Goal: Information Seeking & Learning: Learn about a topic

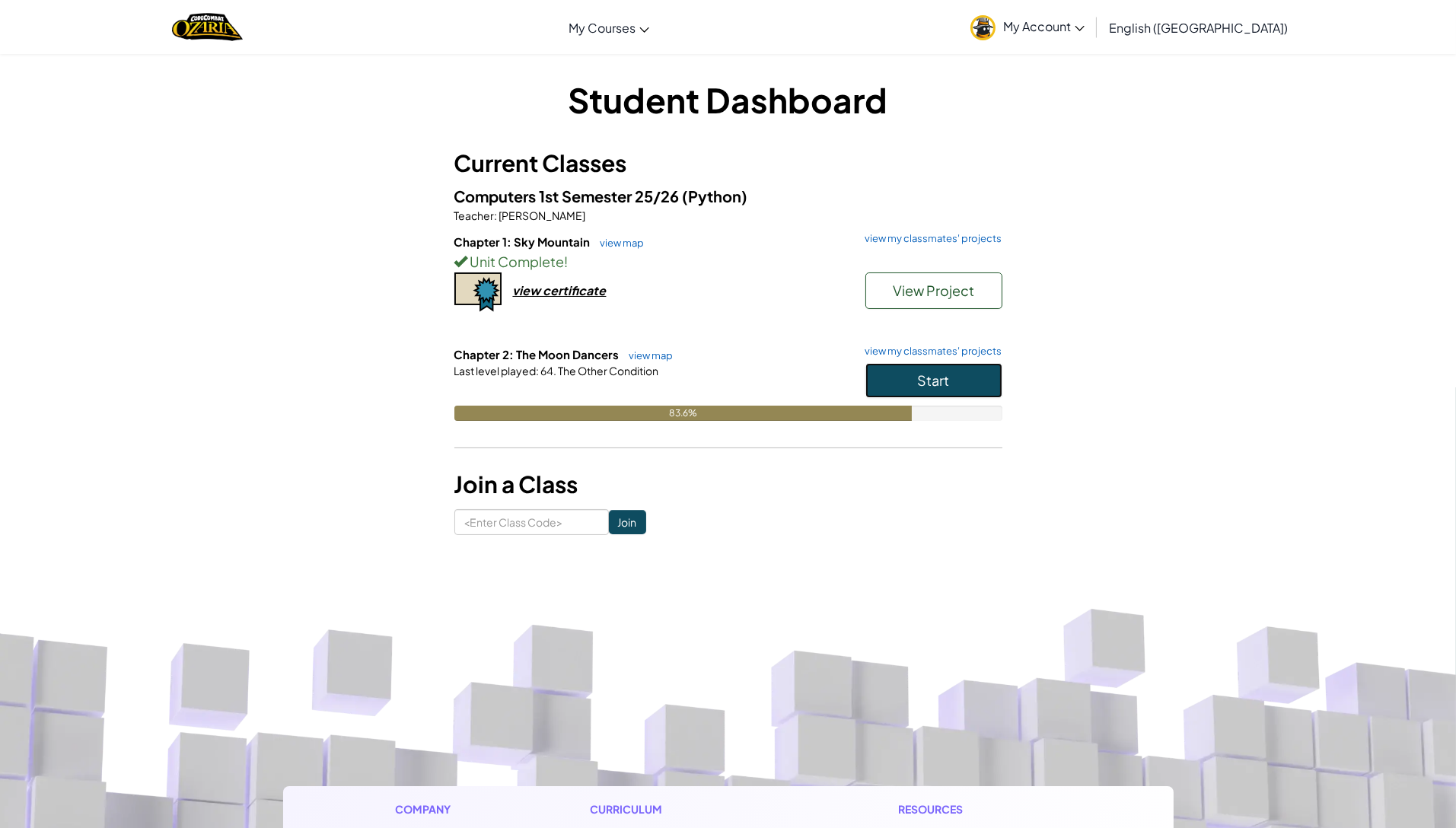
click at [937, 379] on span "Start" at bounding box center [933, 380] width 32 height 17
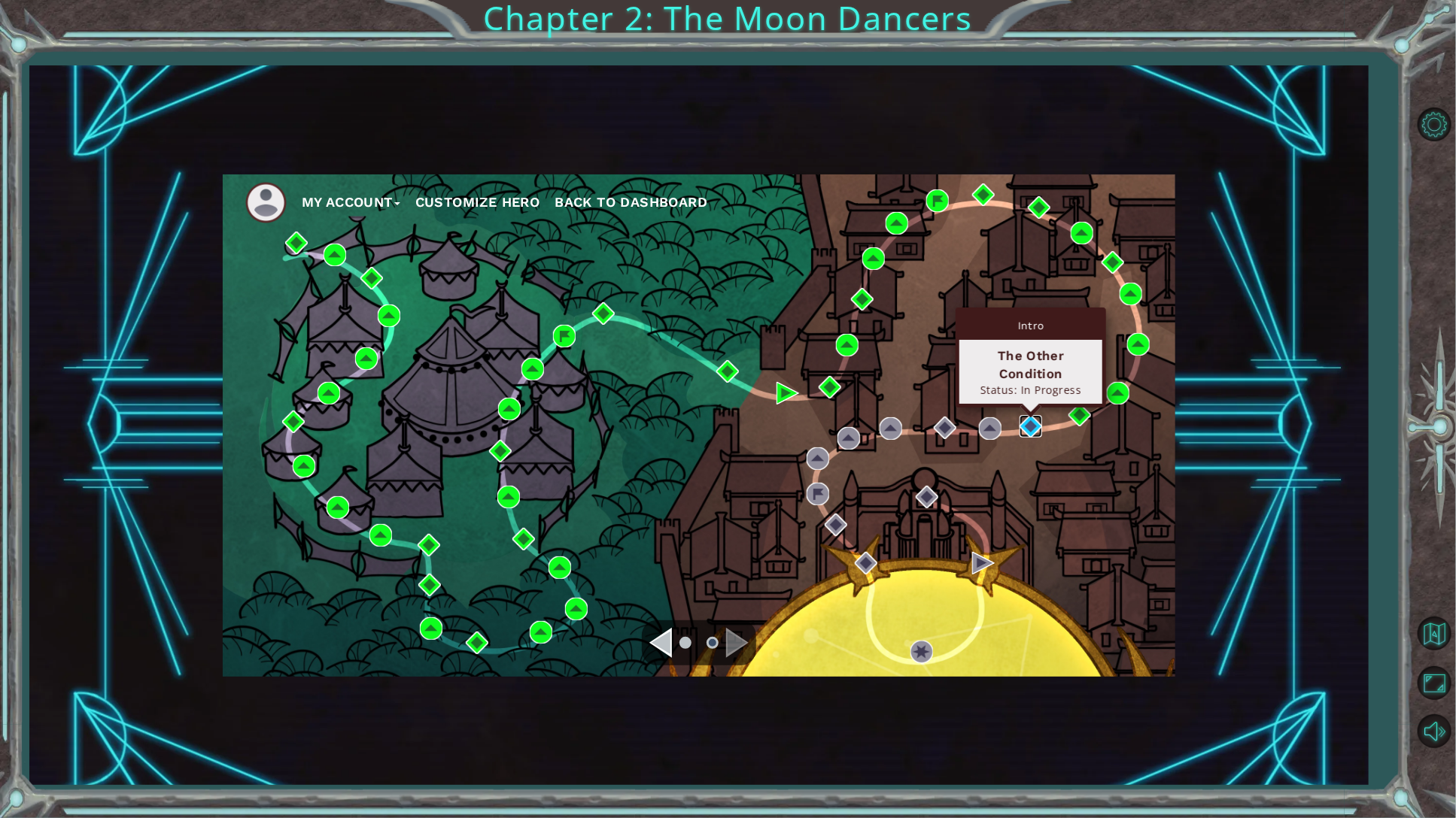
click at [1041, 426] on img at bounding box center [1030, 426] width 23 height 23
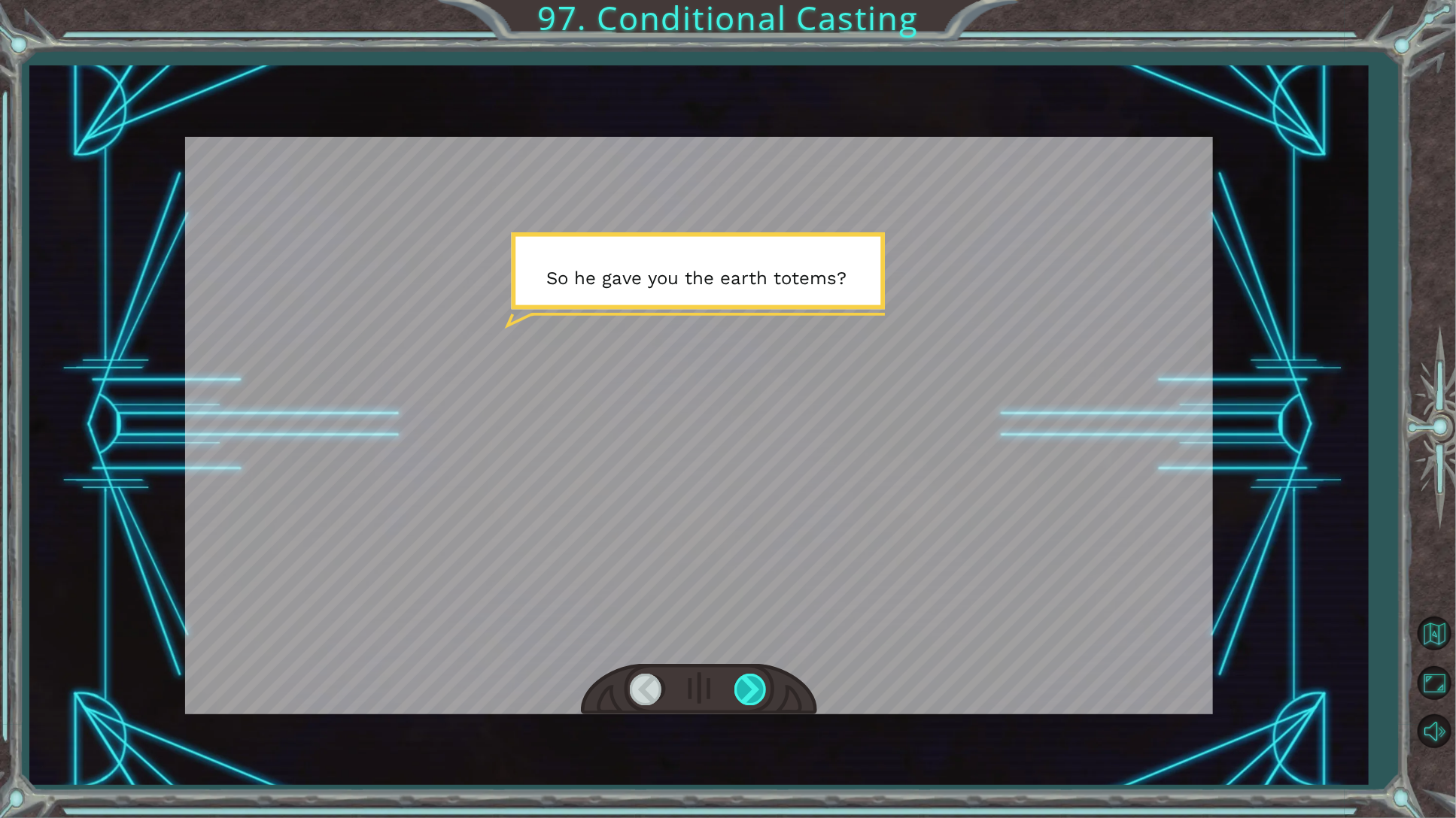
click at [749, 687] on div at bounding box center [752, 689] width 34 height 31
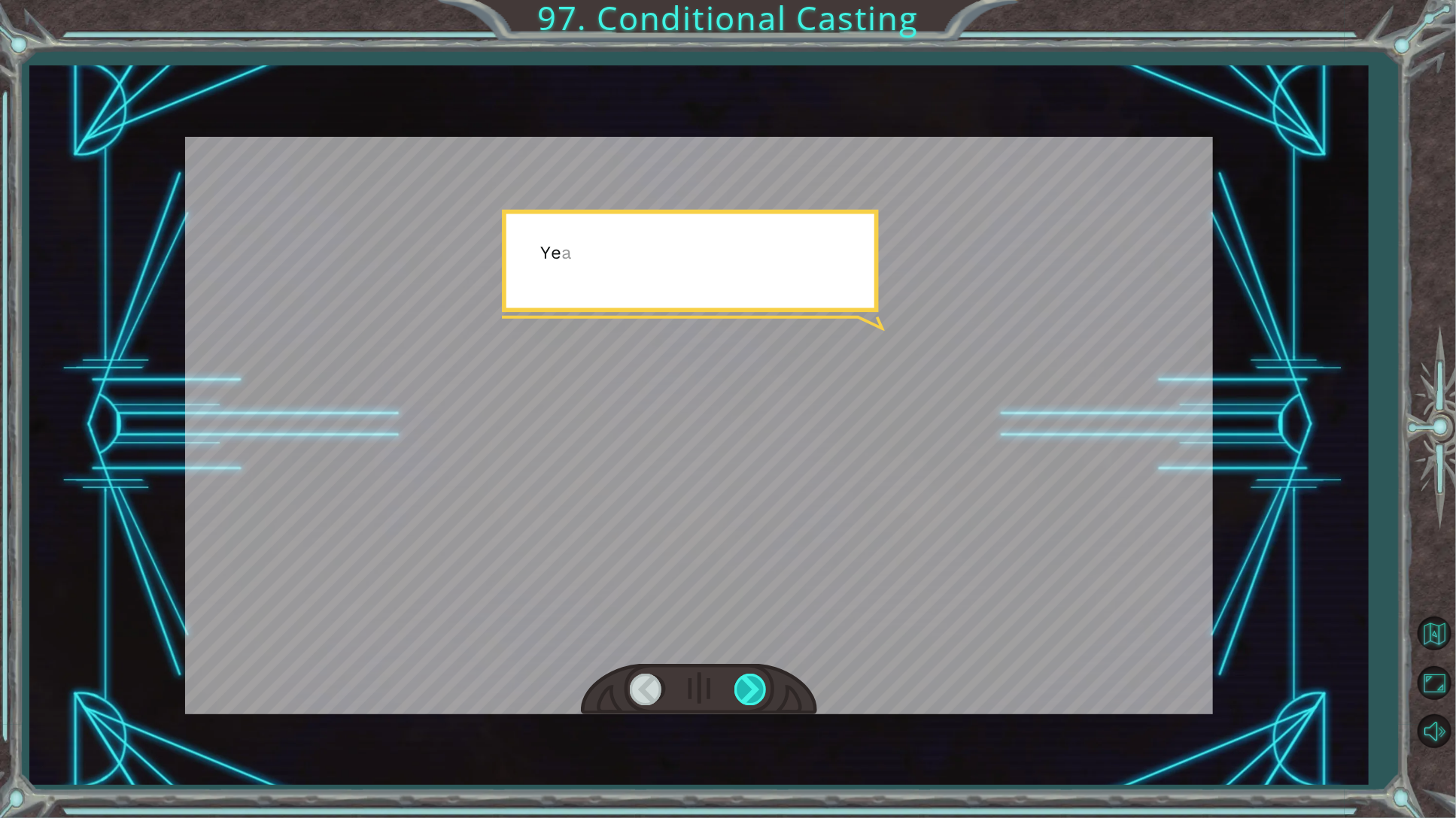
click at [749, 687] on div at bounding box center [752, 689] width 34 height 31
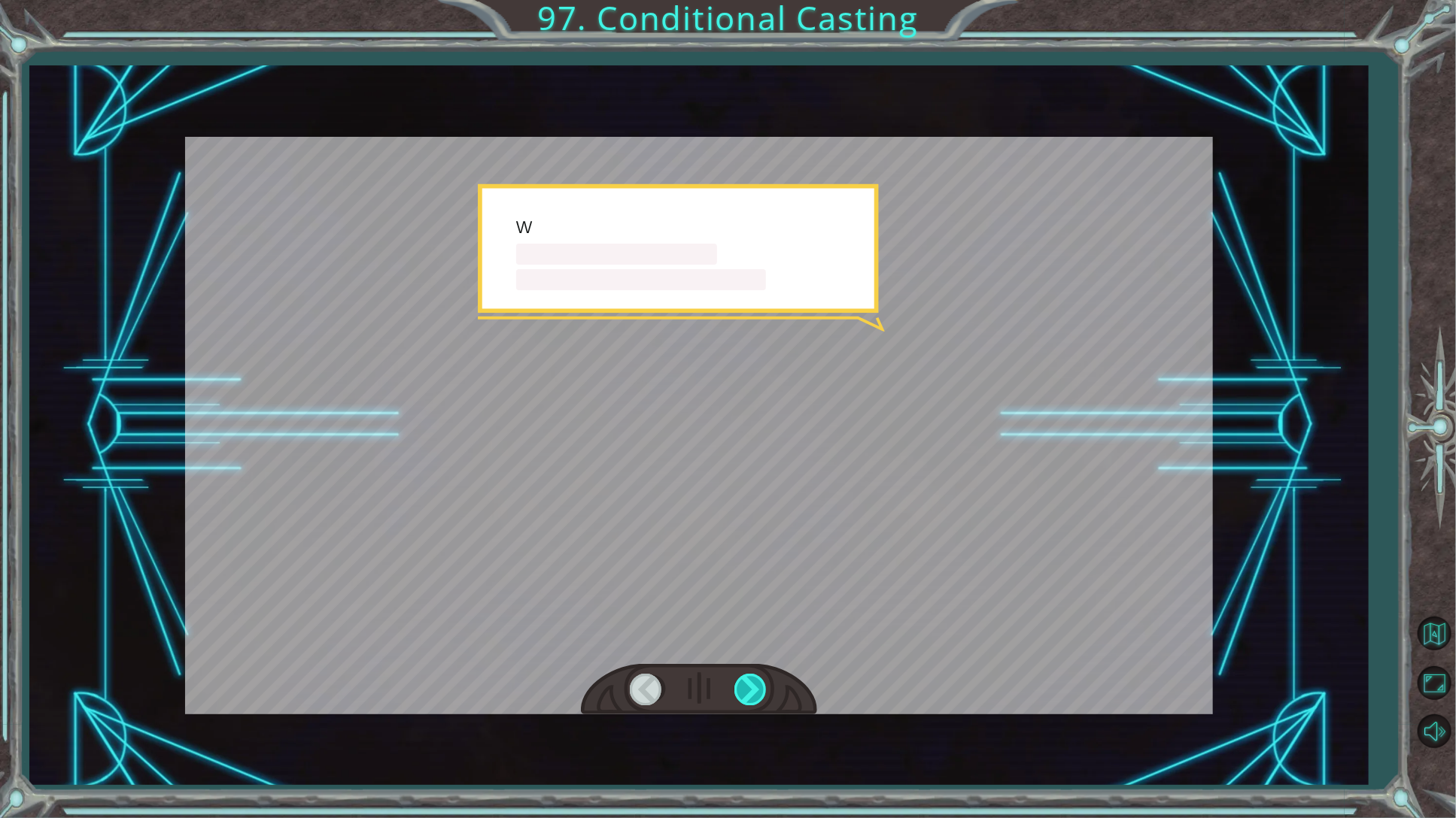
click at [749, 687] on div at bounding box center [752, 689] width 34 height 31
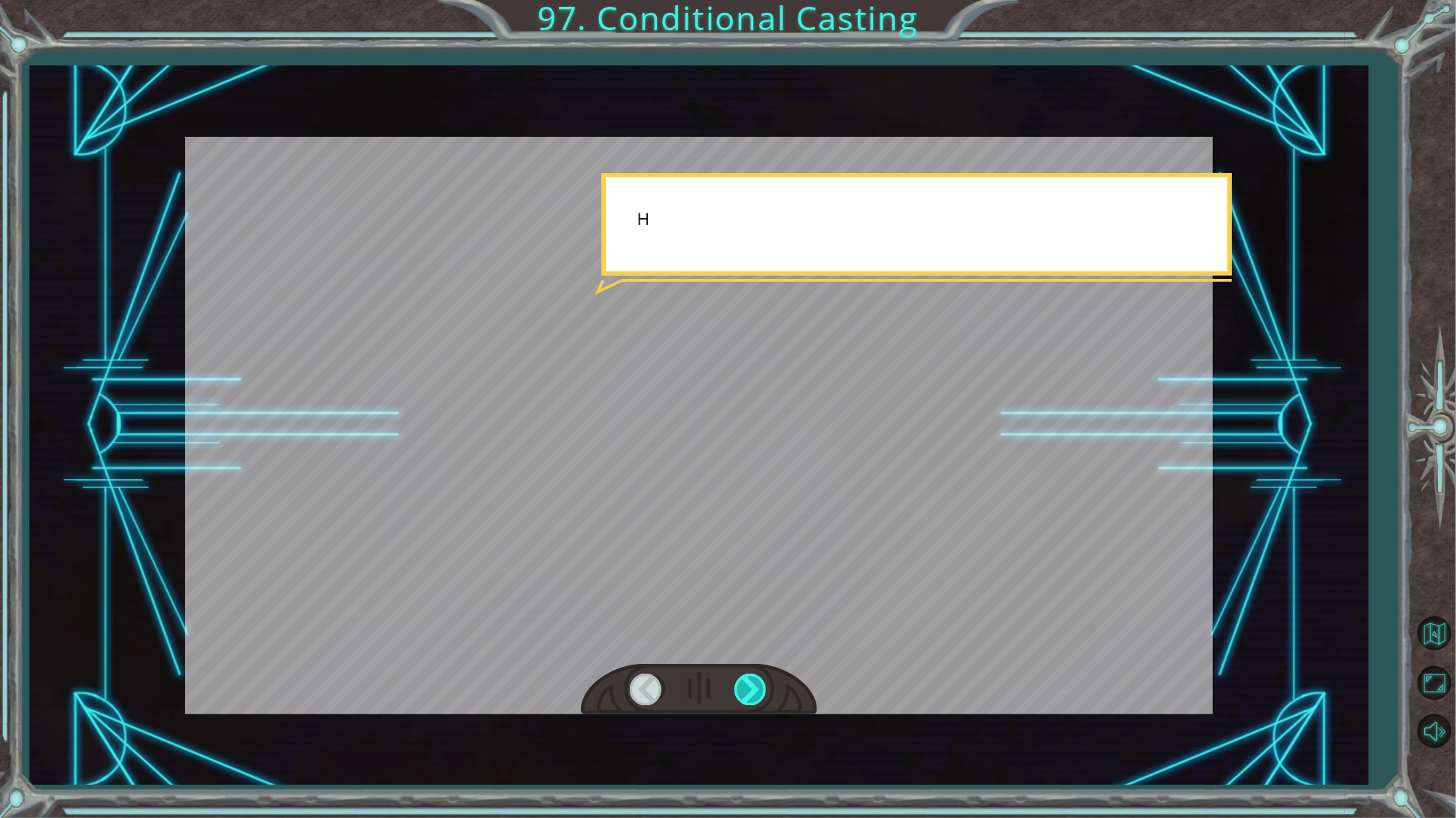
click at [749, 687] on div at bounding box center [752, 689] width 34 height 31
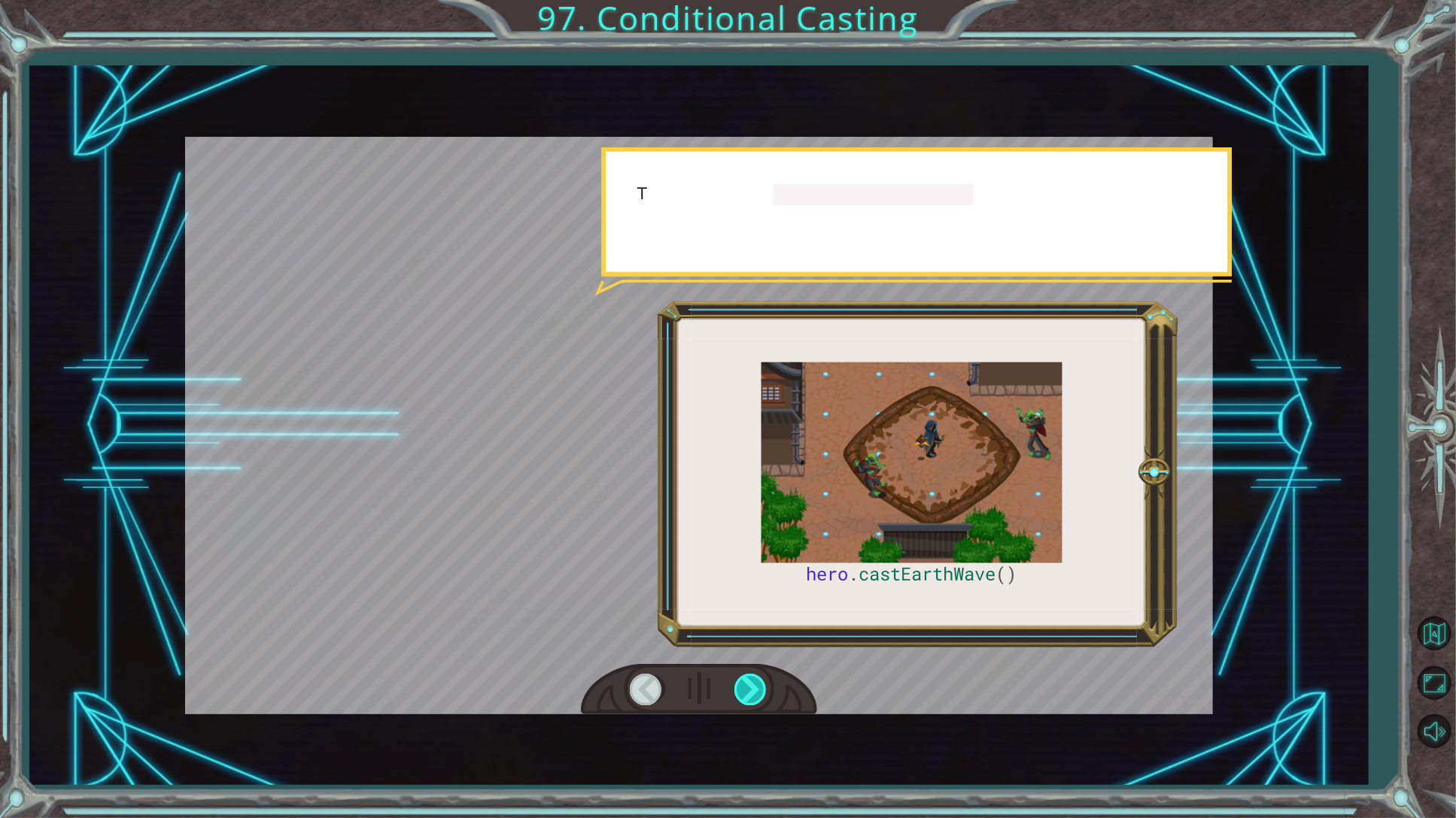
click at [749, 687] on div at bounding box center [752, 689] width 34 height 31
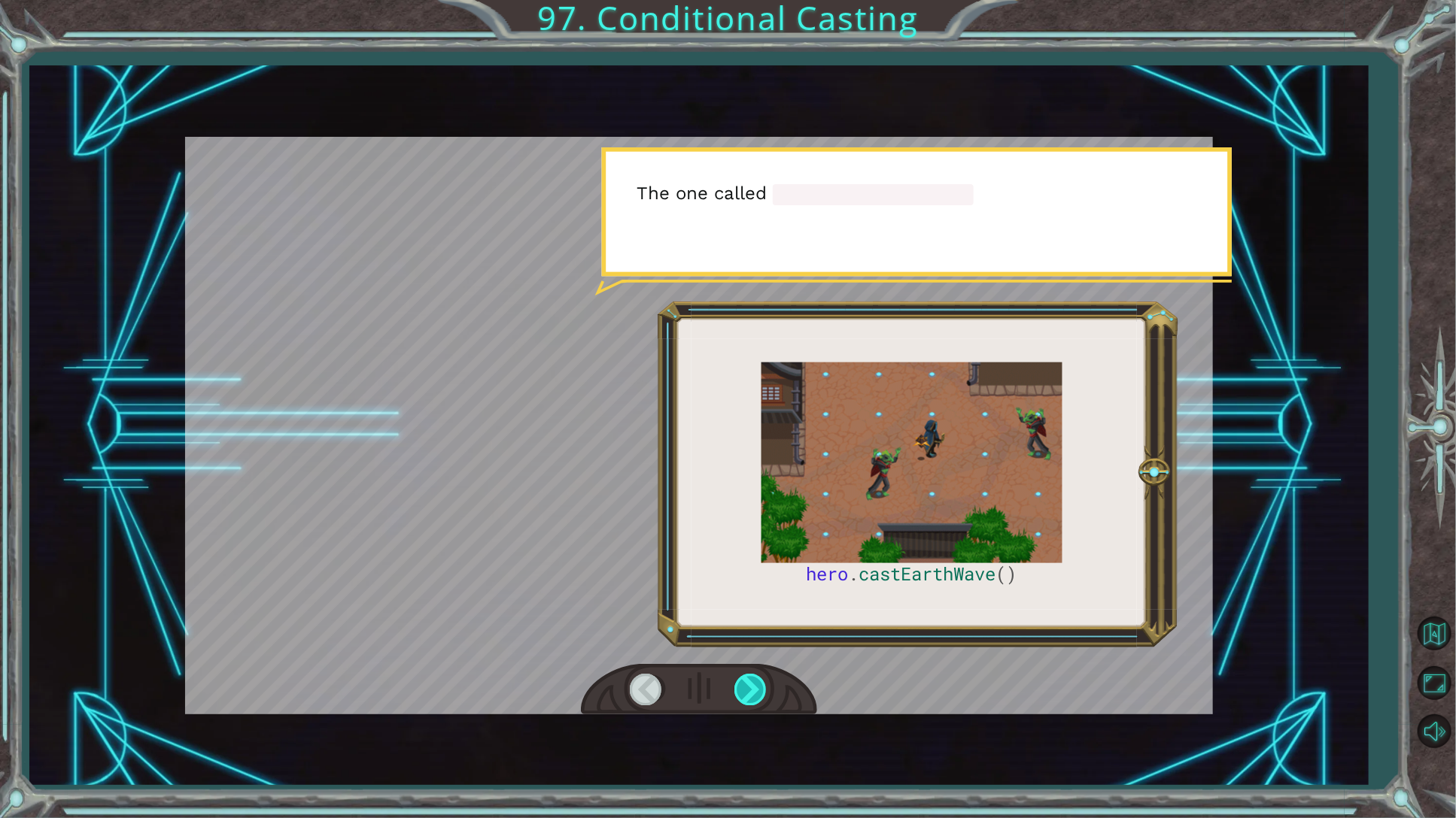
click at [749, 687] on div at bounding box center [752, 689] width 34 height 31
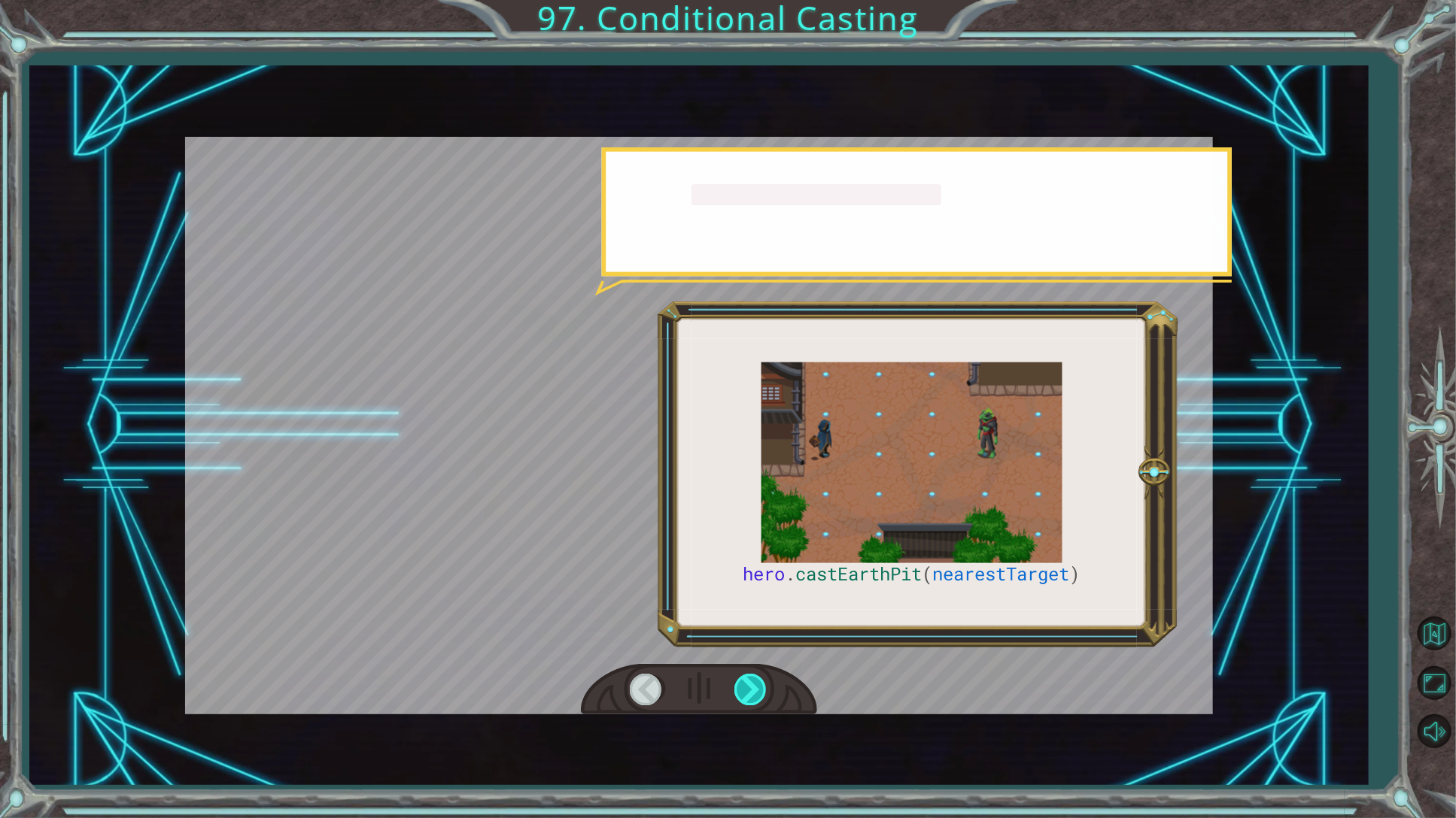
click at [749, 687] on div at bounding box center [752, 689] width 34 height 31
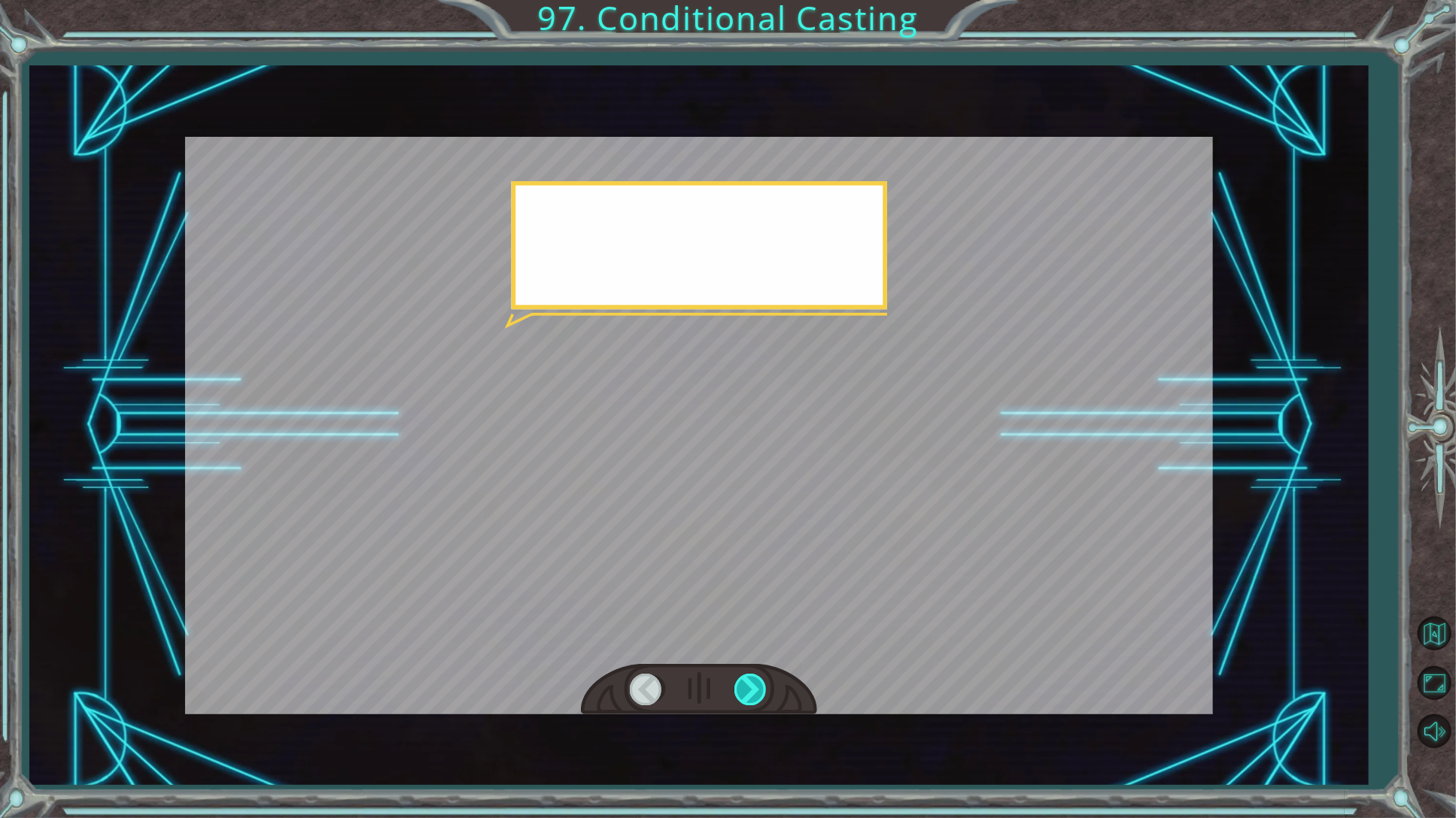
click at [749, 687] on div at bounding box center [752, 689] width 34 height 31
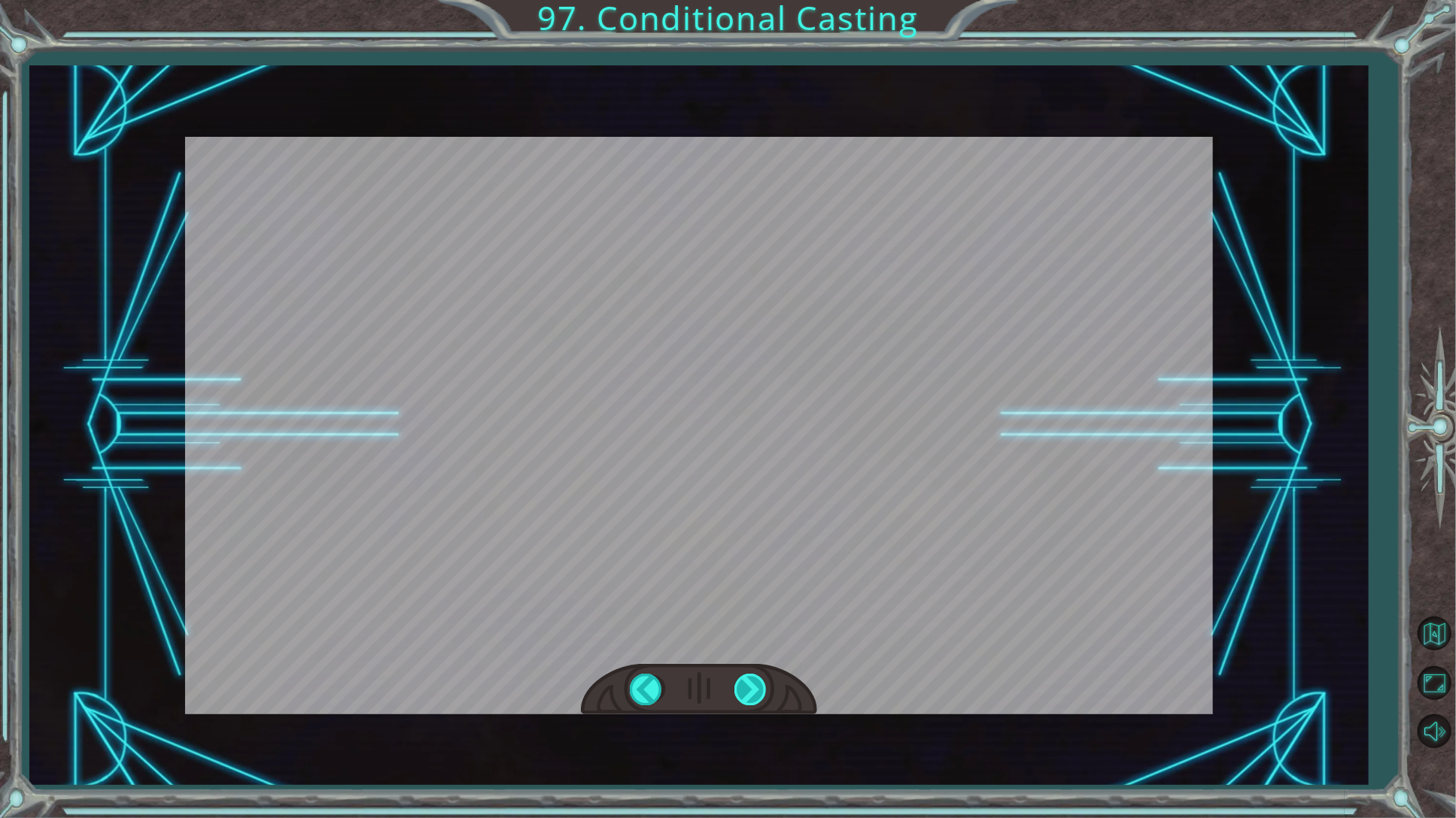
click at [749, 0] on div "hero . castEarthPit ( nearestTarget ) S o h e g a v e y o u t h e e a r t h t o…" at bounding box center [728, 0] width 1456 height 0
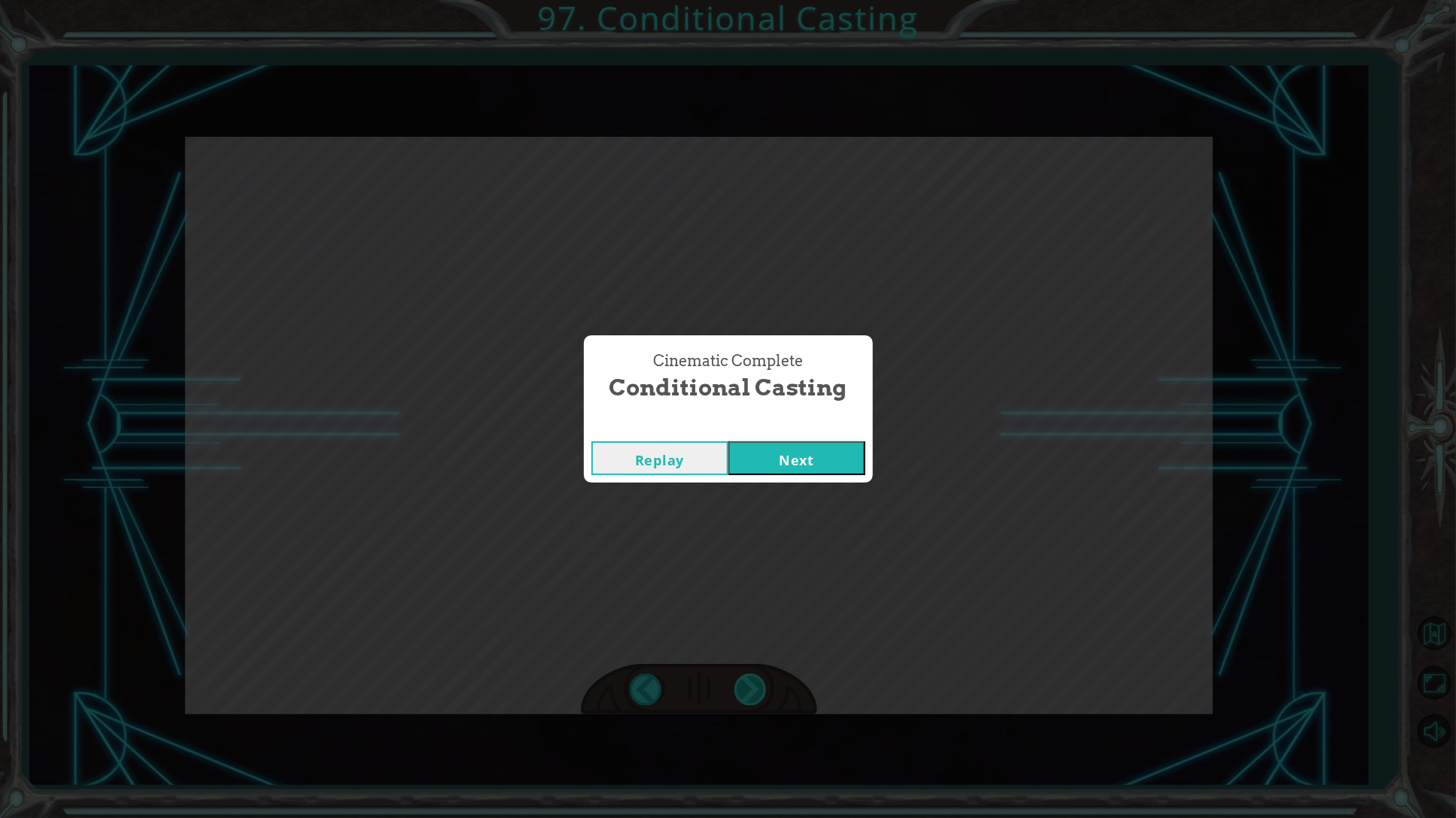
click at [749, 687] on div "Cinematic Complete Conditional Casting Replay Next" at bounding box center [728, 409] width 1456 height 818
click at [825, 457] on button "Next" at bounding box center [797, 459] width 137 height 34
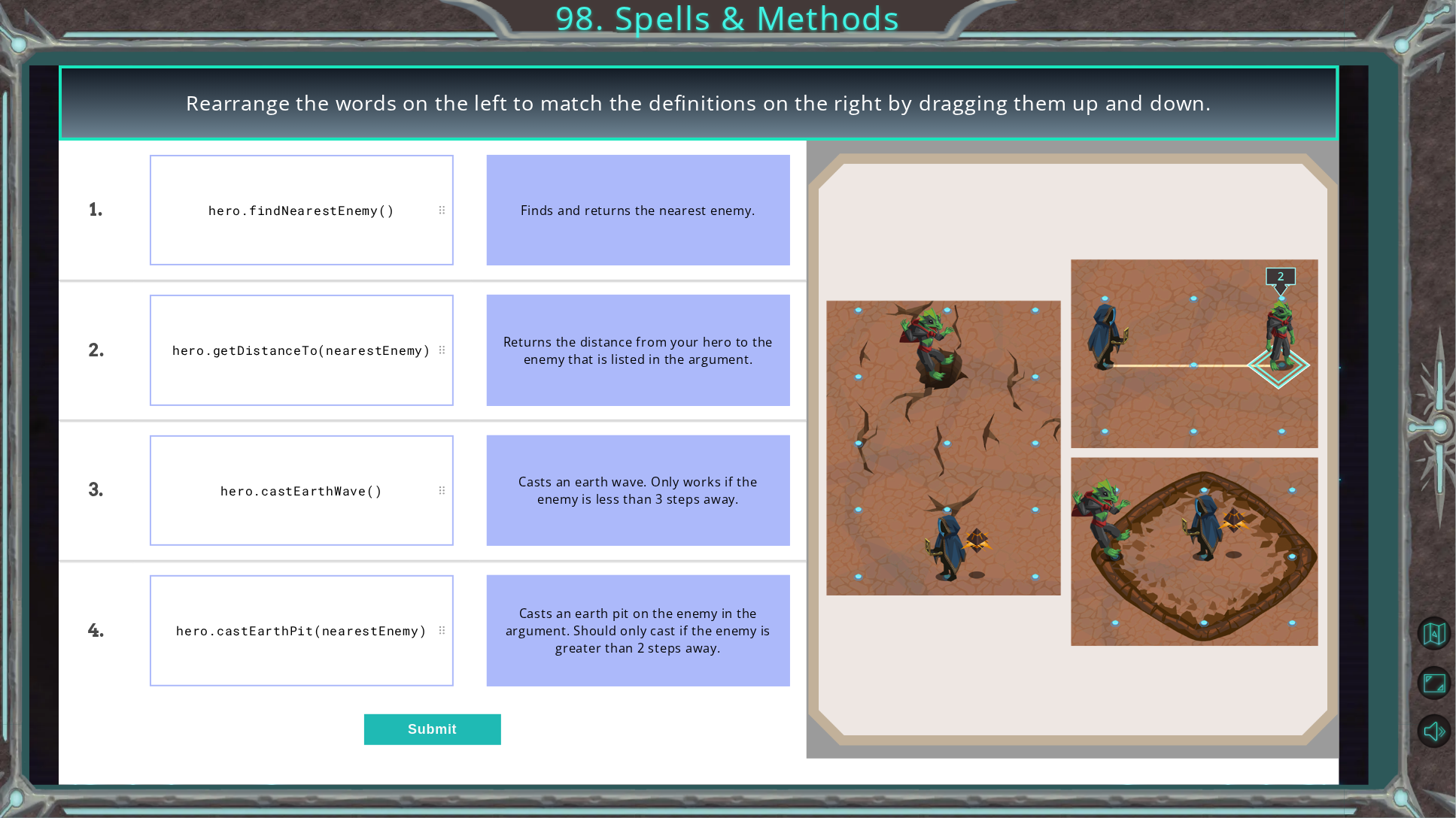
click at [450, 710] on div "1. 2. 3. 4. hero.findNearestEnemy() hero.getDistanceTo(nearestEnemy) hero.castE…" at bounding box center [433, 449] width 748 height 618
click at [445, 737] on button "Submit" at bounding box center [433, 730] width 137 height 31
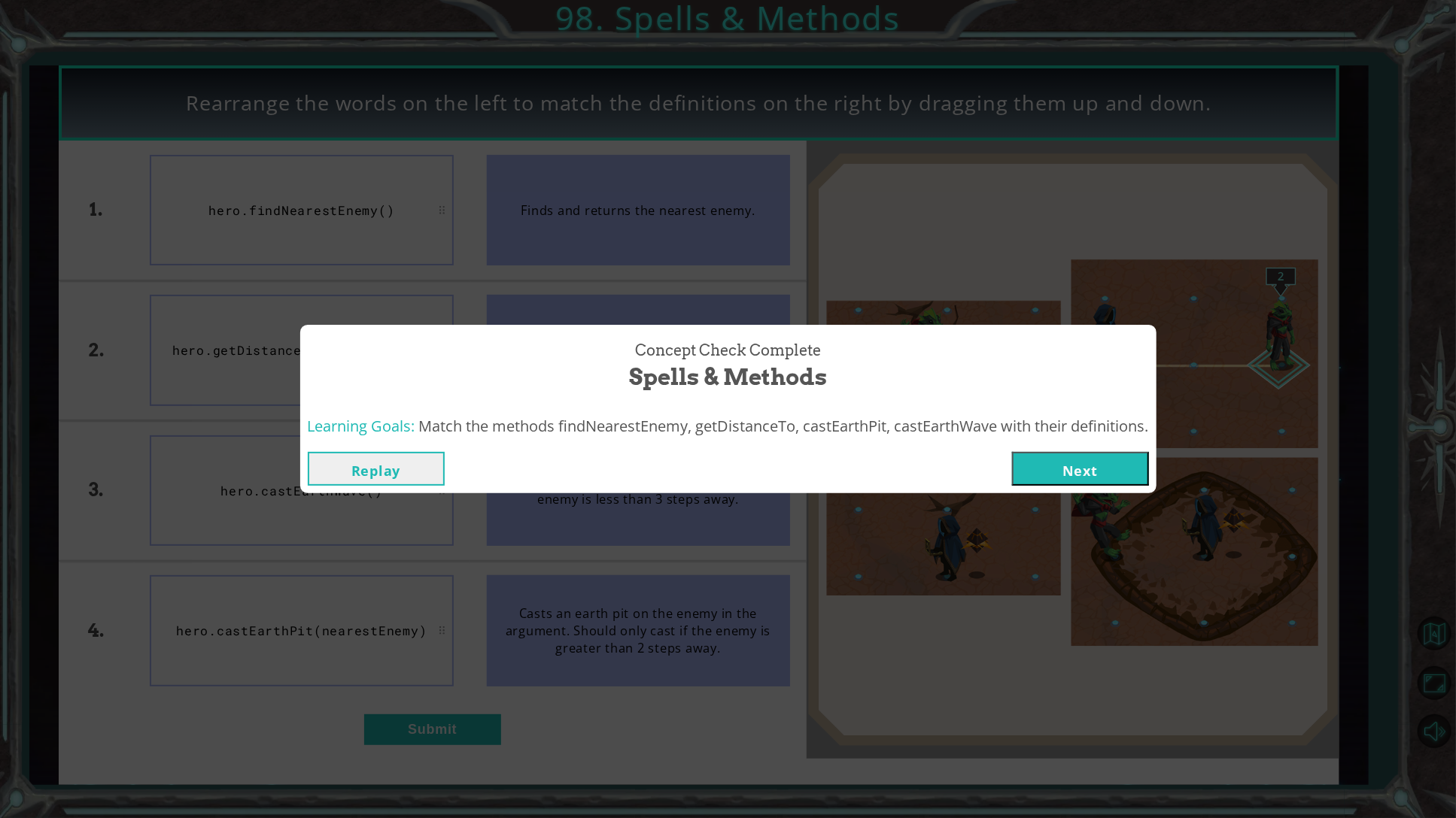
click at [1064, 477] on button "Next" at bounding box center [1080, 469] width 137 height 34
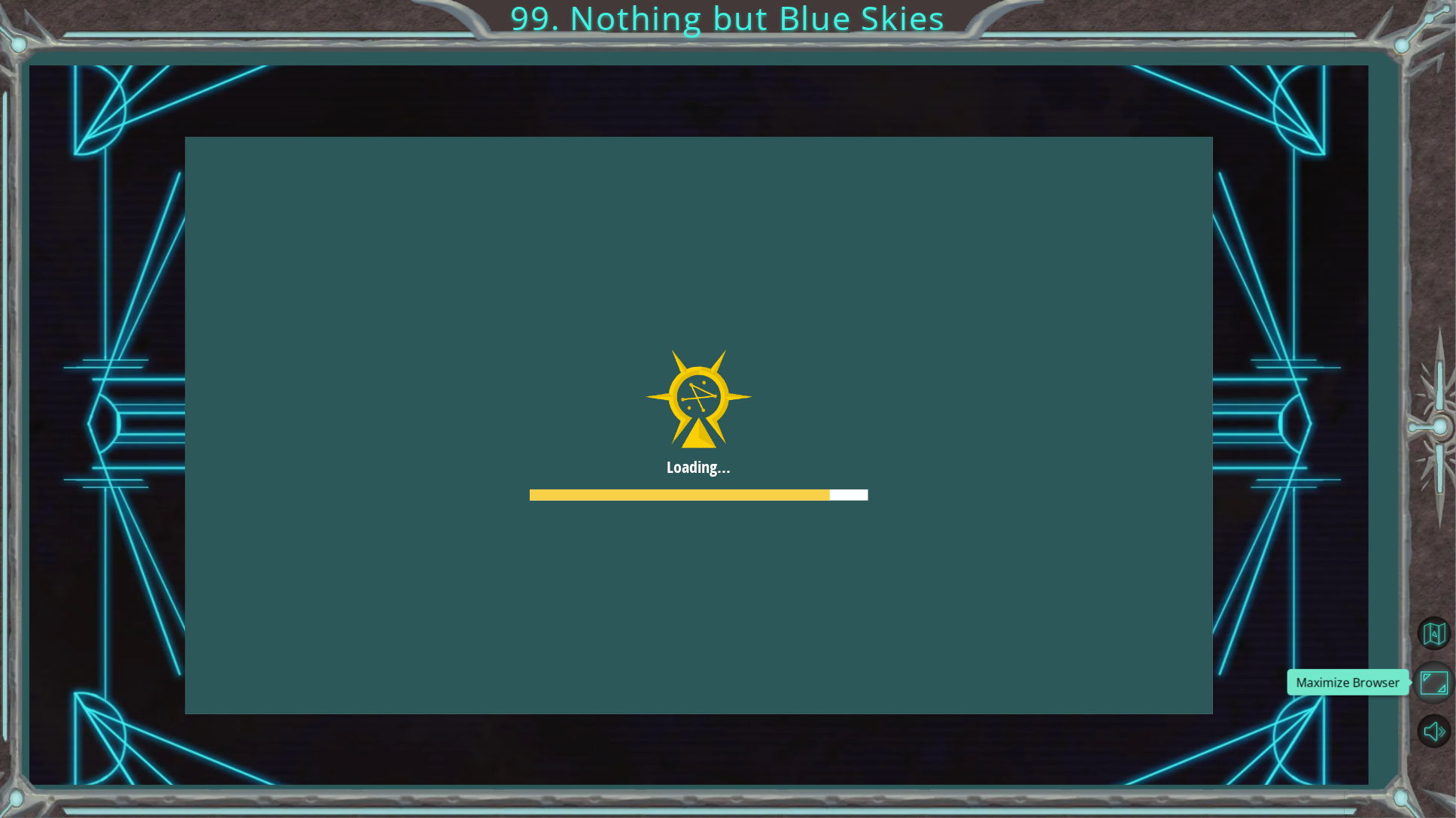
click at [1438, 675] on button "Maximize Browser" at bounding box center [1433, 683] width 43 height 43
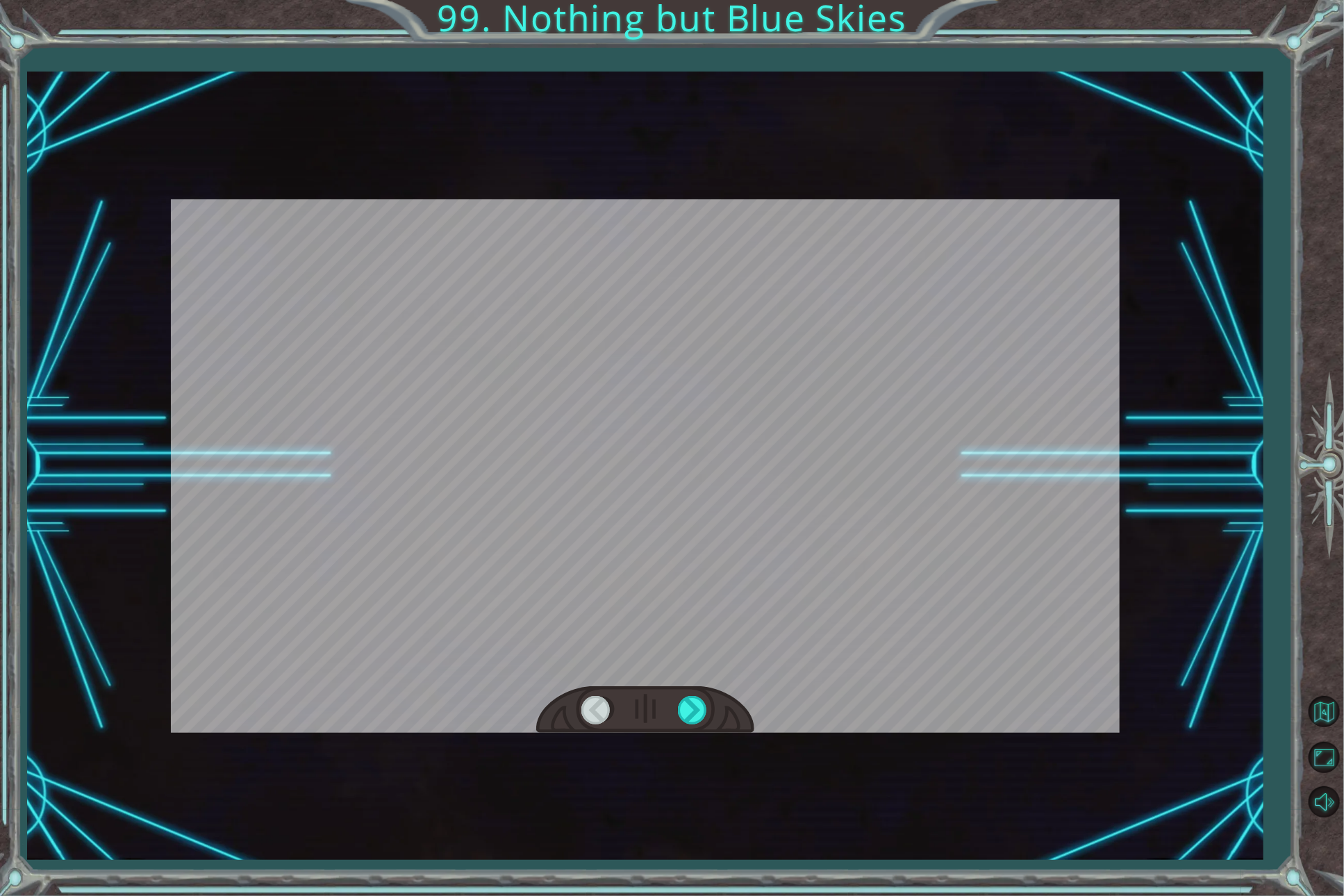
click at [1324, 666] on div at bounding box center [1323, 464] width 40 height 449
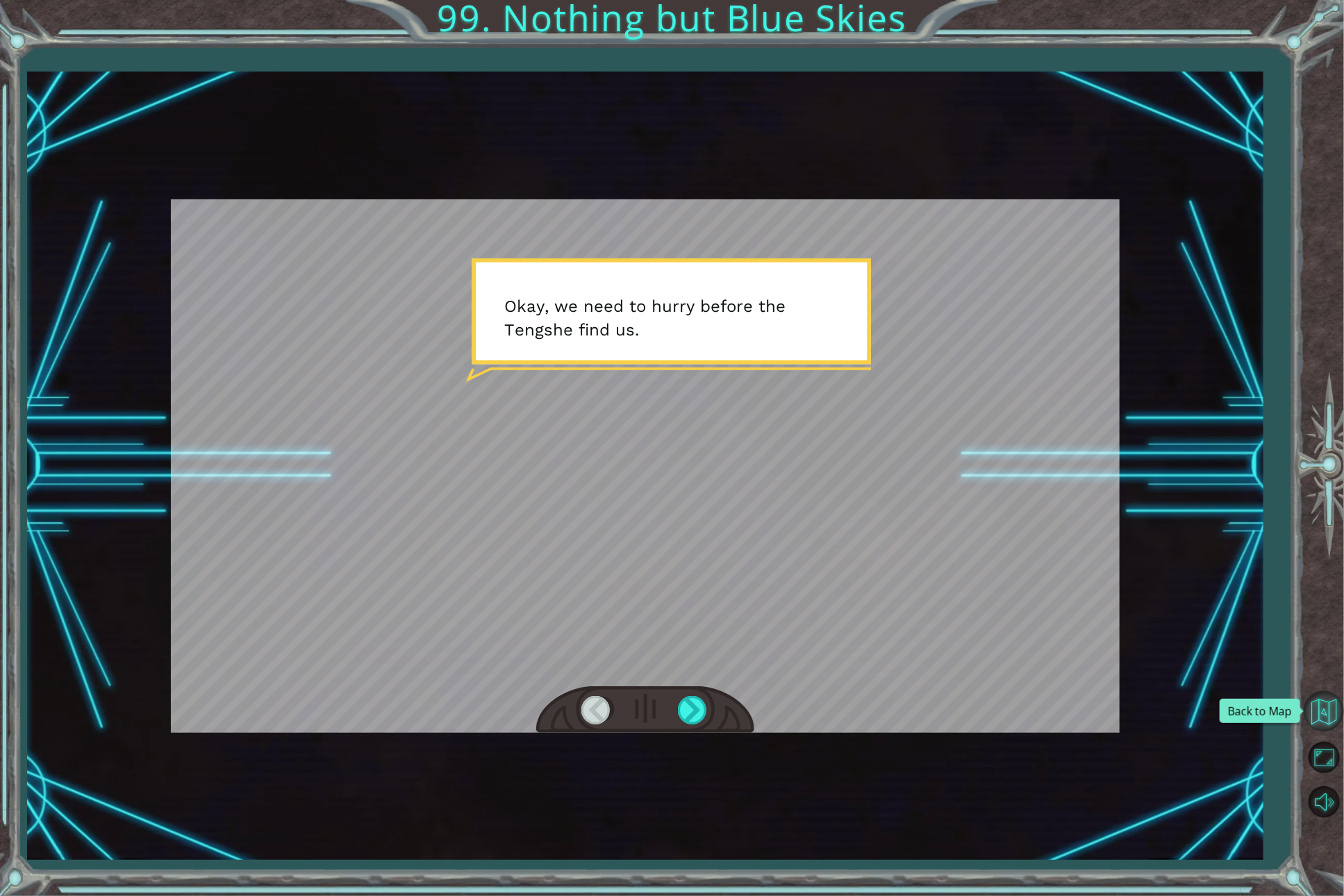
click at [1321, 697] on button "Back to Map" at bounding box center [1323, 711] width 40 height 40
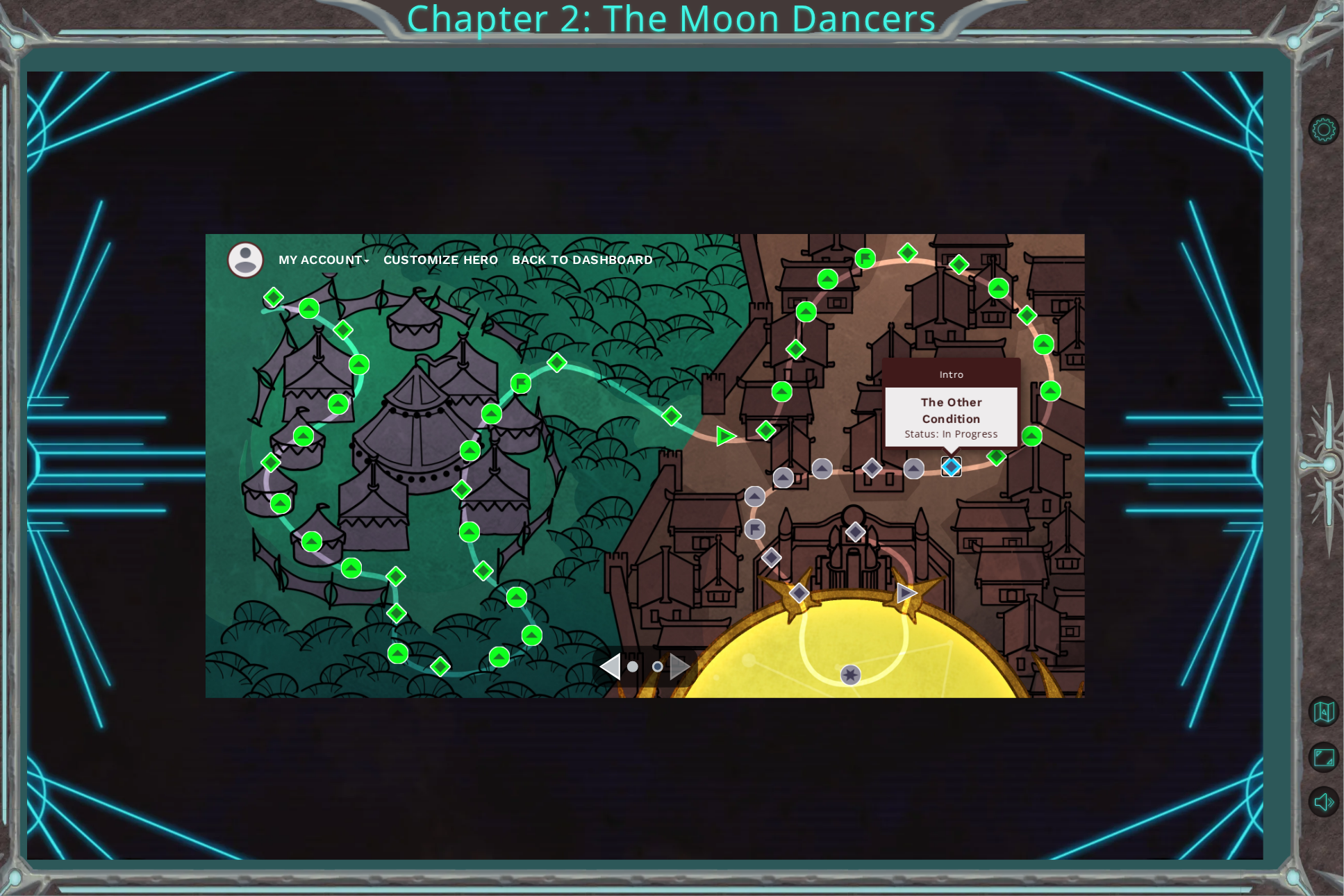
click at [961, 465] on img at bounding box center [951, 466] width 21 height 21
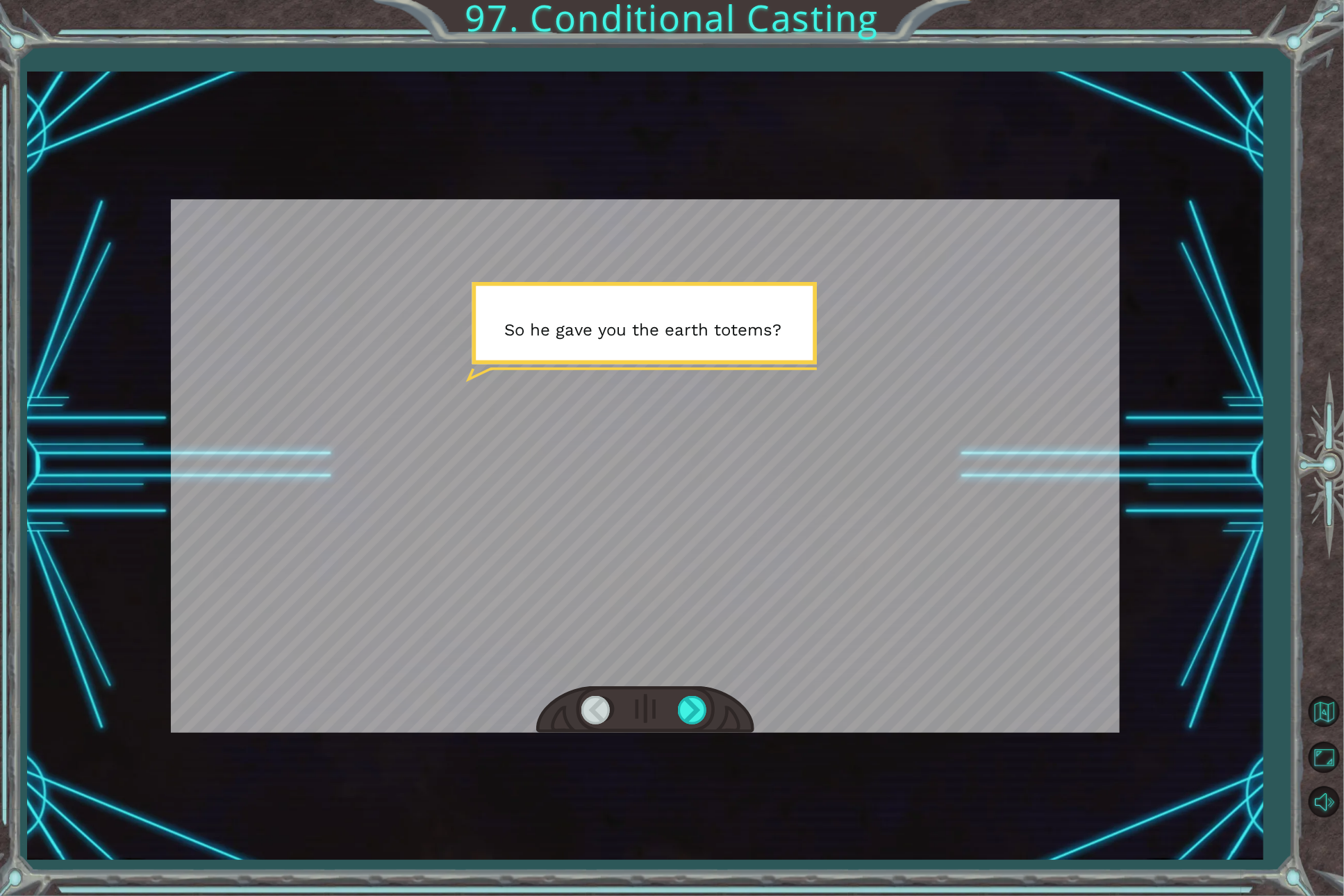
click at [902, 651] on div at bounding box center [644, 466] width 948 height 533
click at [671, 710] on div at bounding box center [645, 710] width 218 height 48
click at [694, 707] on div at bounding box center [694, 710] width 32 height 29
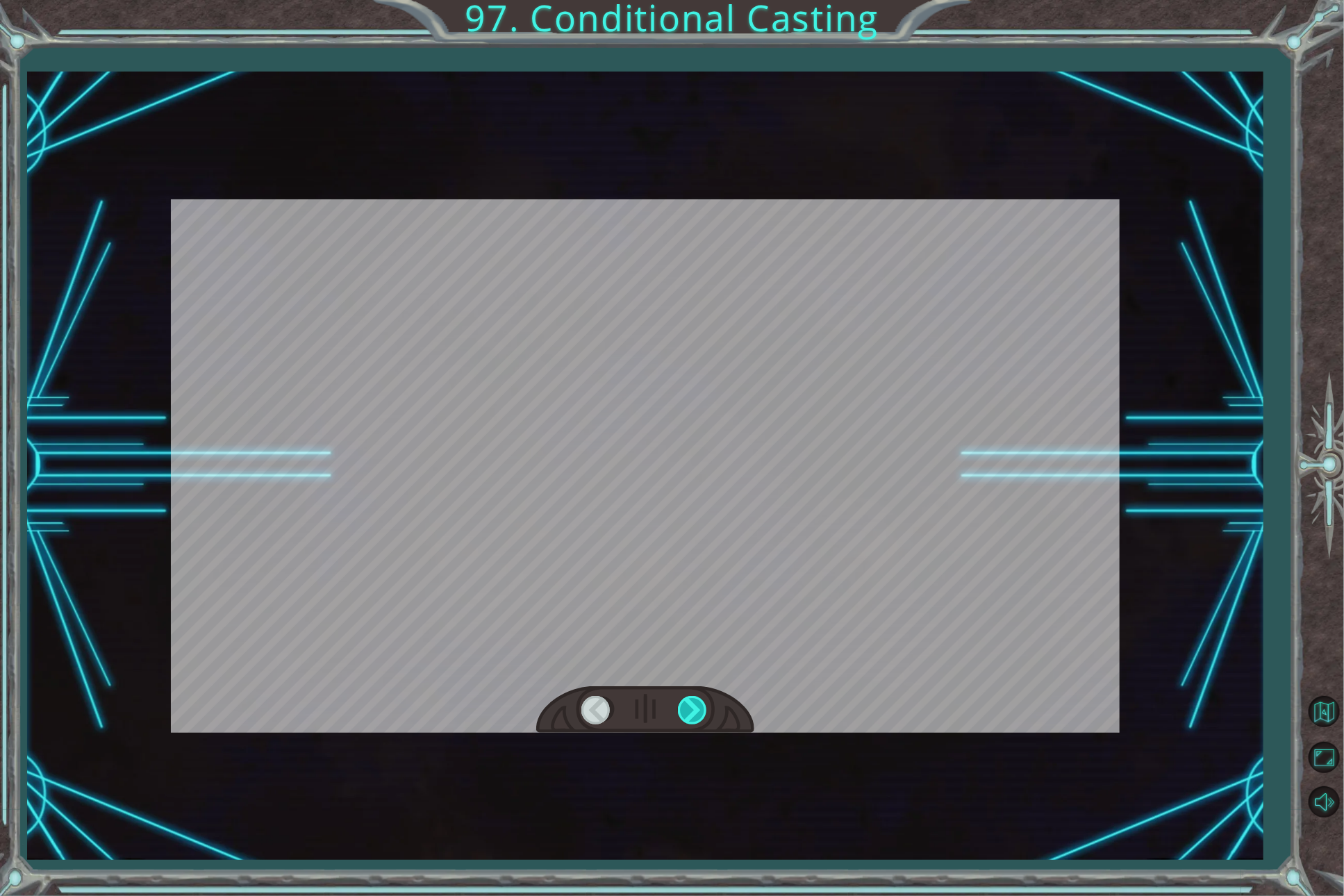
click at [694, 707] on div at bounding box center [694, 710] width 32 height 29
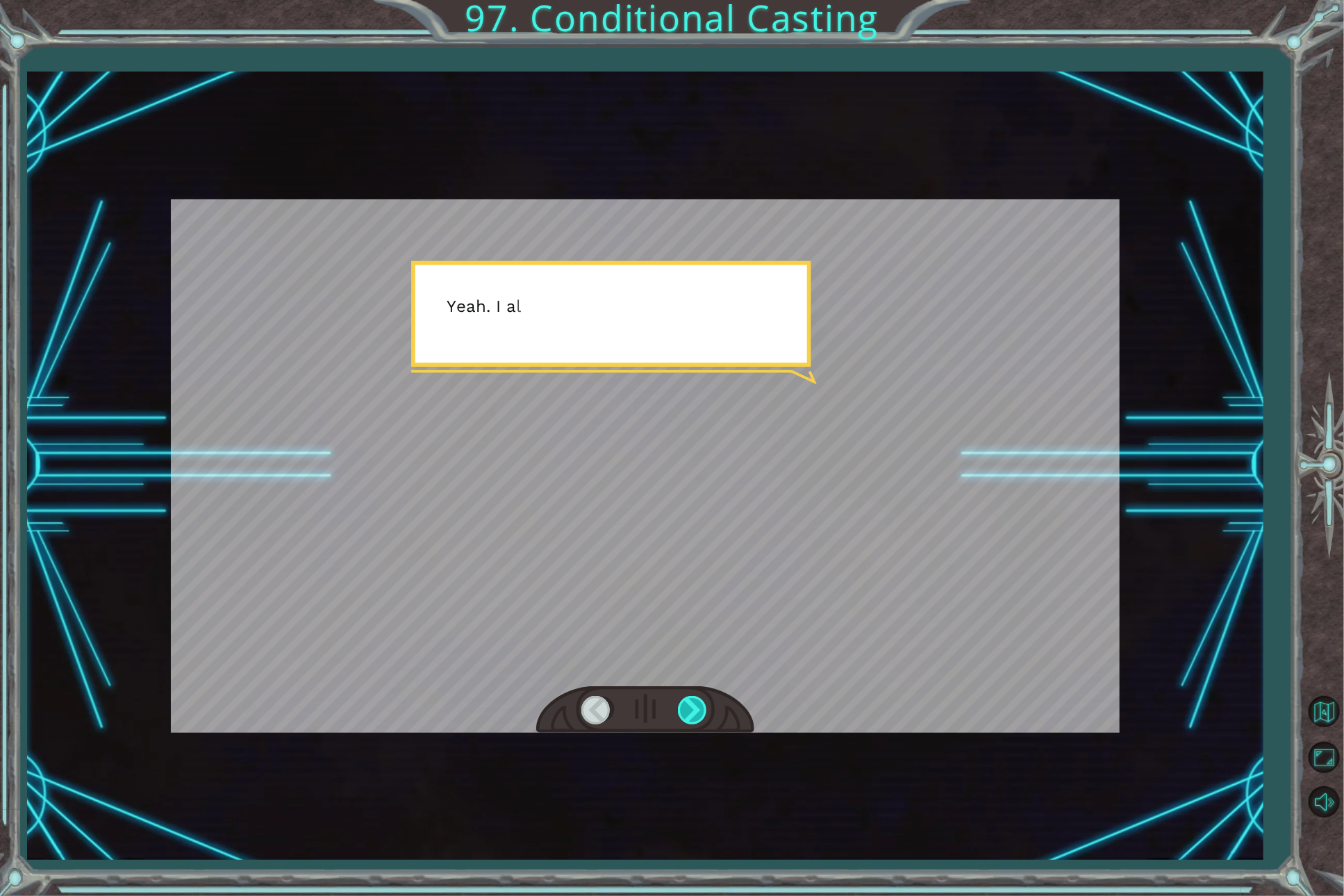
click at [694, 707] on div at bounding box center [694, 710] width 32 height 29
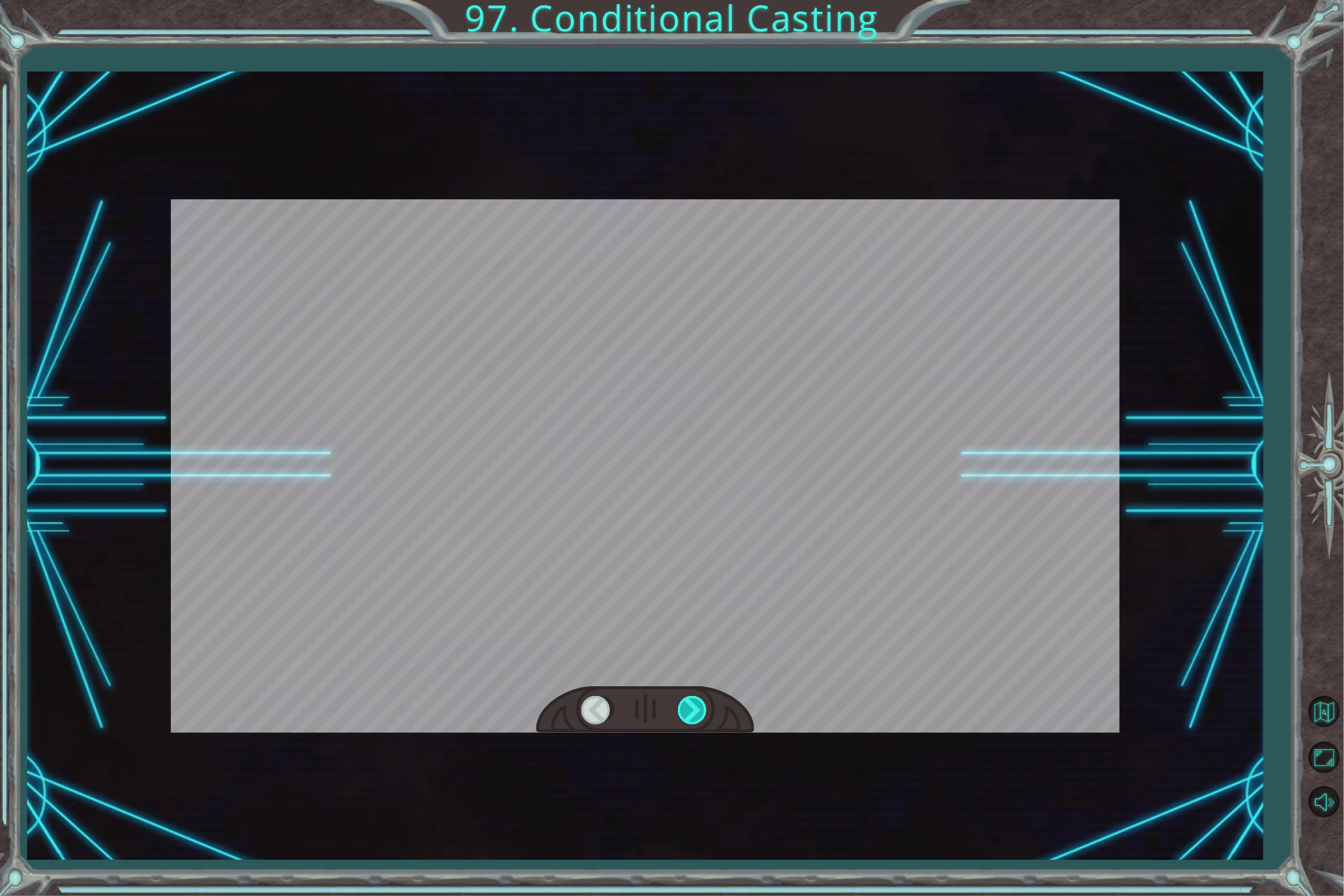
click at [694, 707] on div at bounding box center [694, 710] width 32 height 29
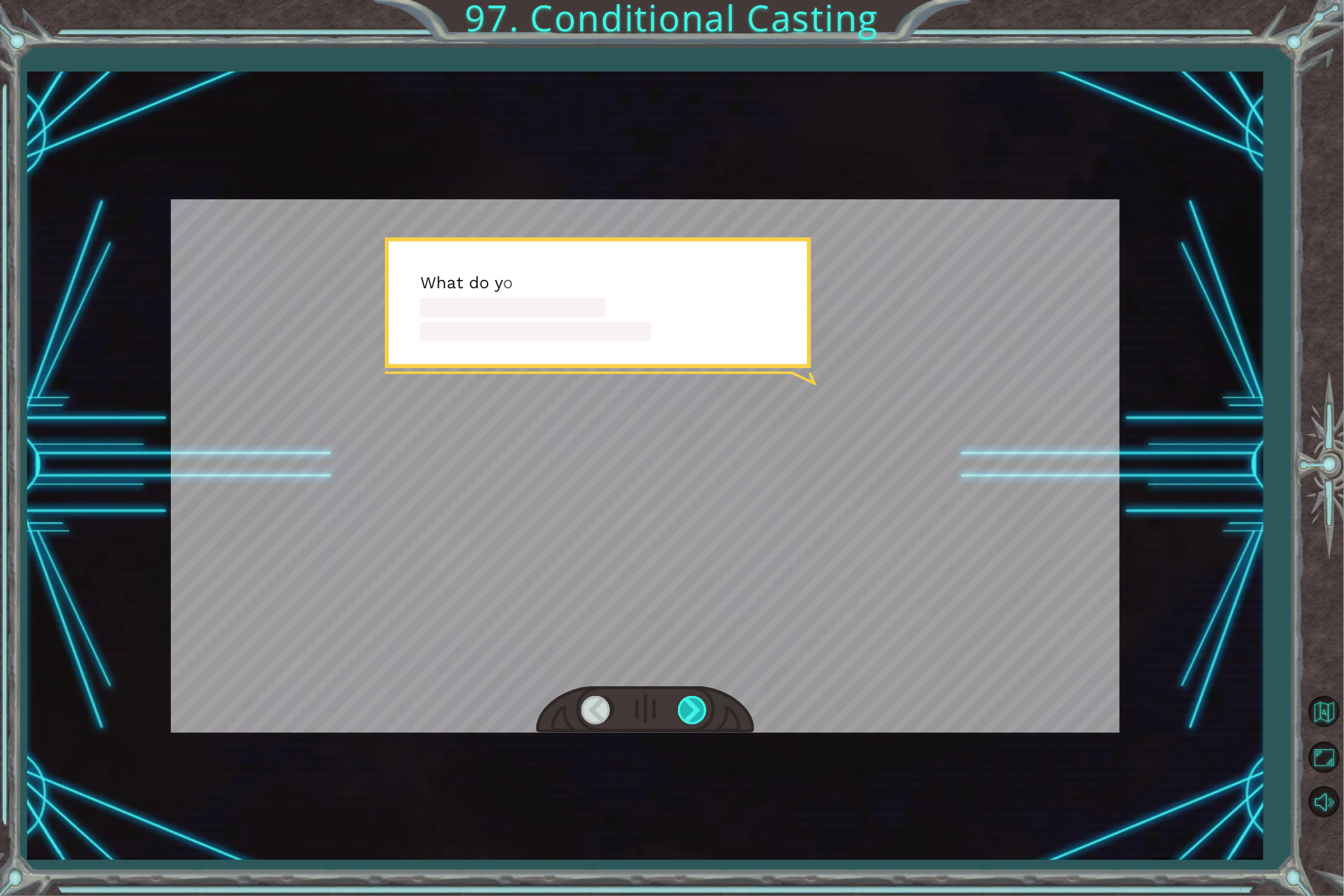
click at [694, 707] on div at bounding box center [694, 710] width 32 height 29
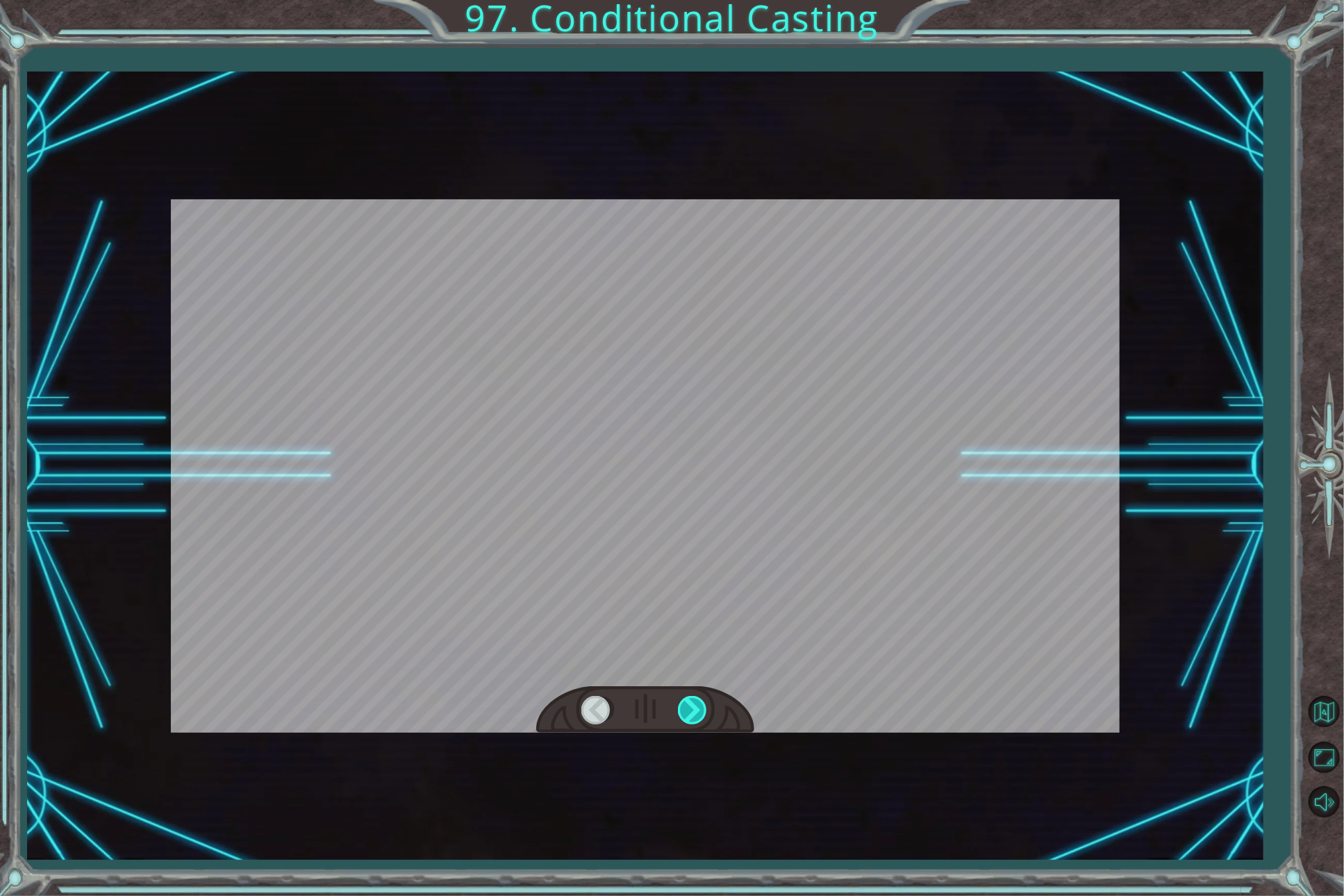
click at [694, 707] on div at bounding box center [694, 710] width 32 height 29
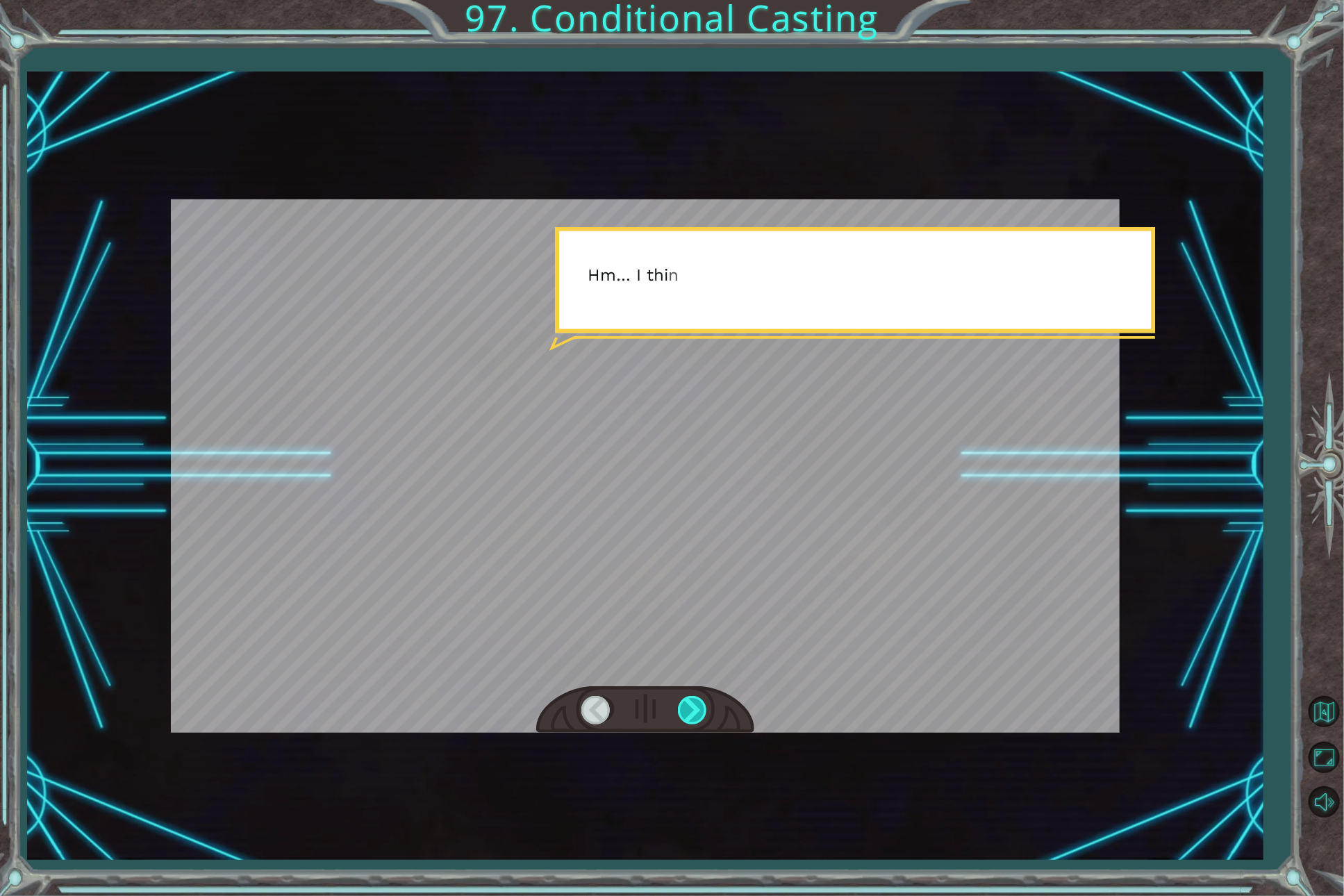
click at [694, 707] on div at bounding box center [694, 710] width 32 height 29
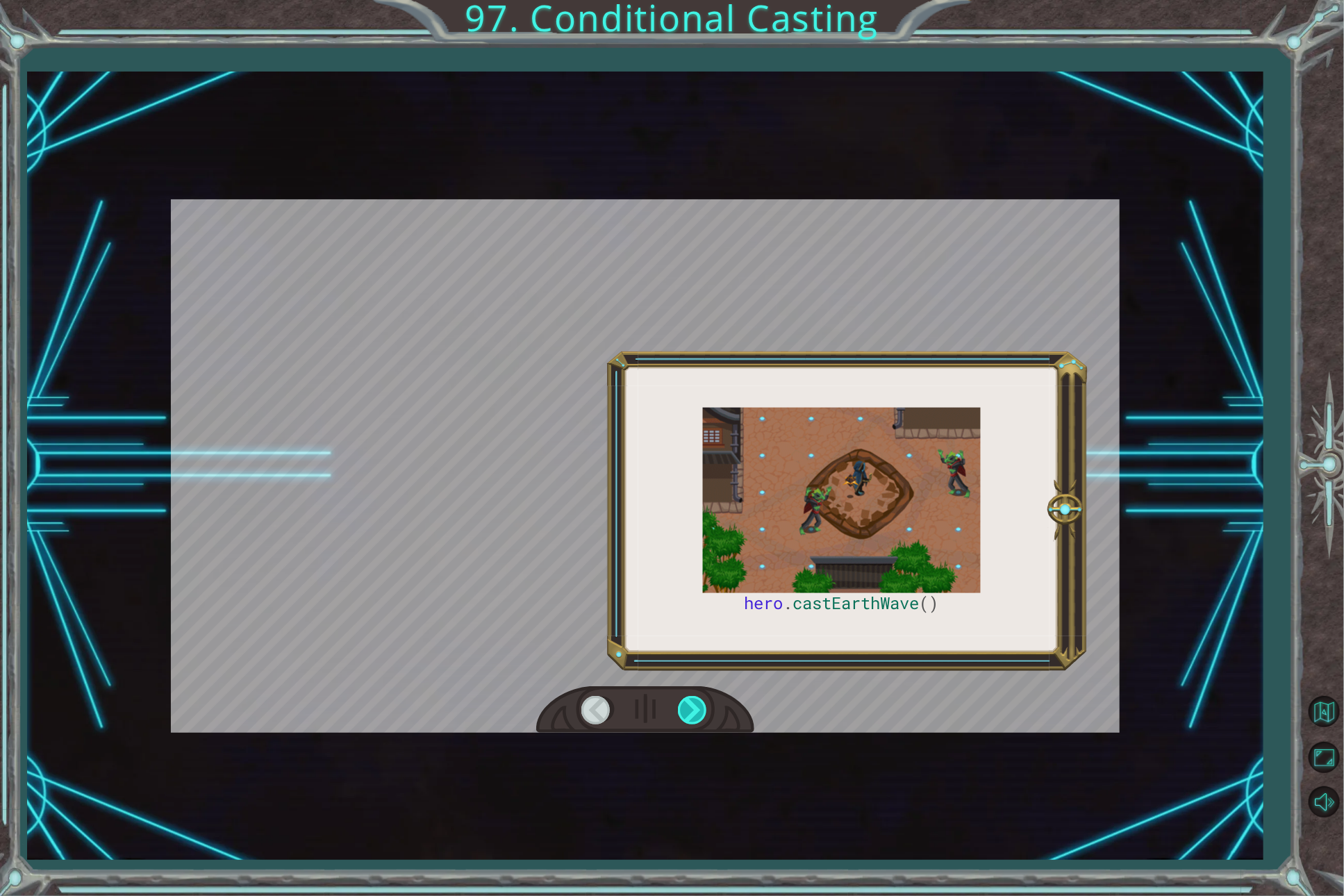
click at [694, 707] on div at bounding box center [694, 710] width 32 height 29
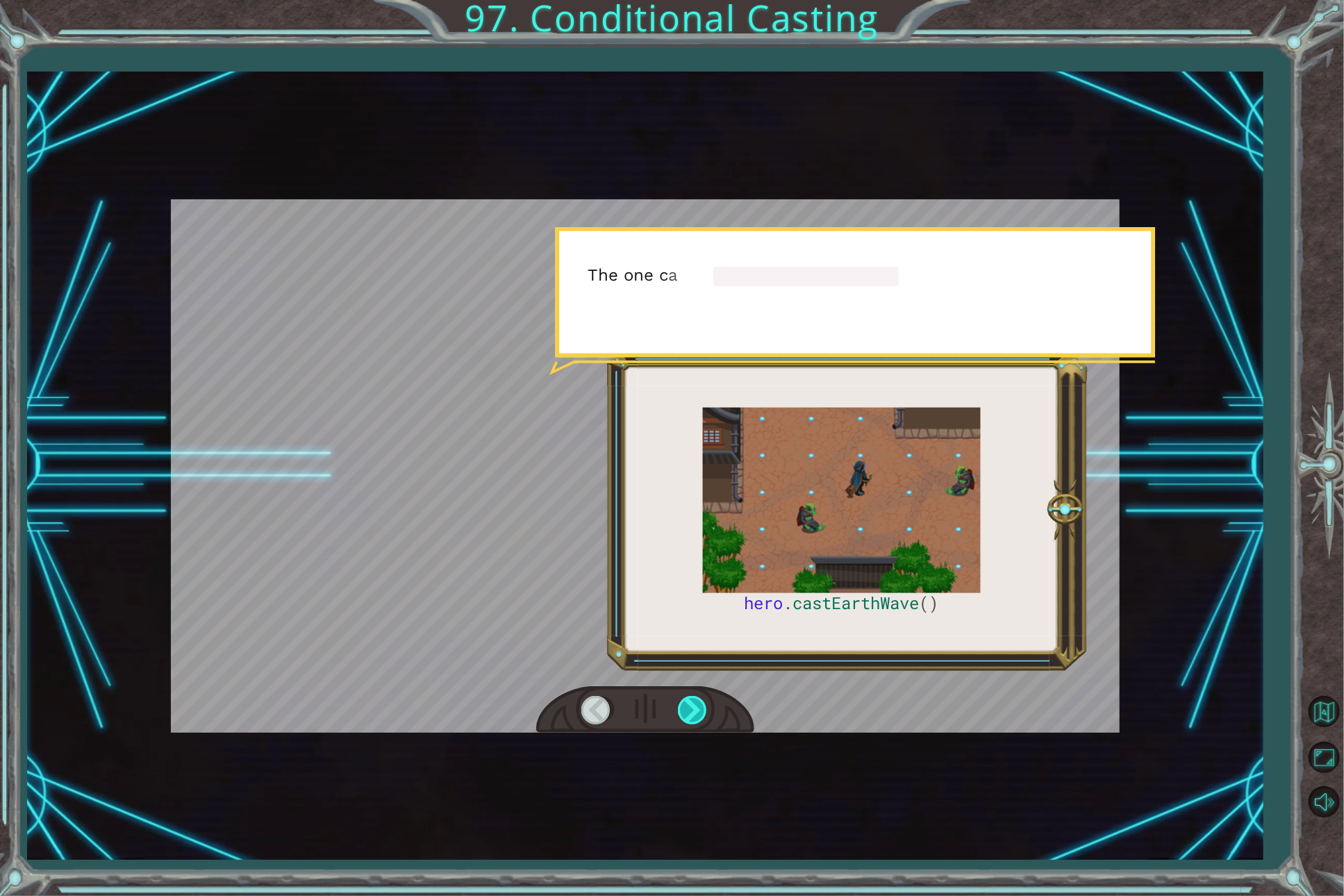
click at [694, 707] on div at bounding box center [694, 710] width 32 height 29
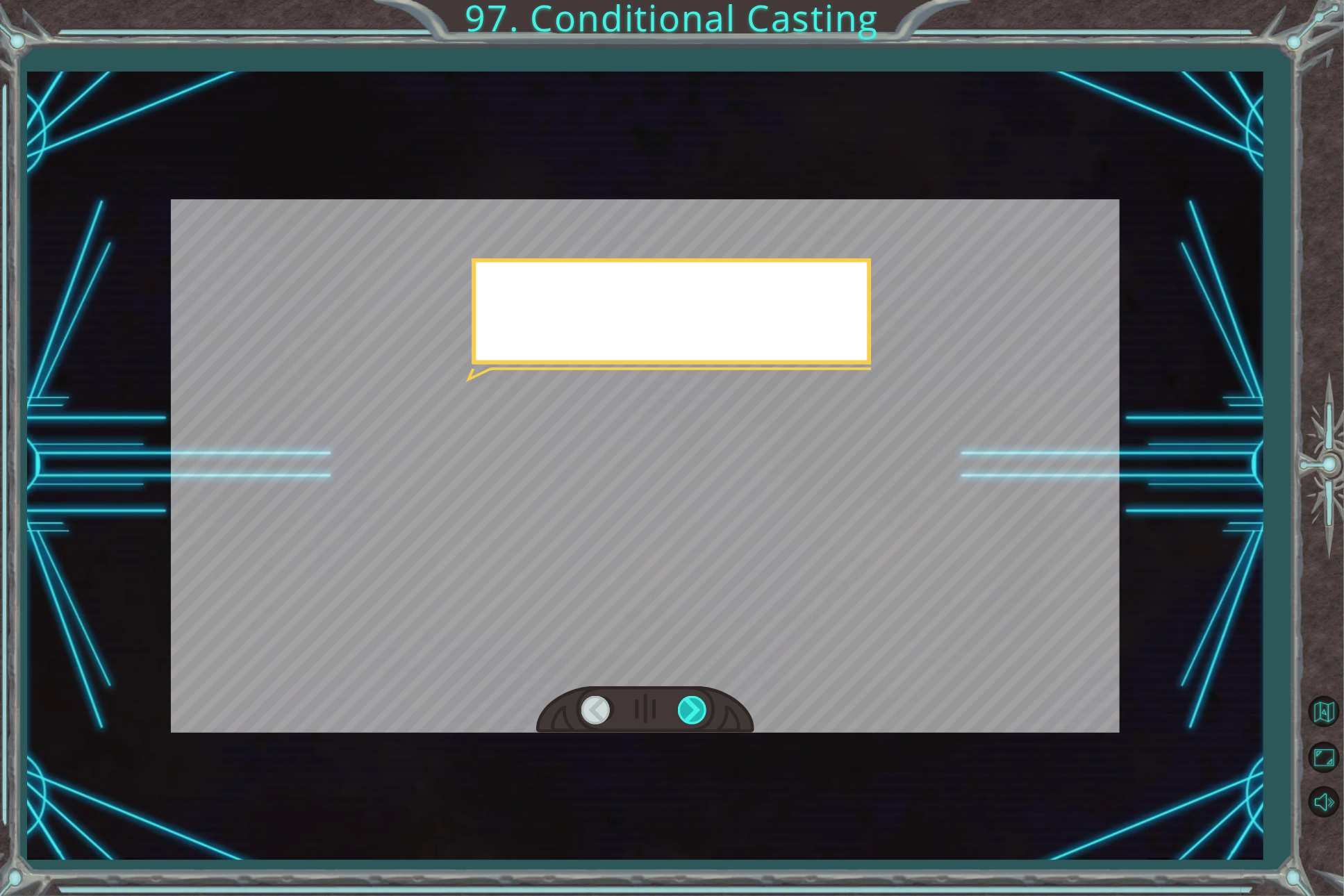
click at [694, 707] on div at bounding box center [694, 710] width 32 height 29
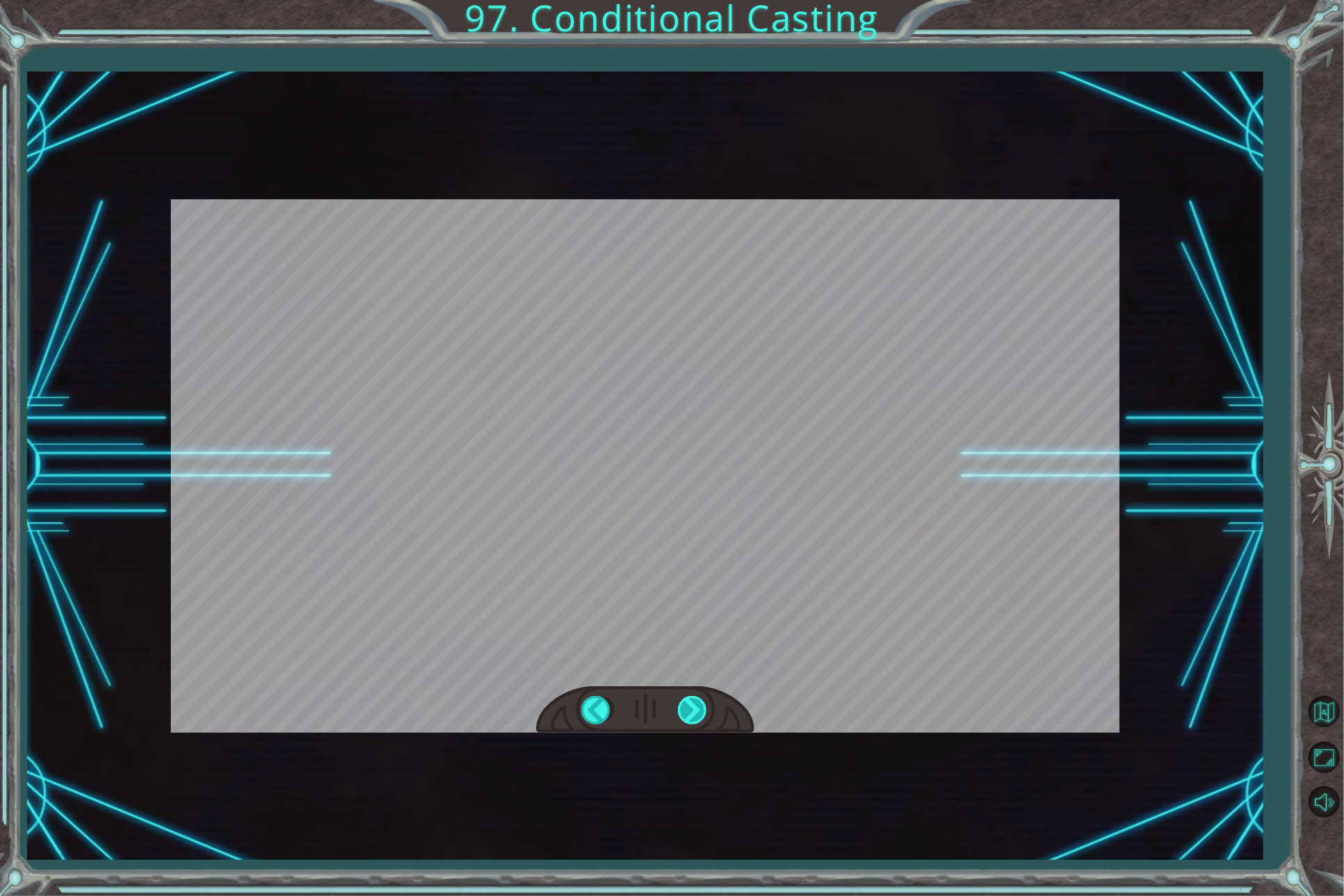
click at [694, 0] on div "hero . castEarthPit ( nearestTarget ) S o h e g a v e y o u t h e e a r t h t o…" at bounding box center [672, 0] width 1344 height 0
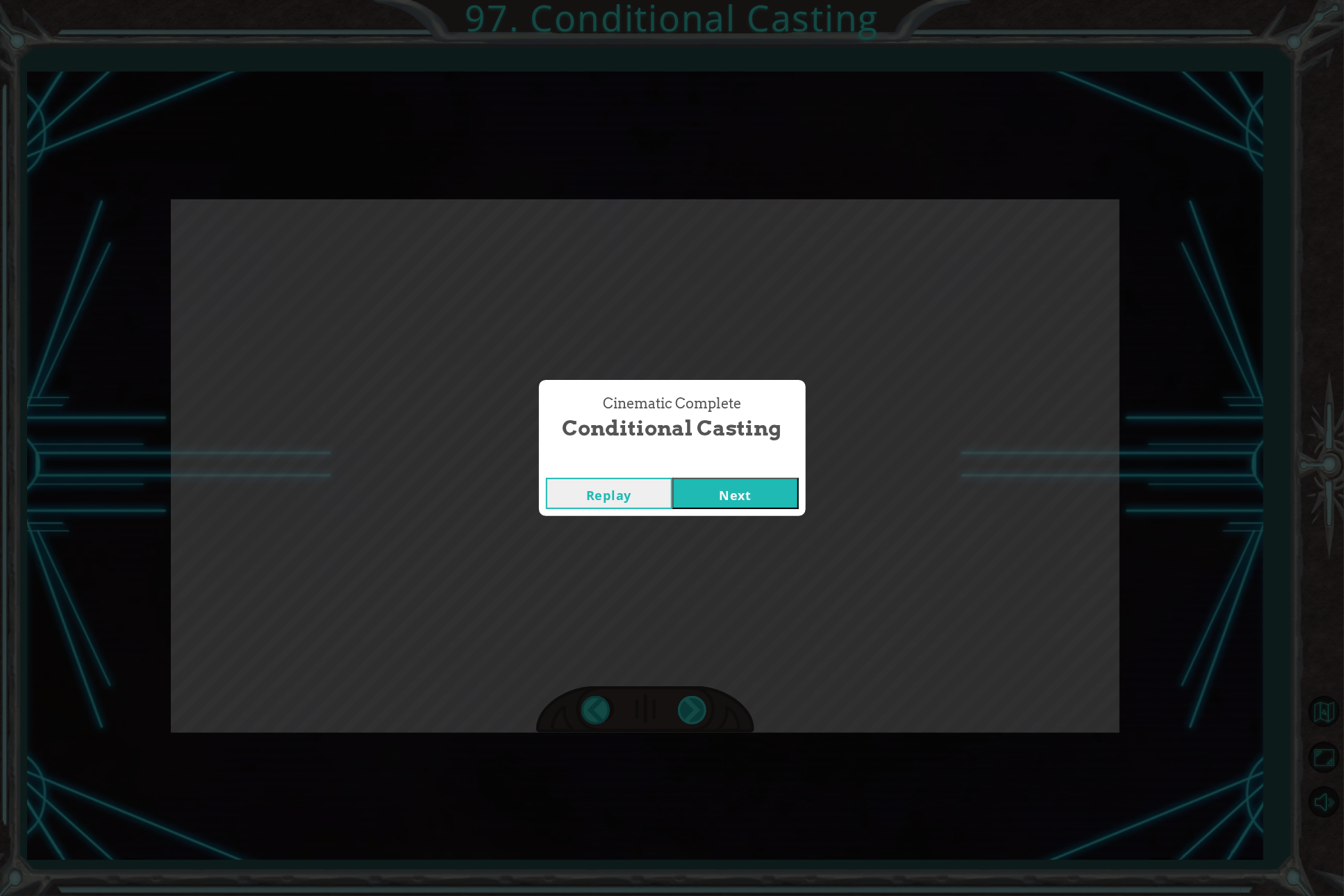
click at [694, 707] on div "Cinematic Complete Conditional Casting Replay Next" at bounding box center [672, 448] width 1344 height 896
drag, startPoint x: 694, startPoint y: 707, endPoint x: 757, endPoint y: 497, distance: 219.2
click at [757, 497] on div "Cinematic Complete Conditional Casting Replay Next" at bounding box center [672, 448] width 1344 height 896
click at [757, 497] on button "Next" at bounding box center [735, 494] width 126 height 32
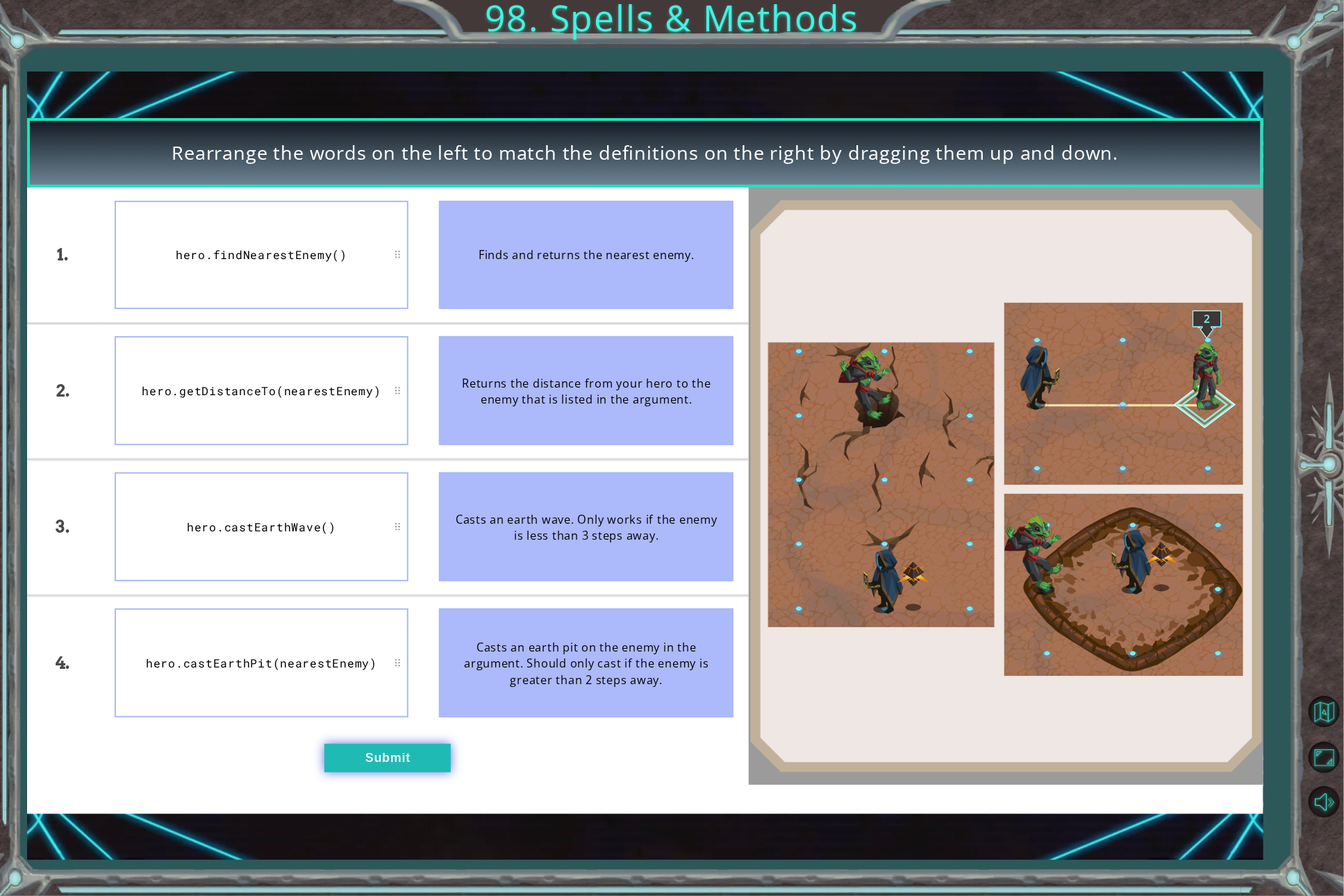
click at [409, 751] on button "Submit" at bounding box center [387, 758] width 126 height 29
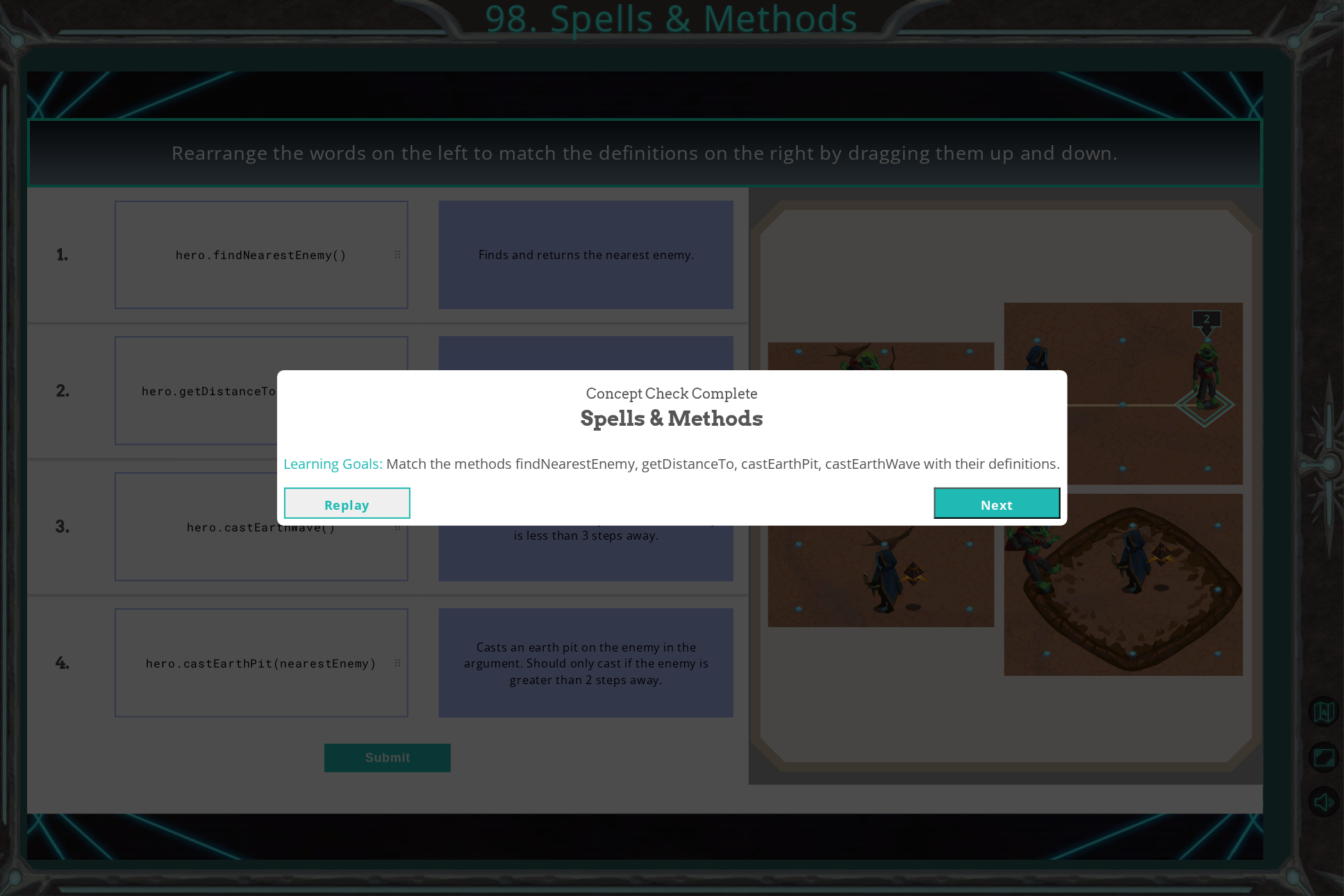
click at [1019, 503] on button "Next" at bounding box center [997, 503] width 126 height 32
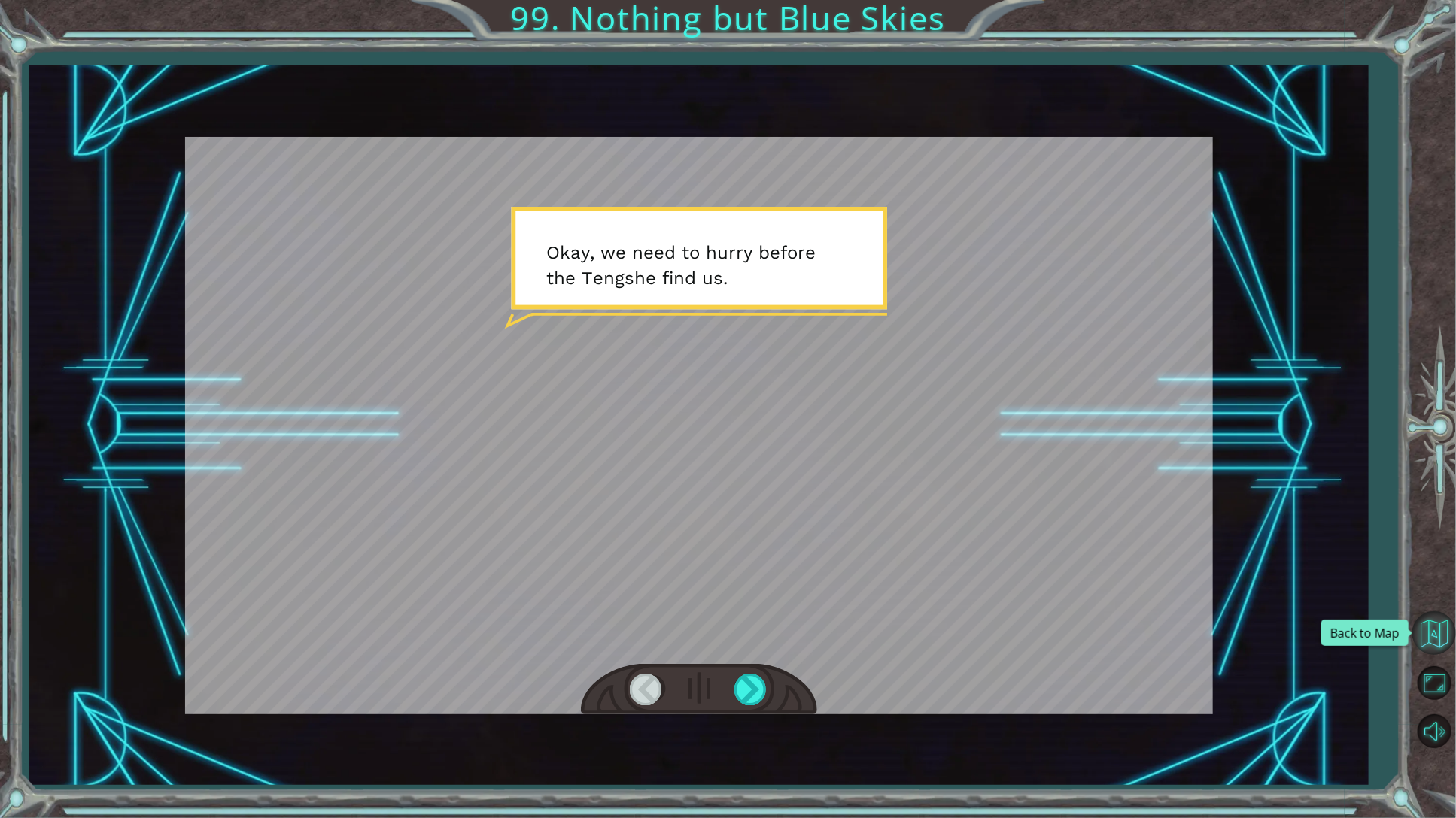
click at [1438, 639] on button "Back to Map" at bounding box center [1433, 633] width 43 height 43
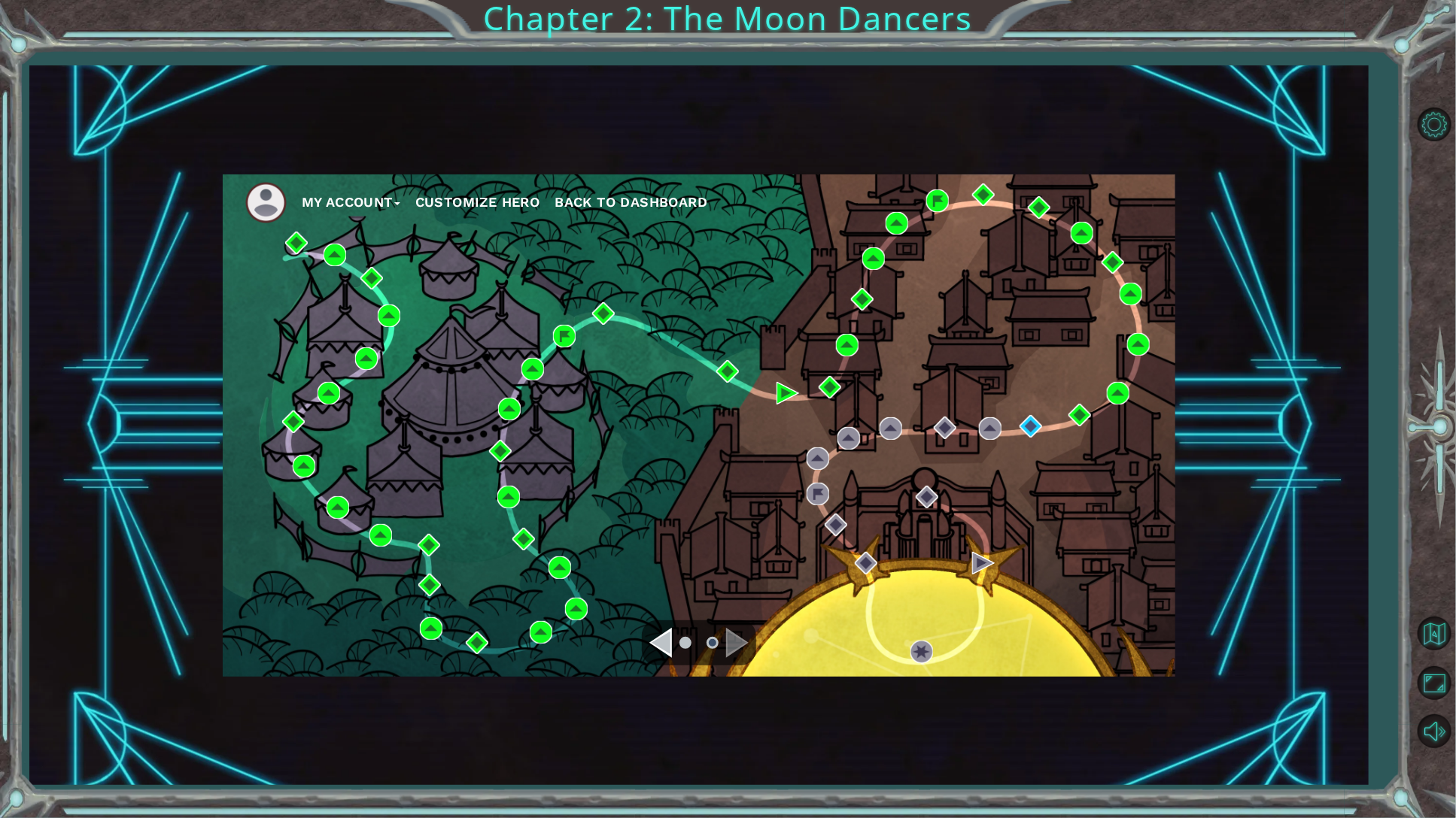
click at [921, 196] on ul "My Account Customize Hero Back to Dashboard" at bounding box center [710, 202] width 930 height 41
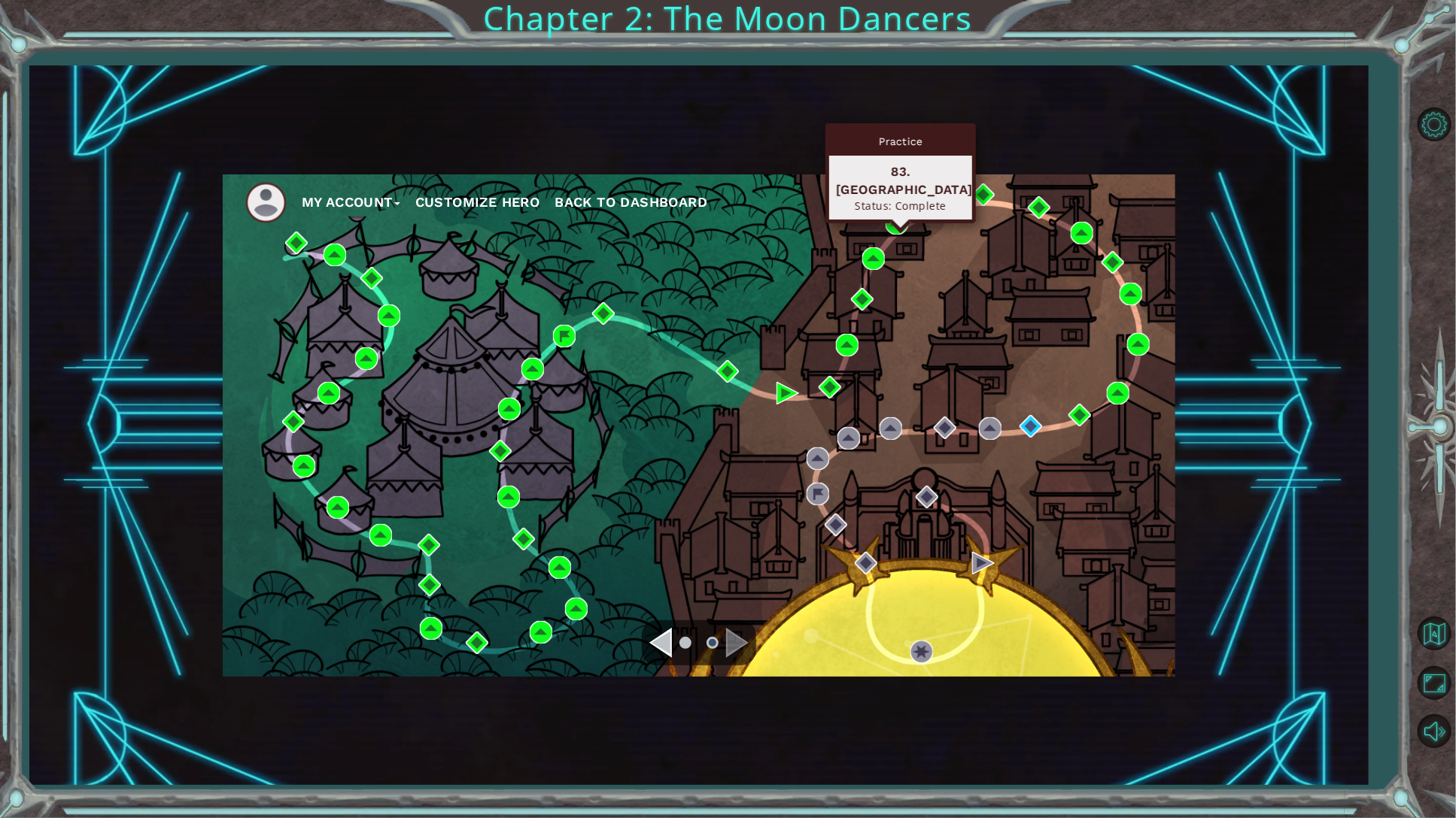
click at [879, 212] on ul "My Account Customize Hero Back to Dashboard" at bounding box center [710, 202] width 930 height 41
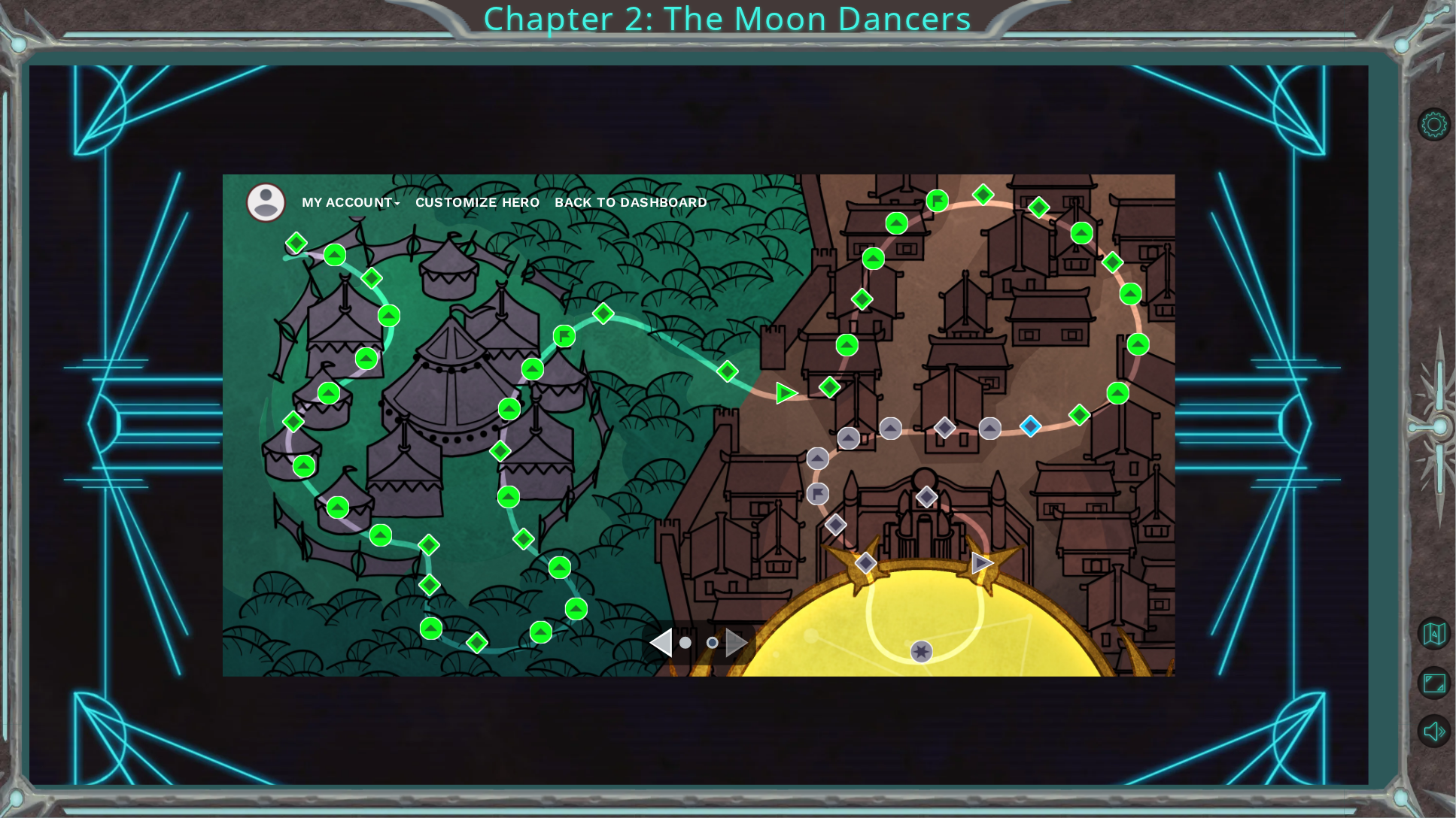
drag, startPoint x: 879, startPoint y: 212, endPoint x: 875, endPoint y: 197, distance: 15.5
click at [875, 197] on ul "My Account Customize Hero Back to Dashboard" at bounding box center [710, 202] width 930 height 41
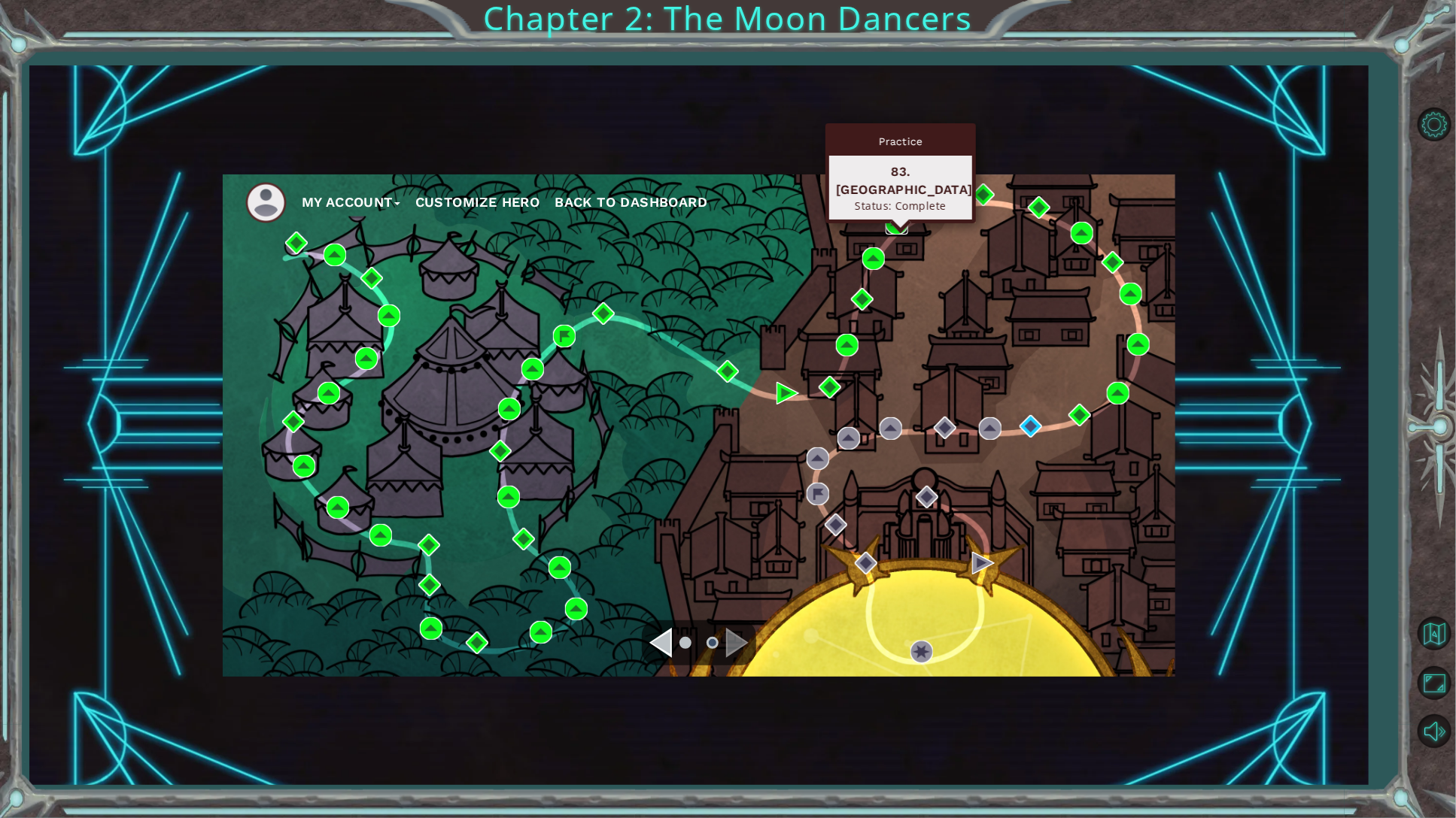
click at [905, 228] on img at bounding box center [896, 223] width 23 height 23
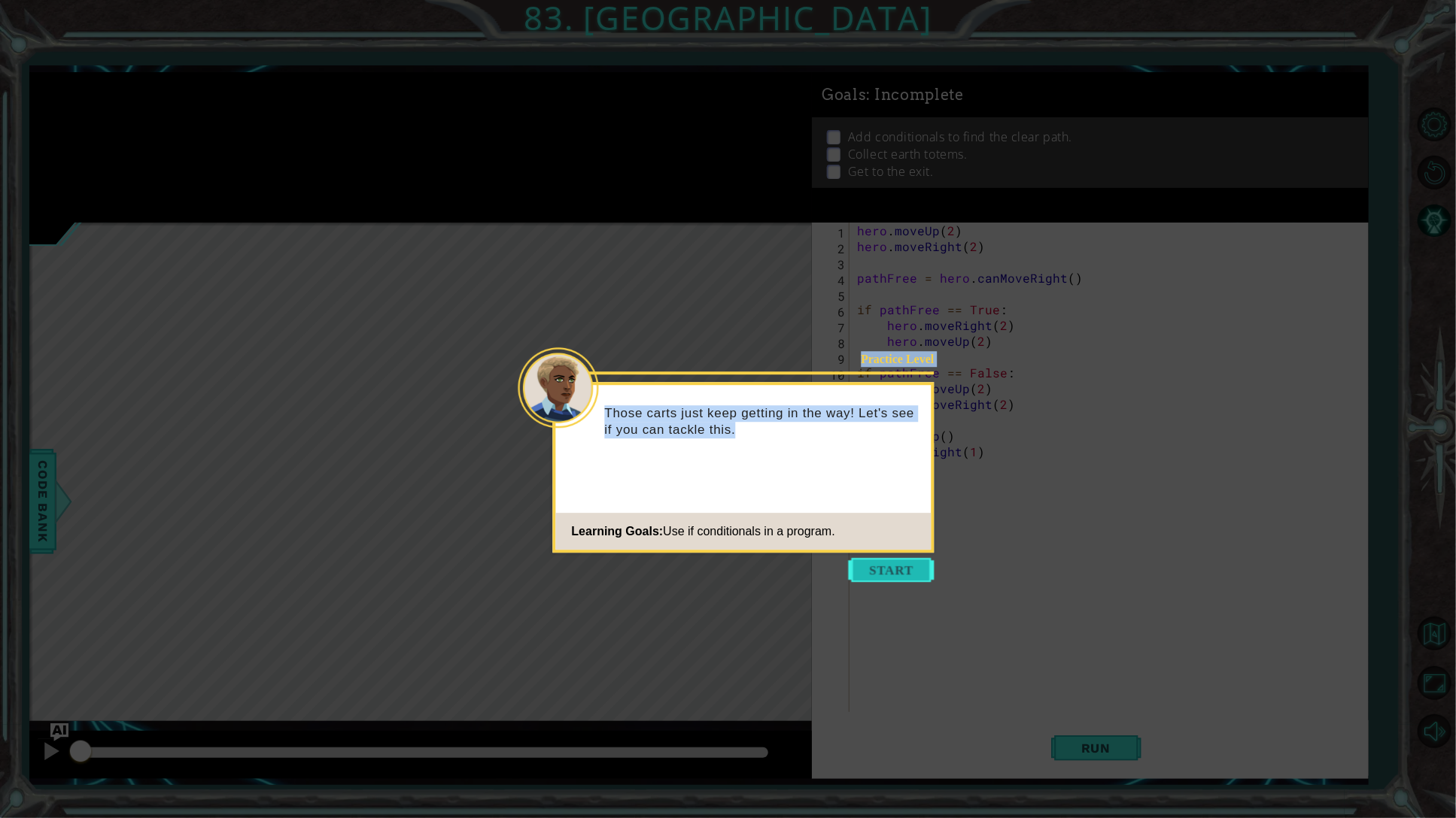
drag, startPoint x: 898, startPoint y: 594, endPoint x: 903, endPoint y: 574, distance: 20.6
click at [903, 574] on body "1 ההההההההההההההההההההההההההההההההההההההההההההההההההההההההההההההההההההההההההההה…" at bounding box center [728, 409] width 1456 height 818
click at [903, 574] on button "Start" at bounding box center [891, 570] width 85 height 24
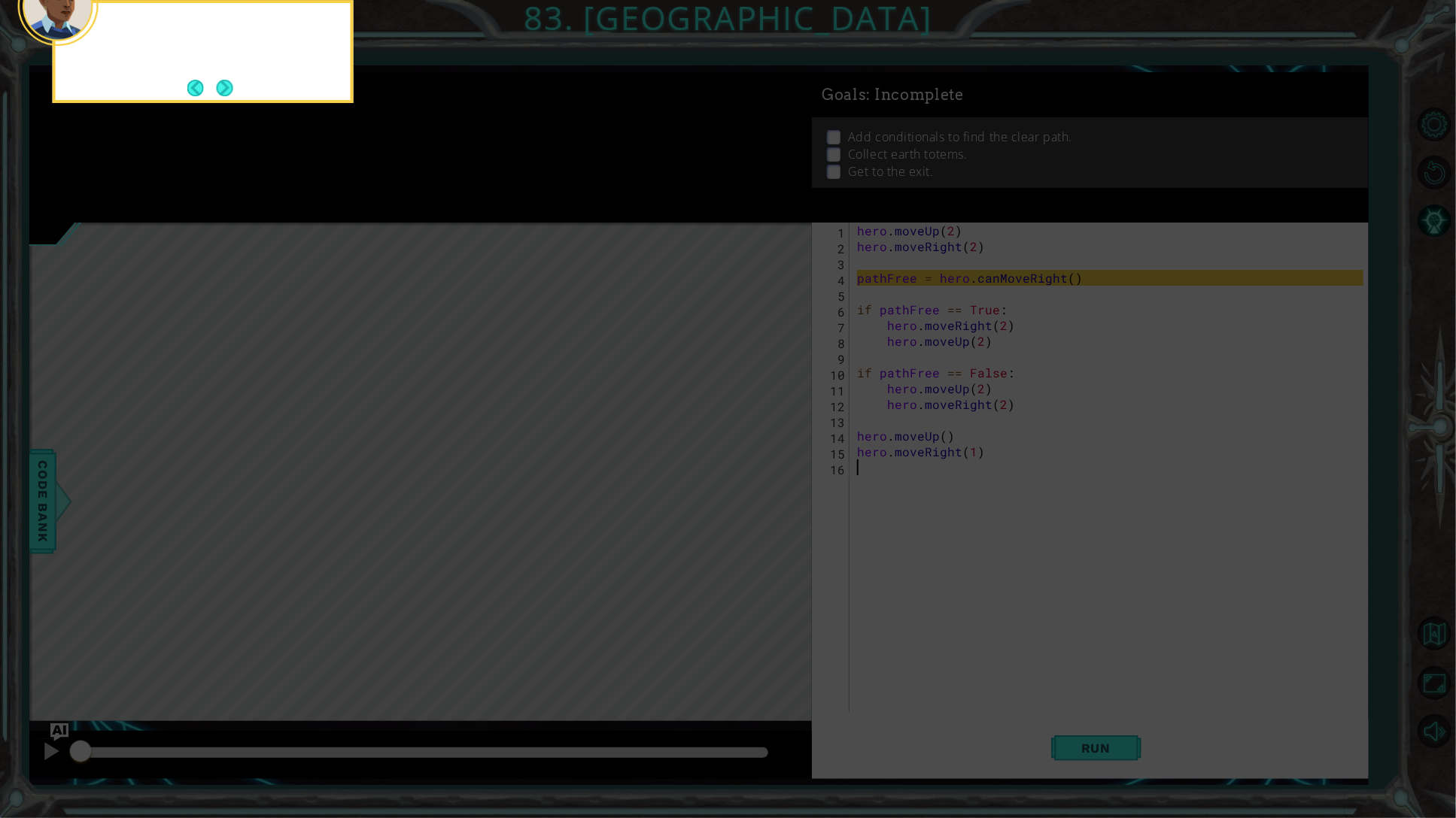
click at [888, 509] on icon at bounding box center [728, 131] width 1456 height 1373
click at [218, 80] on button "Next" at bounding box center [224, 88] width 16 height 16
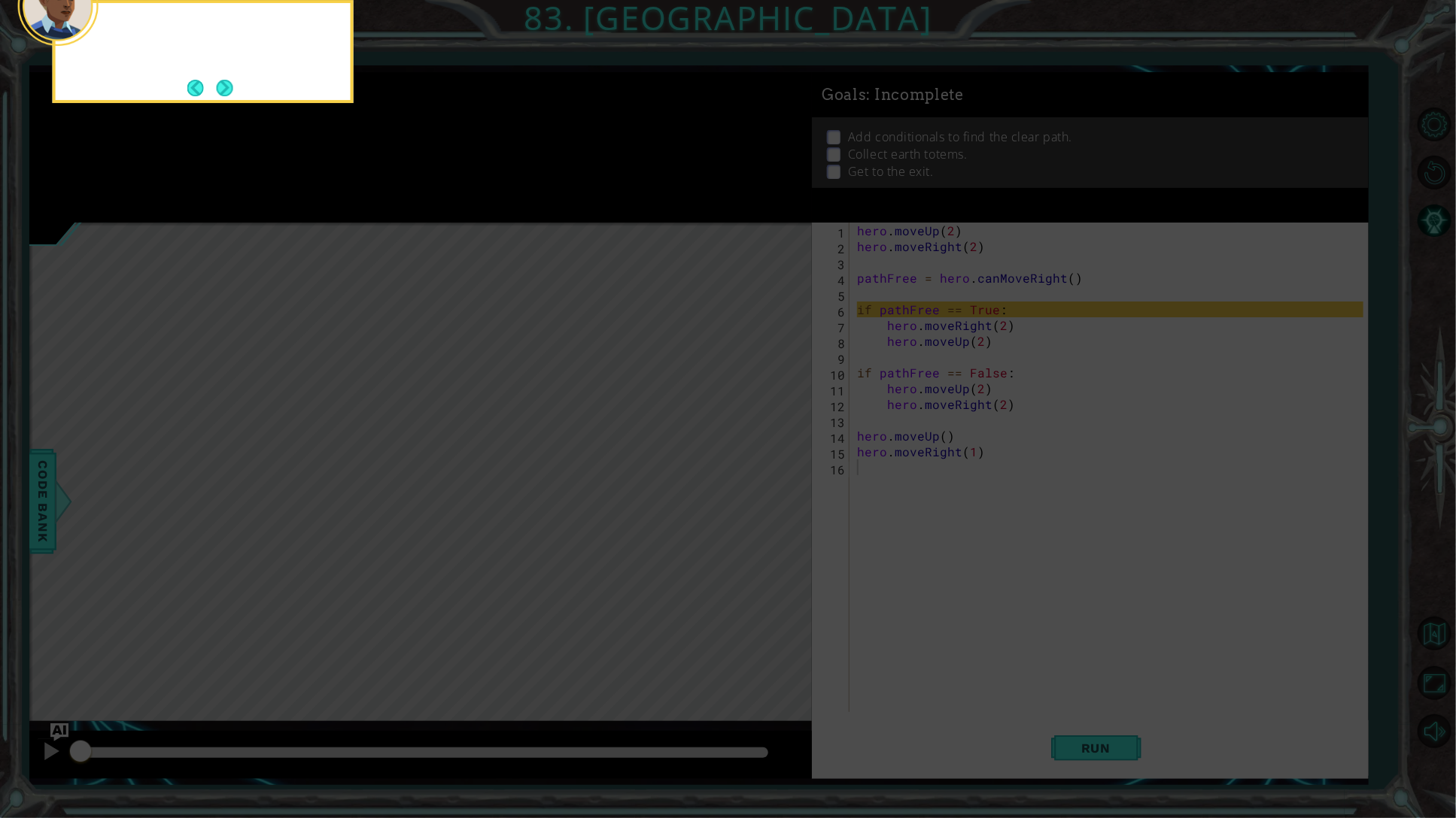
click at [218, 80] on button "Next" at bounding box center [224, 88] width 16 height 16
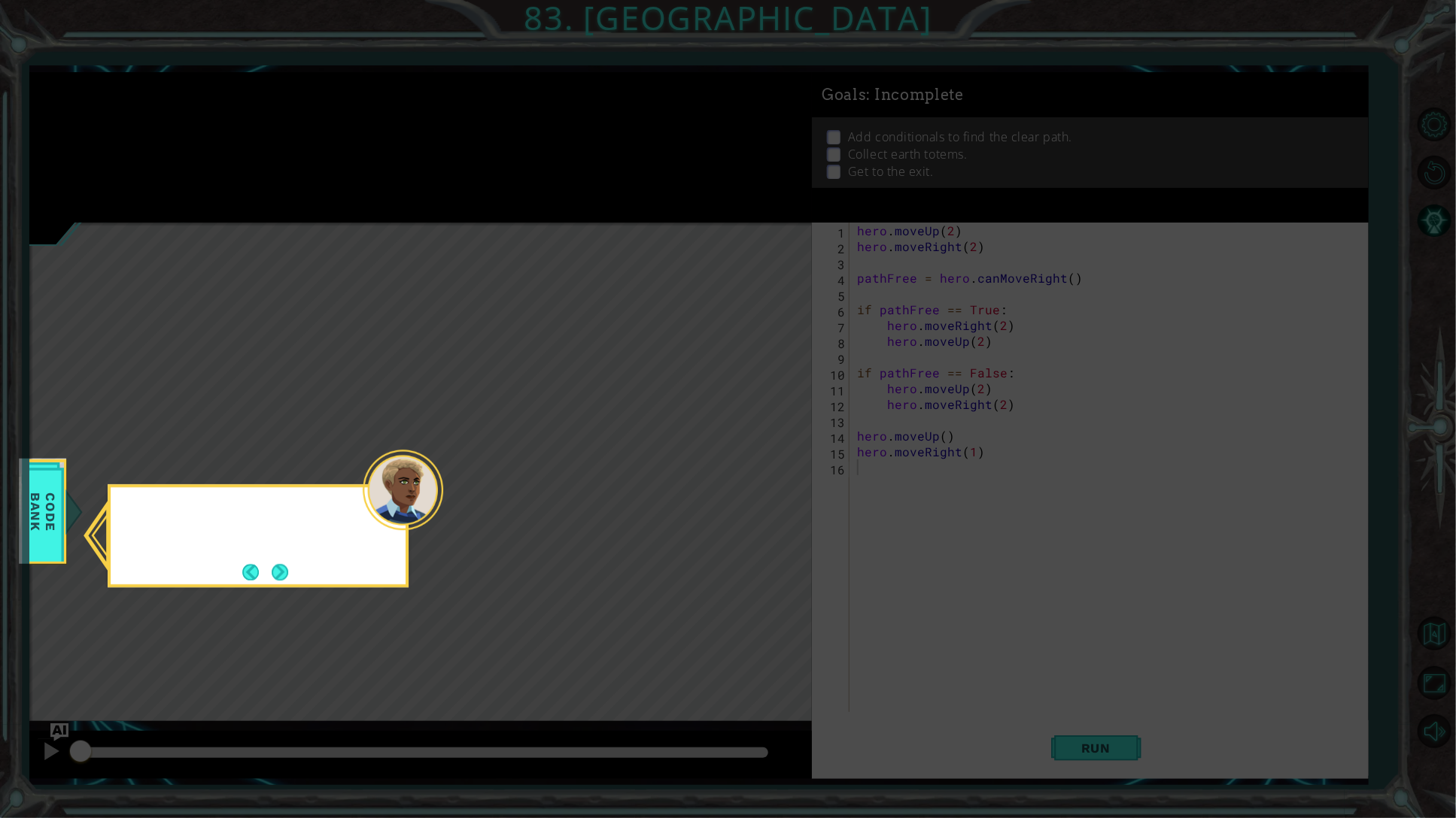
click at [218, 80] on icon at bounding box center [728, 409] width 1456 height 818
drag, startPoint x: 291, startPoint y: 567, endPoint x: 278, endPoint y: 574, distance: 14.8
click at [278, 569] on div "You can check the Code Bank to find example conditionals ." at bounding box center [258, 529] width 295 height 82
click at [278, 574] on button "Next" at bounding box center [280, 572] width 16 height 16
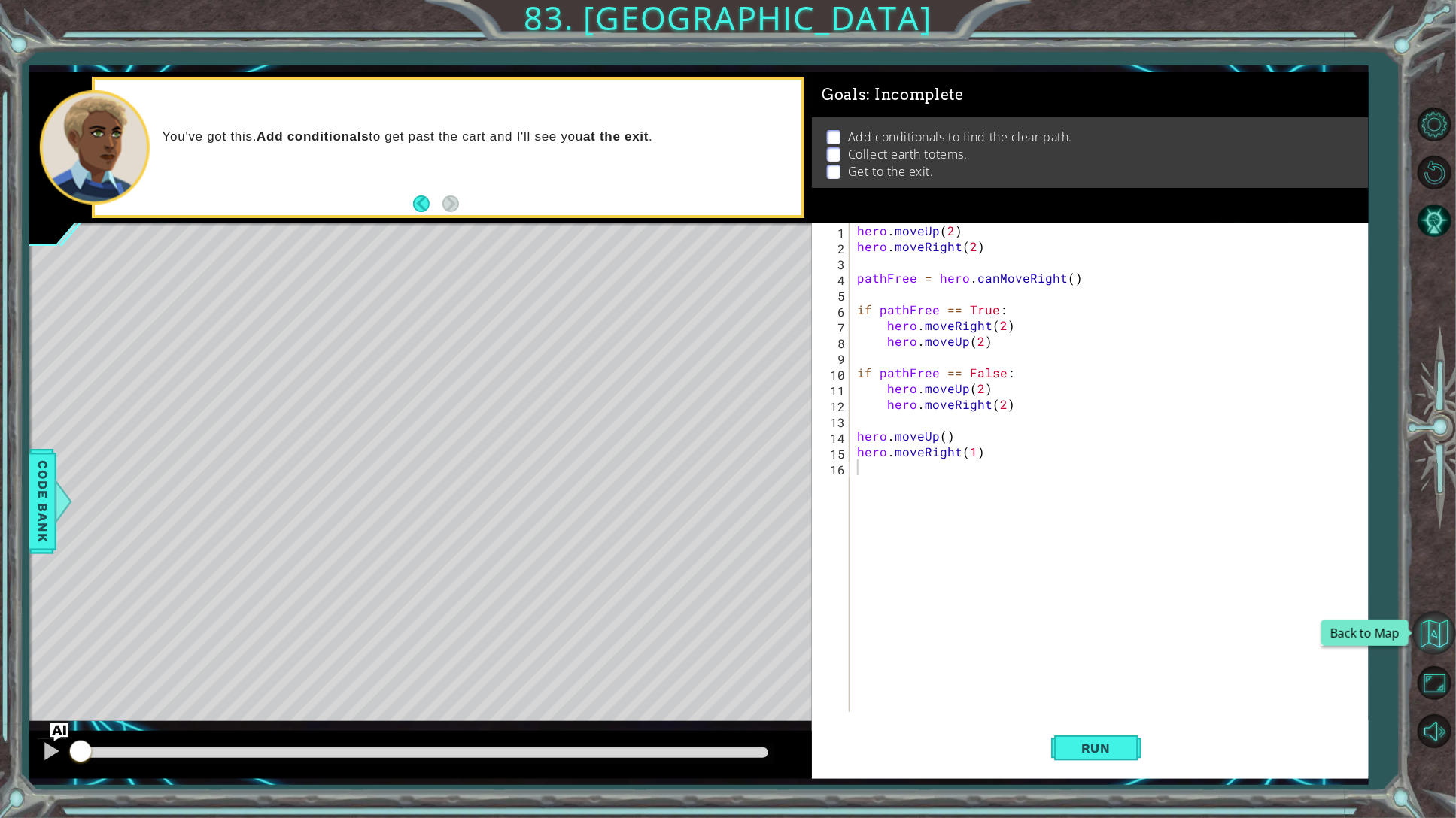
click at [1434, 613] on button "Back to Map" at bounding box center [1433, 633] width 43 height 43
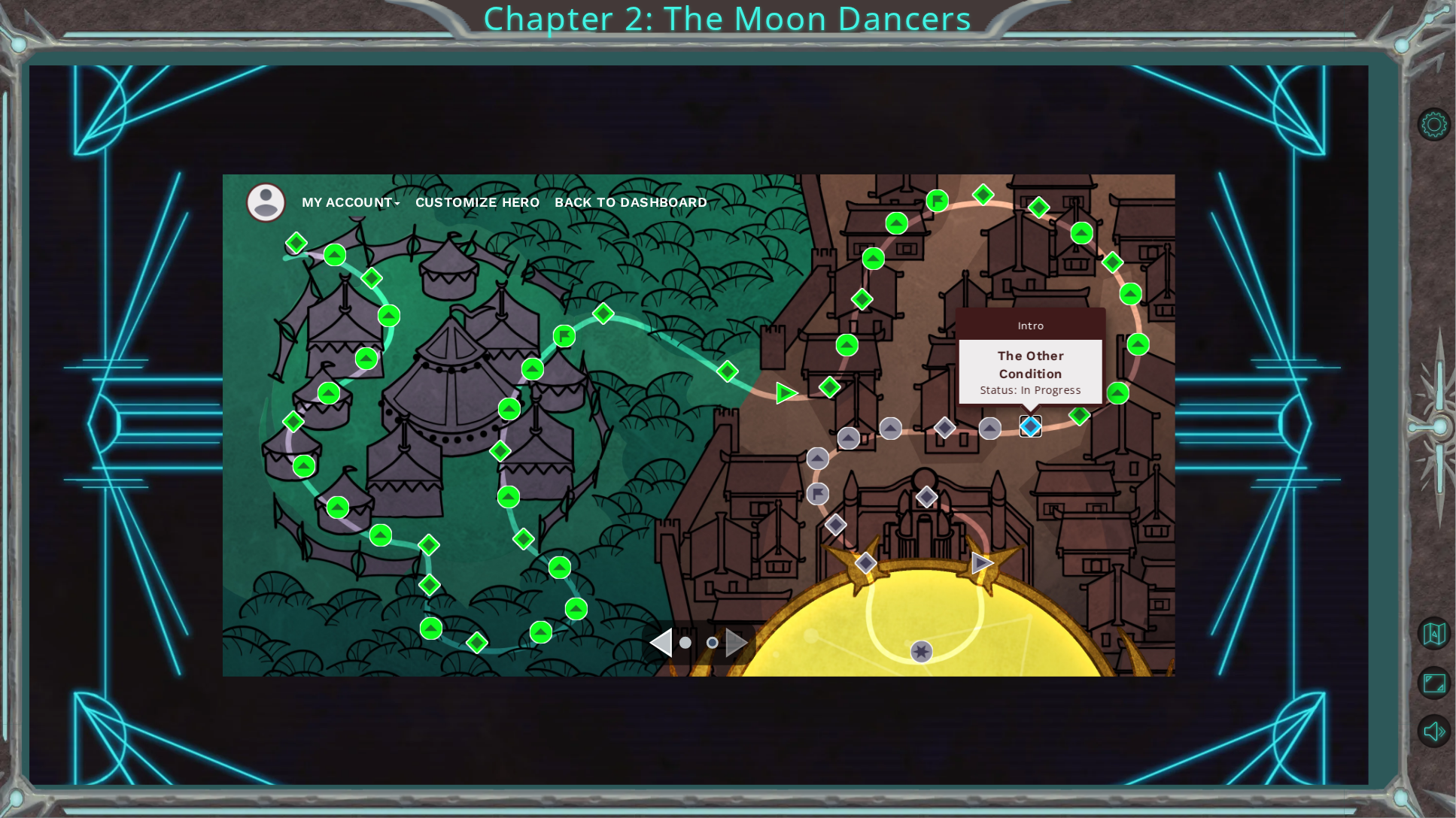
click at [1029, 427] on img at bounding box center [1030, 426] width 23 height 23
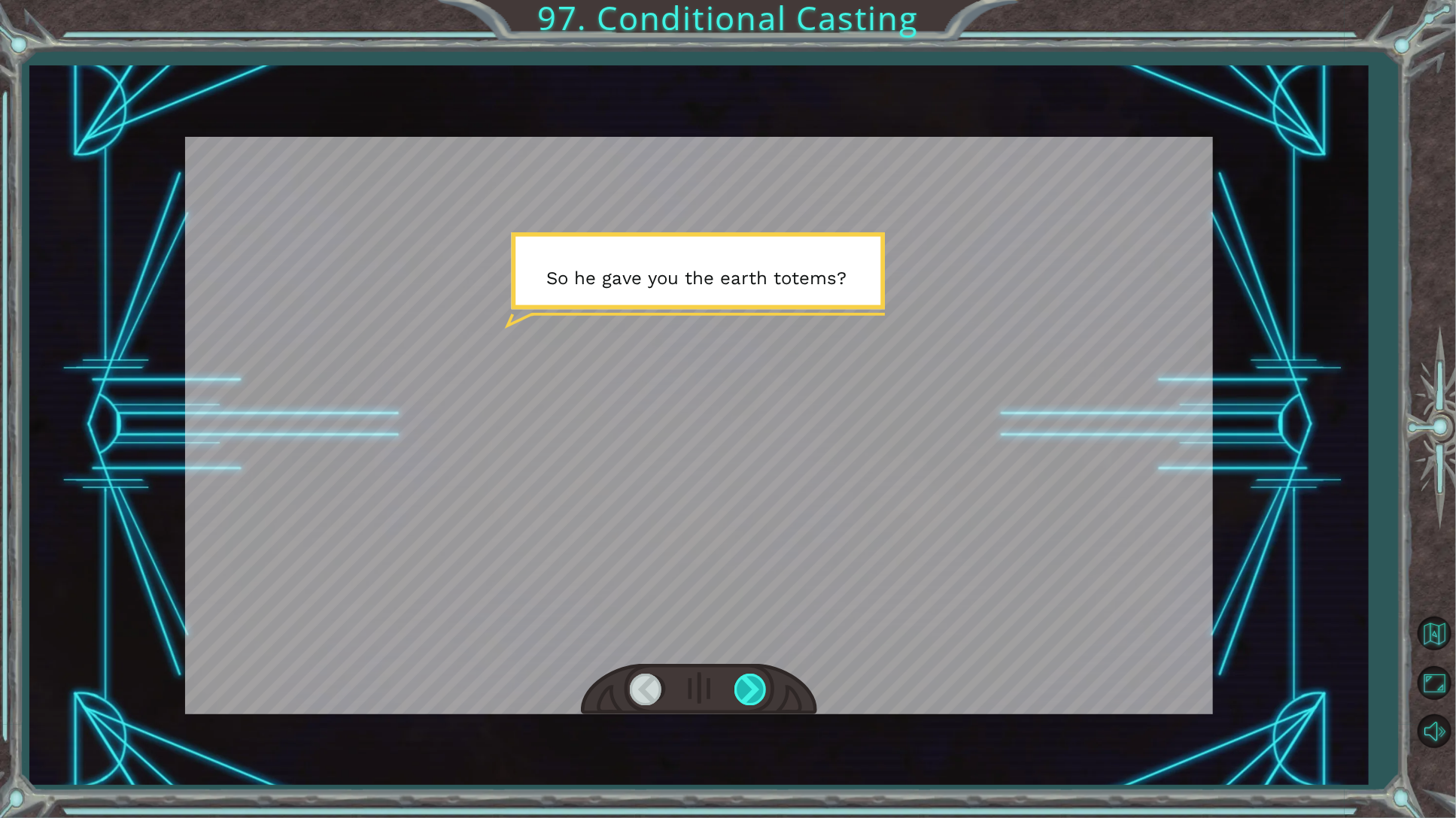
click at [737, 690] on div at bounding box center [752, 689] width 34 height 31
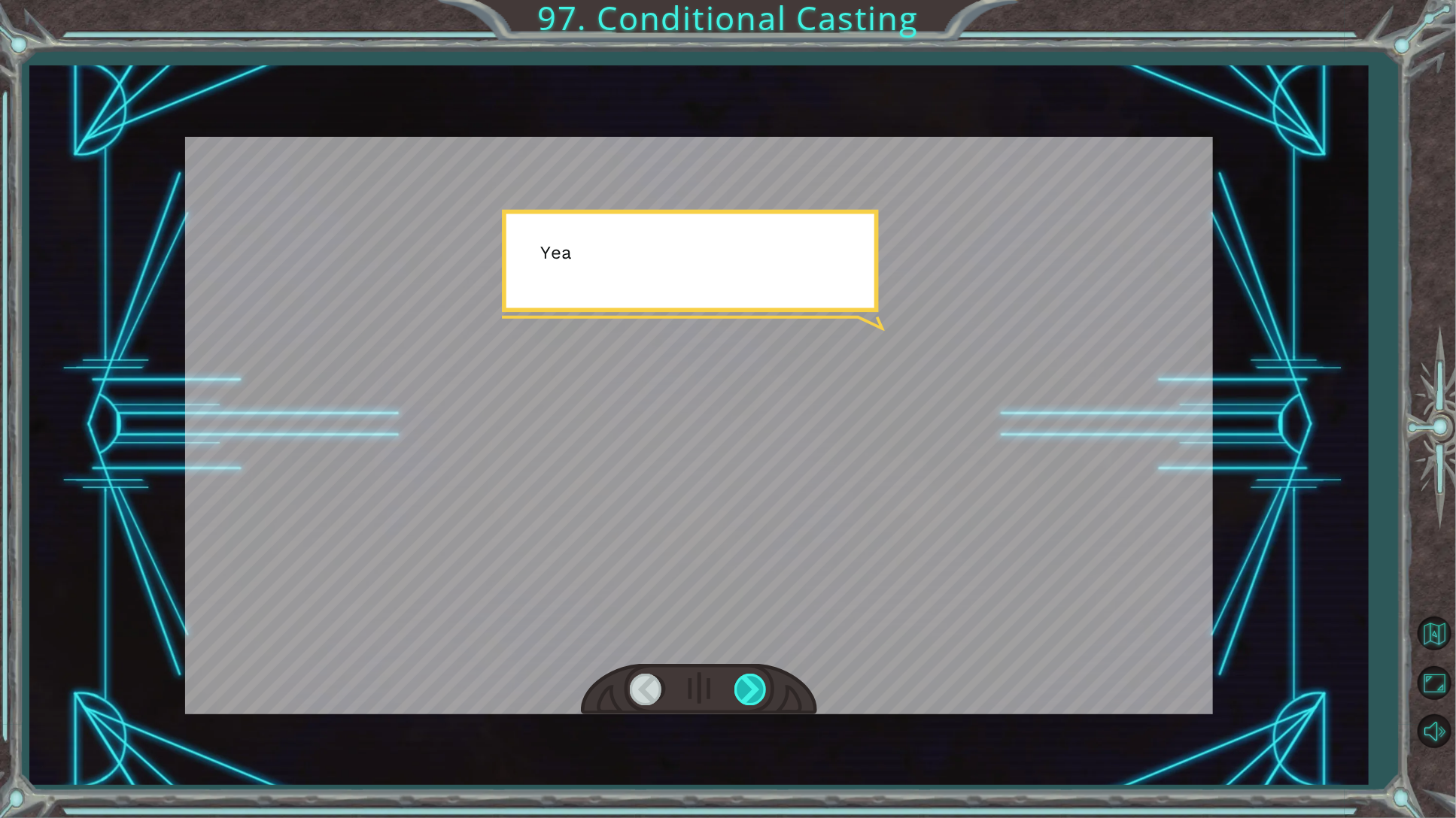
click at [737, 690] on div at bounding box center [752, 689] width 34 height 31
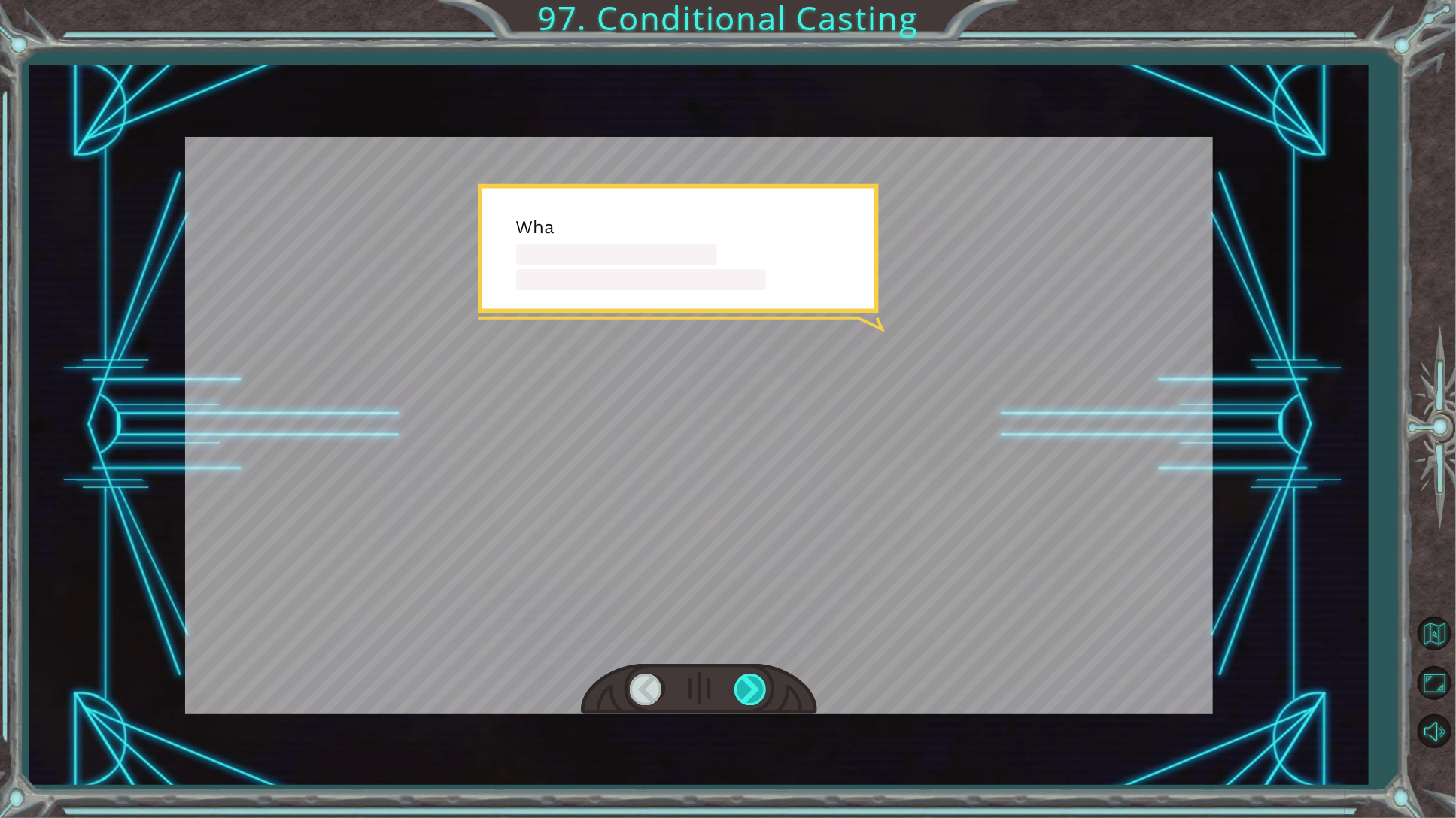
click at [737, 690] on div at bounding box center [752, 689] width 34 height 31
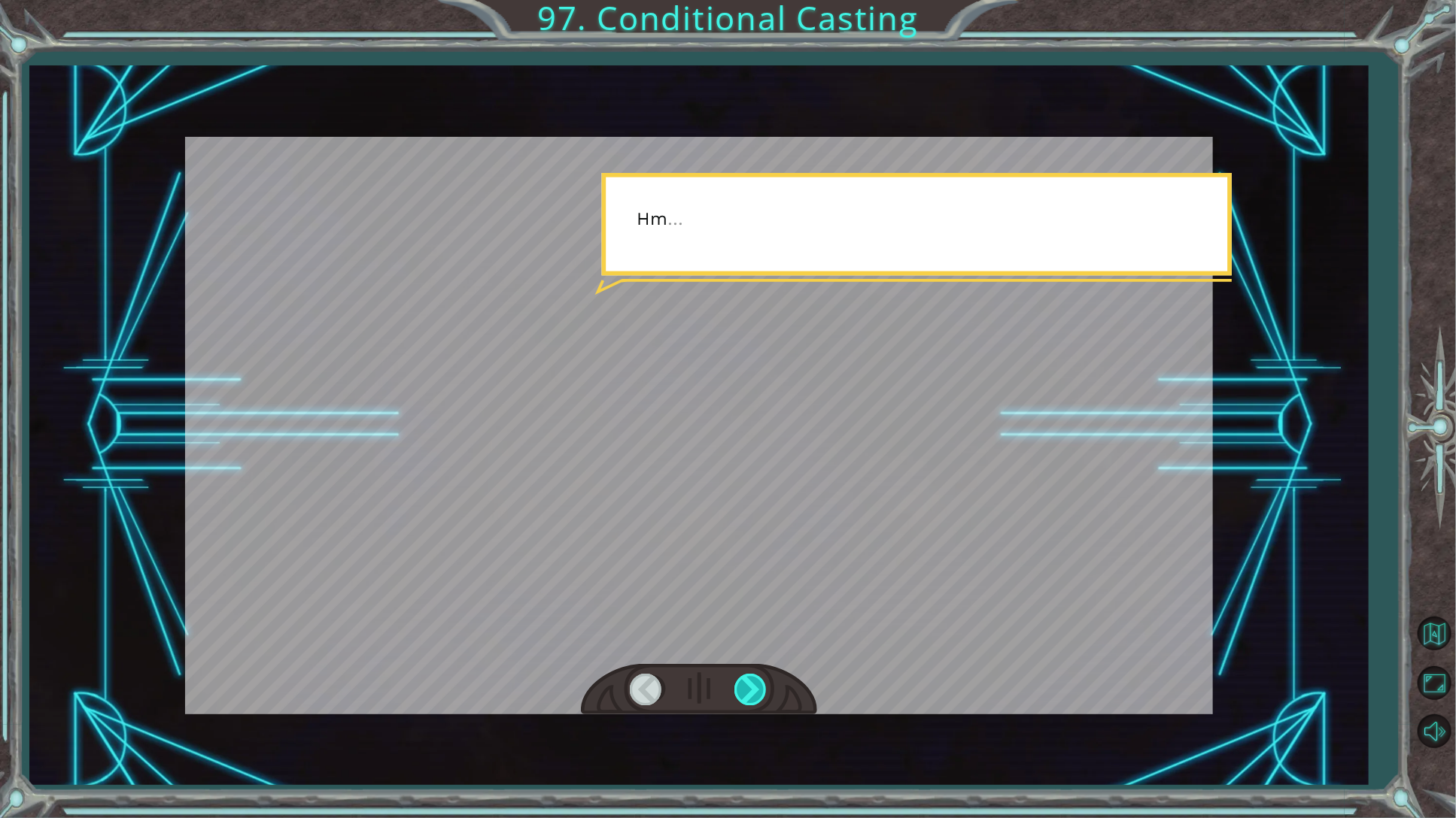
click at [737, 690] on div at bounding box center [752, 689] width 34 height 31
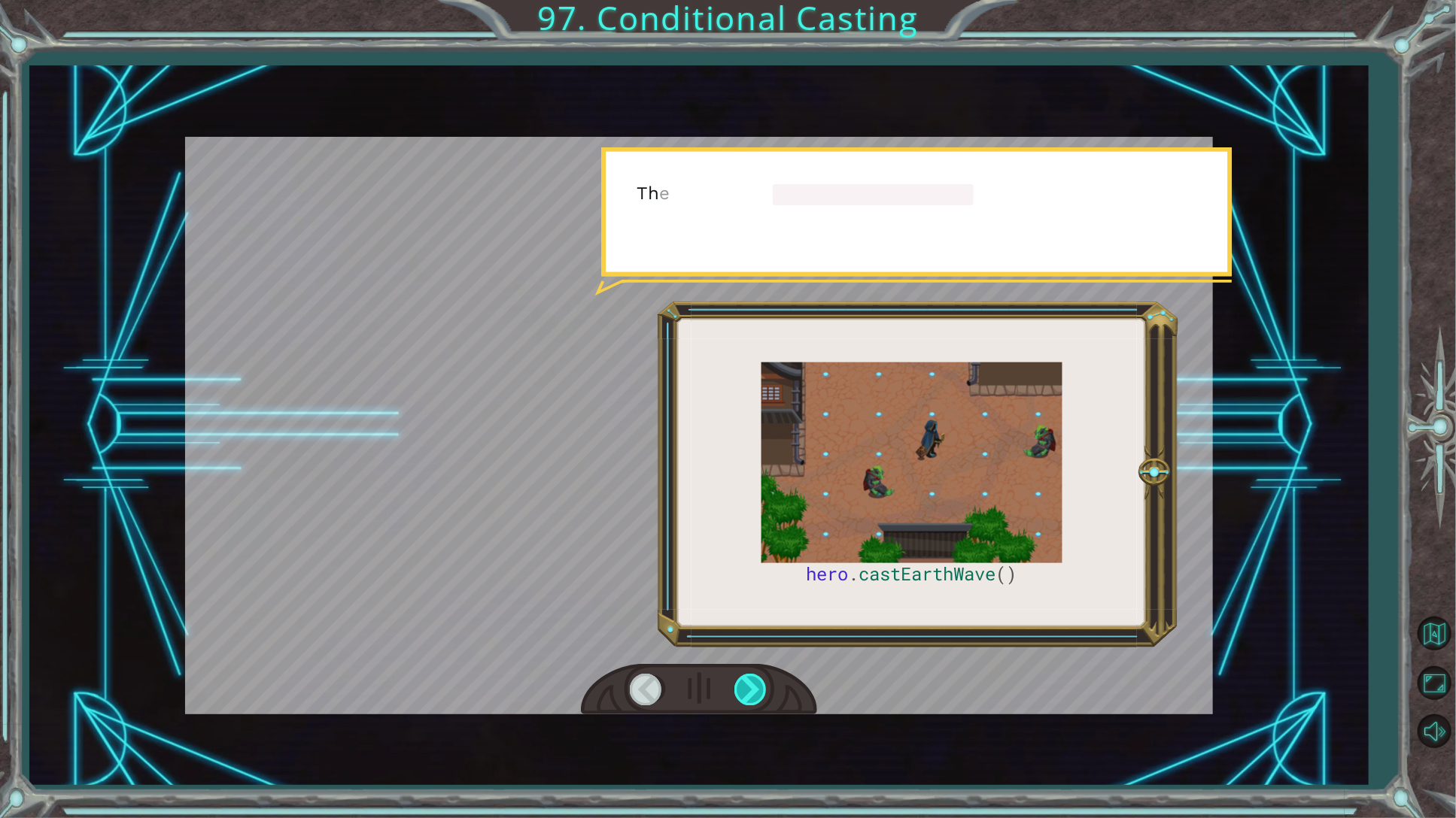
click at [737, 690] on div at bounding box center [752, 689] width 34 height 31
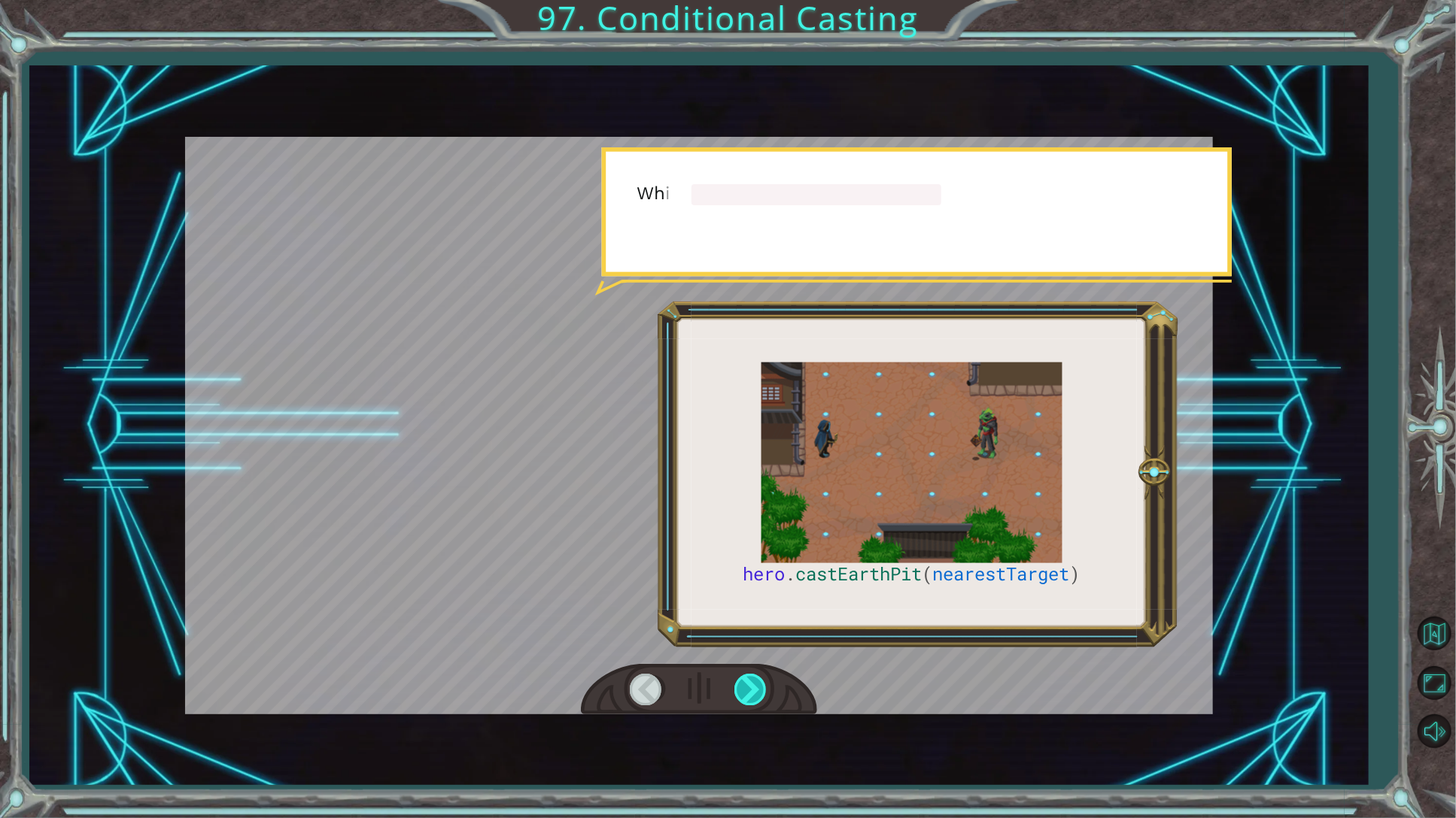
click at [737, 690] on div at bounding box center [752, 689] width 34 height 31
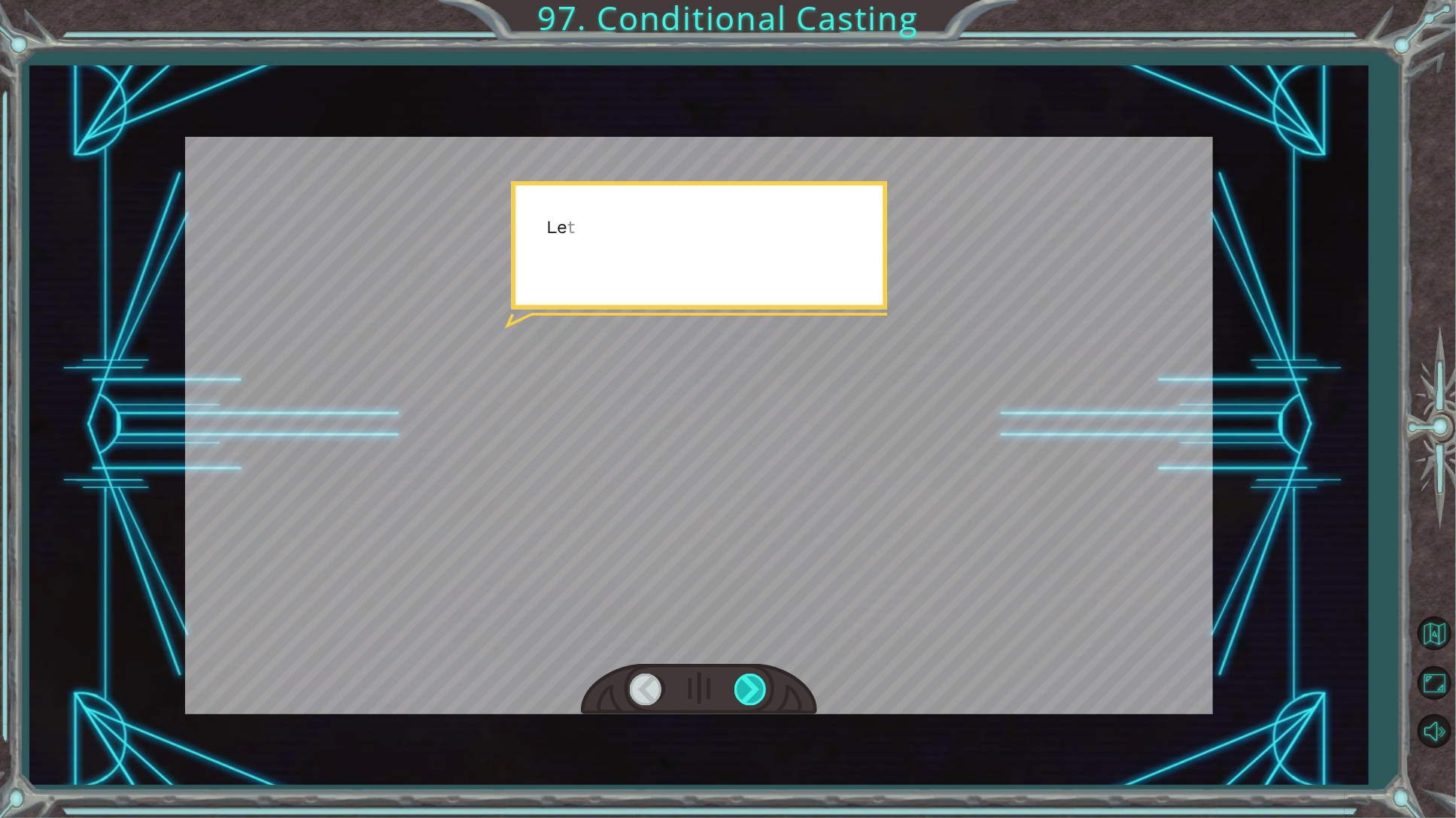
click at [737, 690] on div at bounding box center [752, 689] width 34 height 31
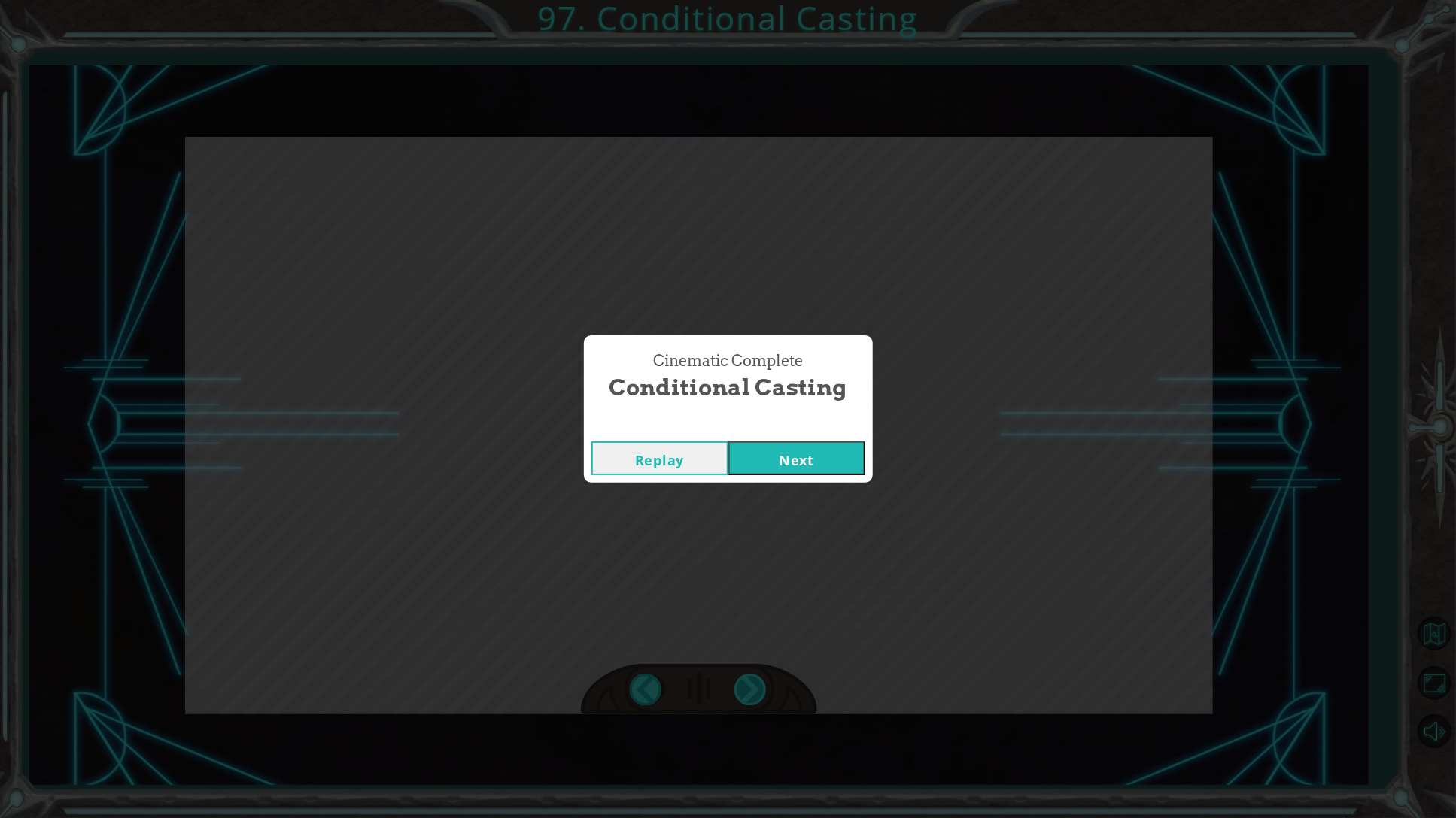
click at [737, 0] on div "hero . castEarthPit ( nearestTarget ) S o h e g a v e y o u t h e e a r t h t o…" at bounding box center [728, 0] width 1456 height 0
click at [737, 690] on div "Cinematic Complete Conditional Casting Replay Next" at bounding box center [728, 409] width 1456 height 818
click at [814, 459] on button "Next" at bounding box center [797, 459] width 137 height 34
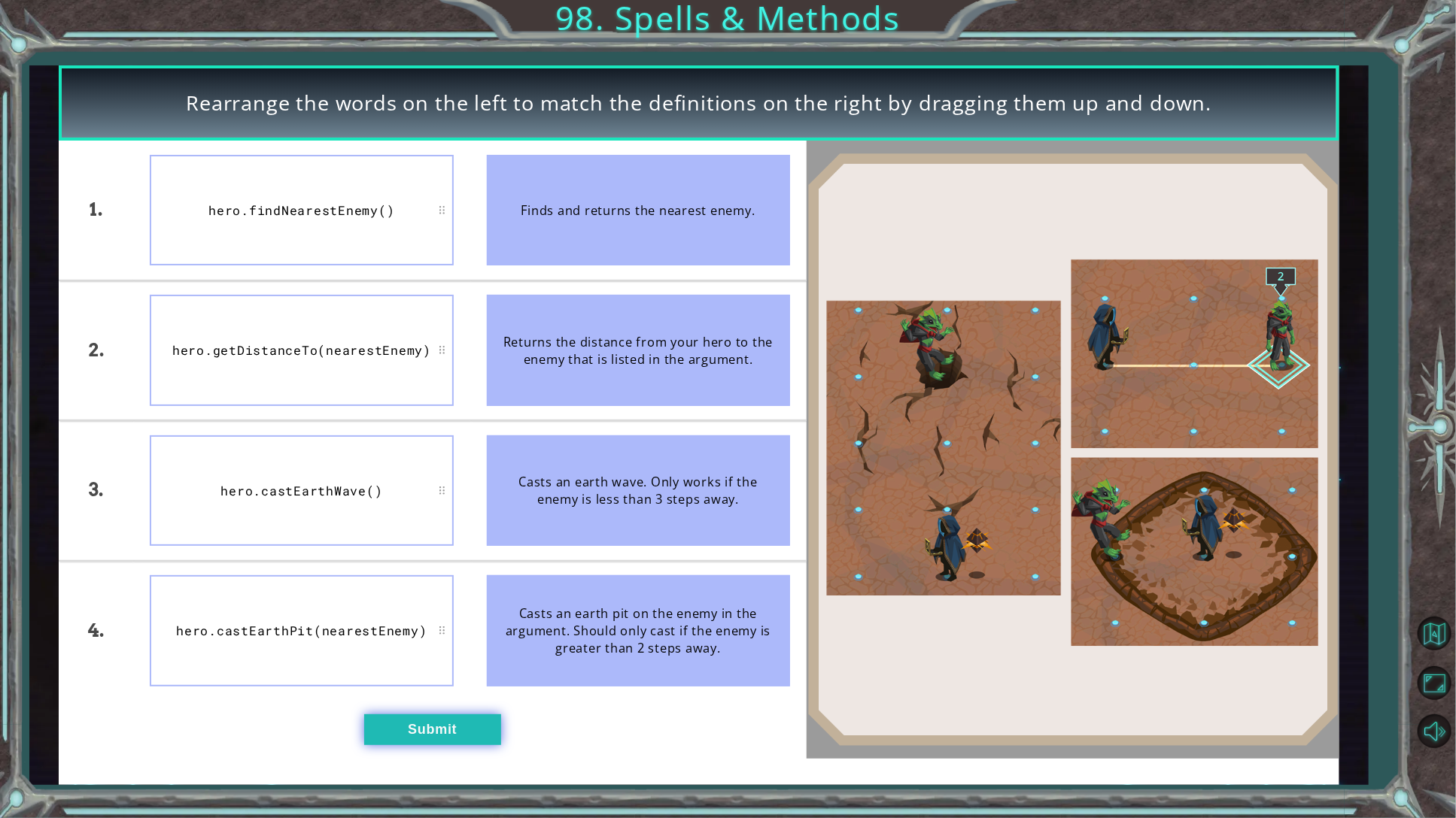
click at [391, 734] on button "Submit" at bounding box center [433, 730] width 137 height 31
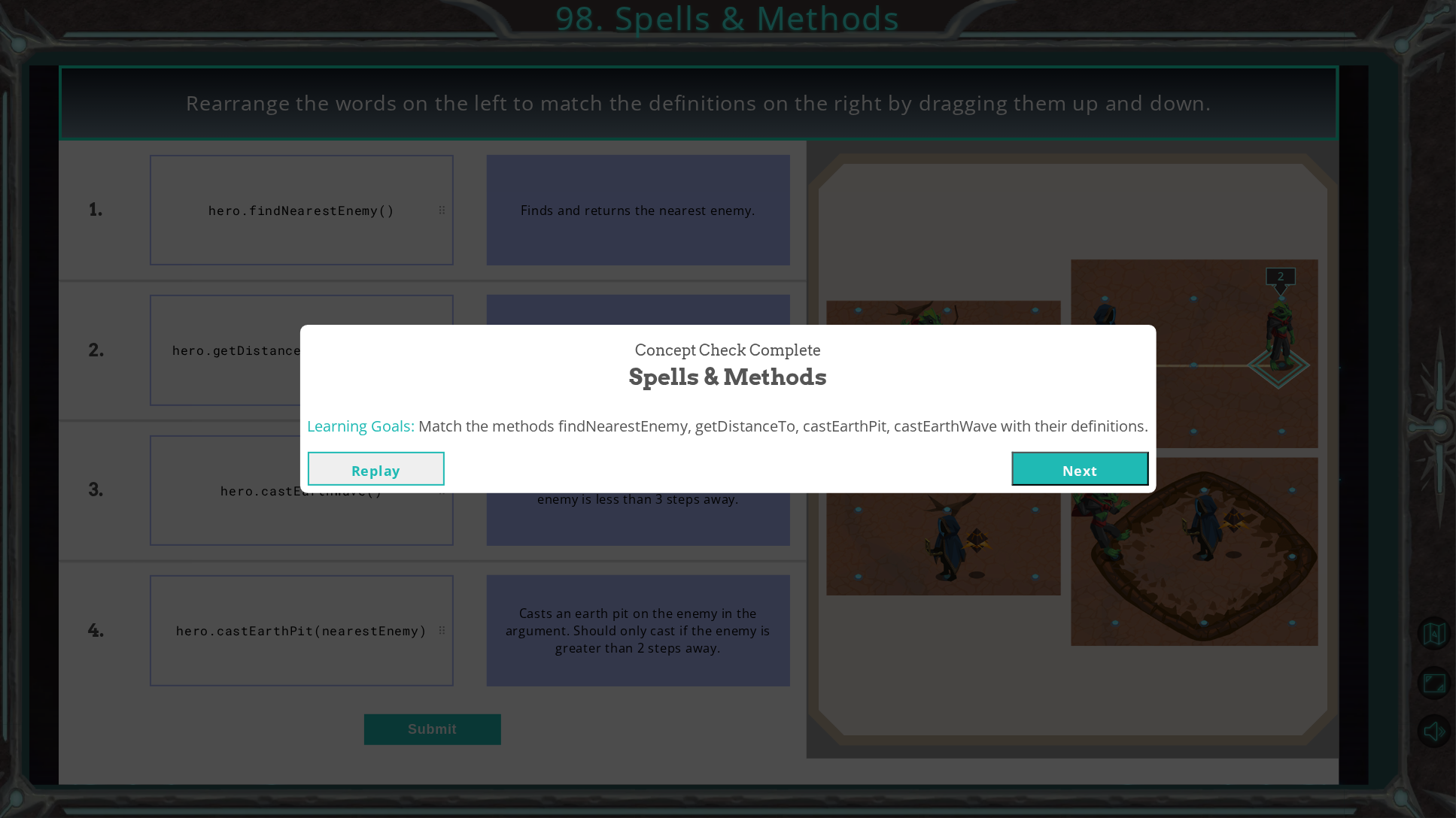
click at [1107, 478] on button "Next" at bounding box center [1080, 469] width 137 height 34
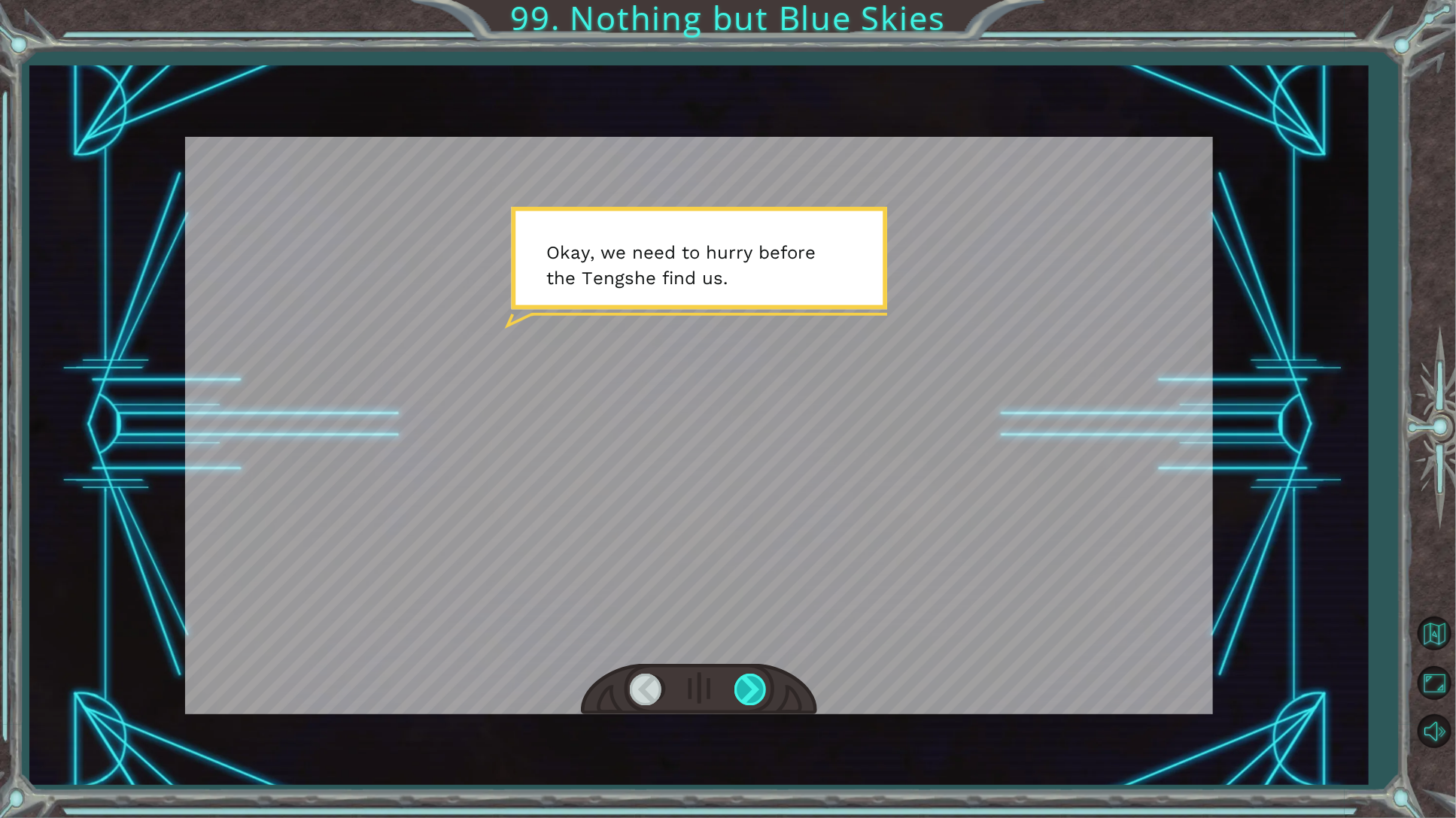
click at [758, 684] on div at bounding box center [752, 689] width 34 height 31
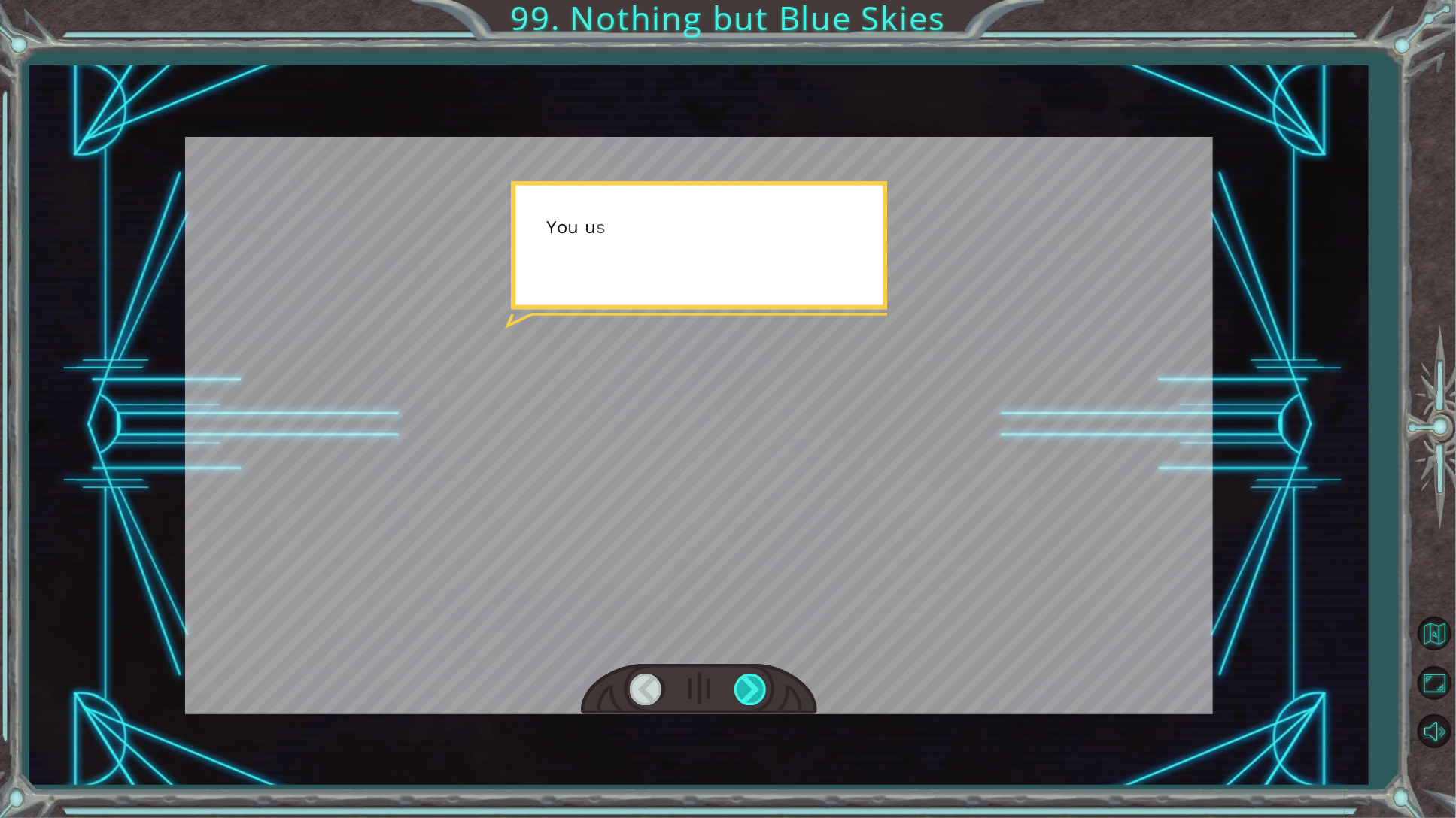
click at [758, 684] on div at bounding box center [752, 689] width 34 height 31
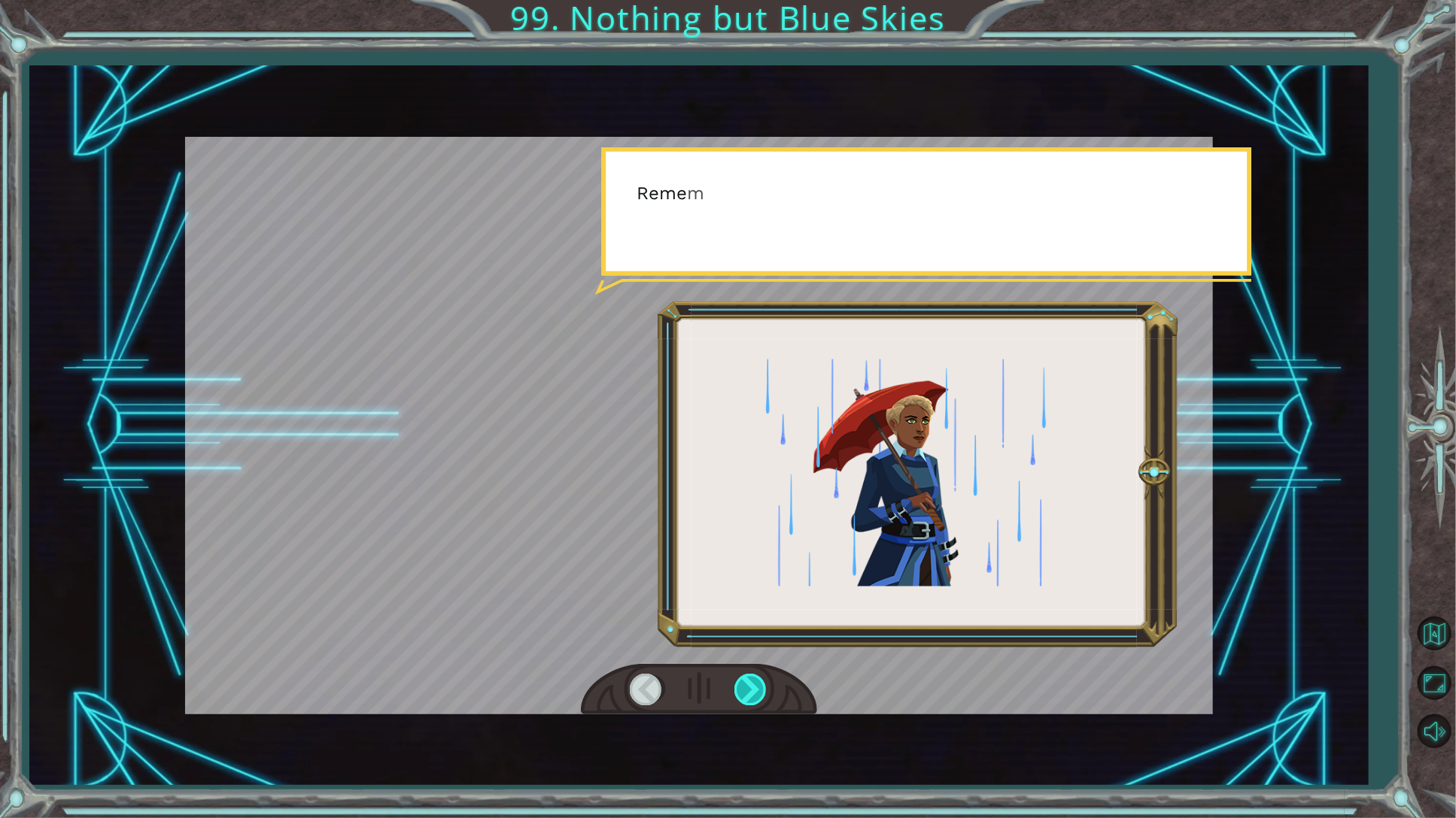
click at [758, 684] on div at bounding box center [752, 689] width 34 height 31
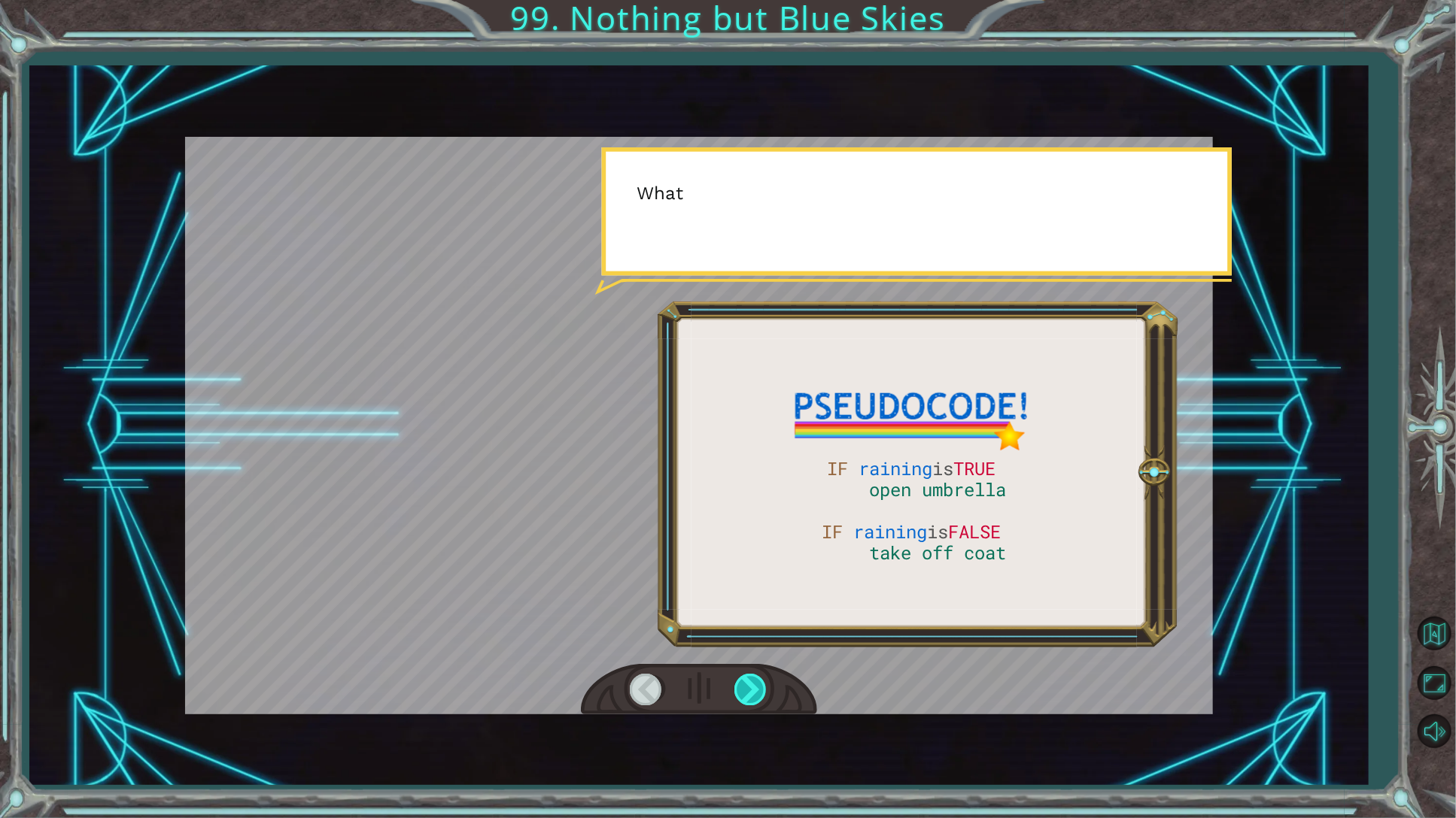
click at [758, 684] on div at bounding box center [752, 689] width 34 height 31
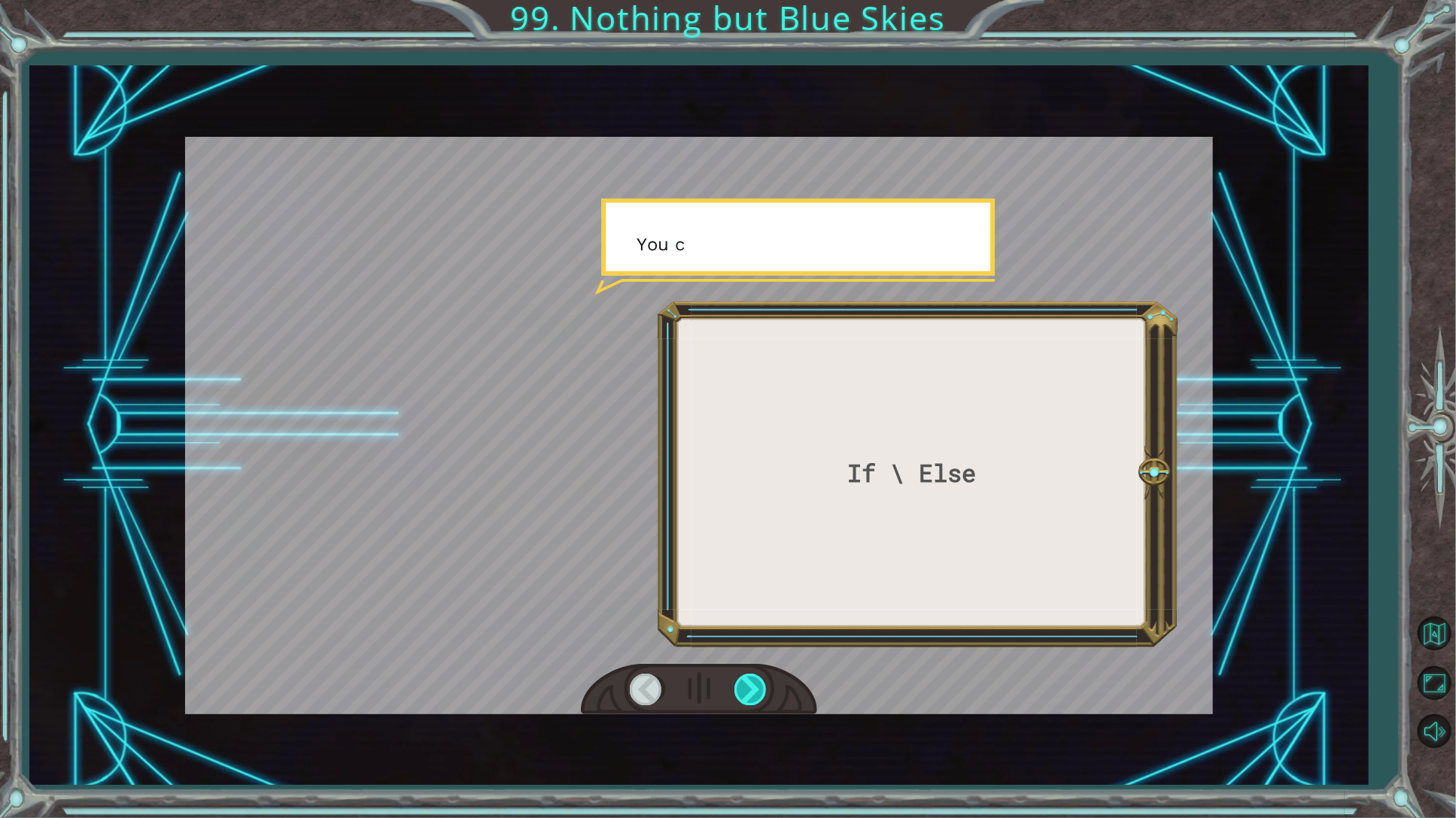
click at [758, 684] on div at bounding box center [752, 689] width 34 height 31
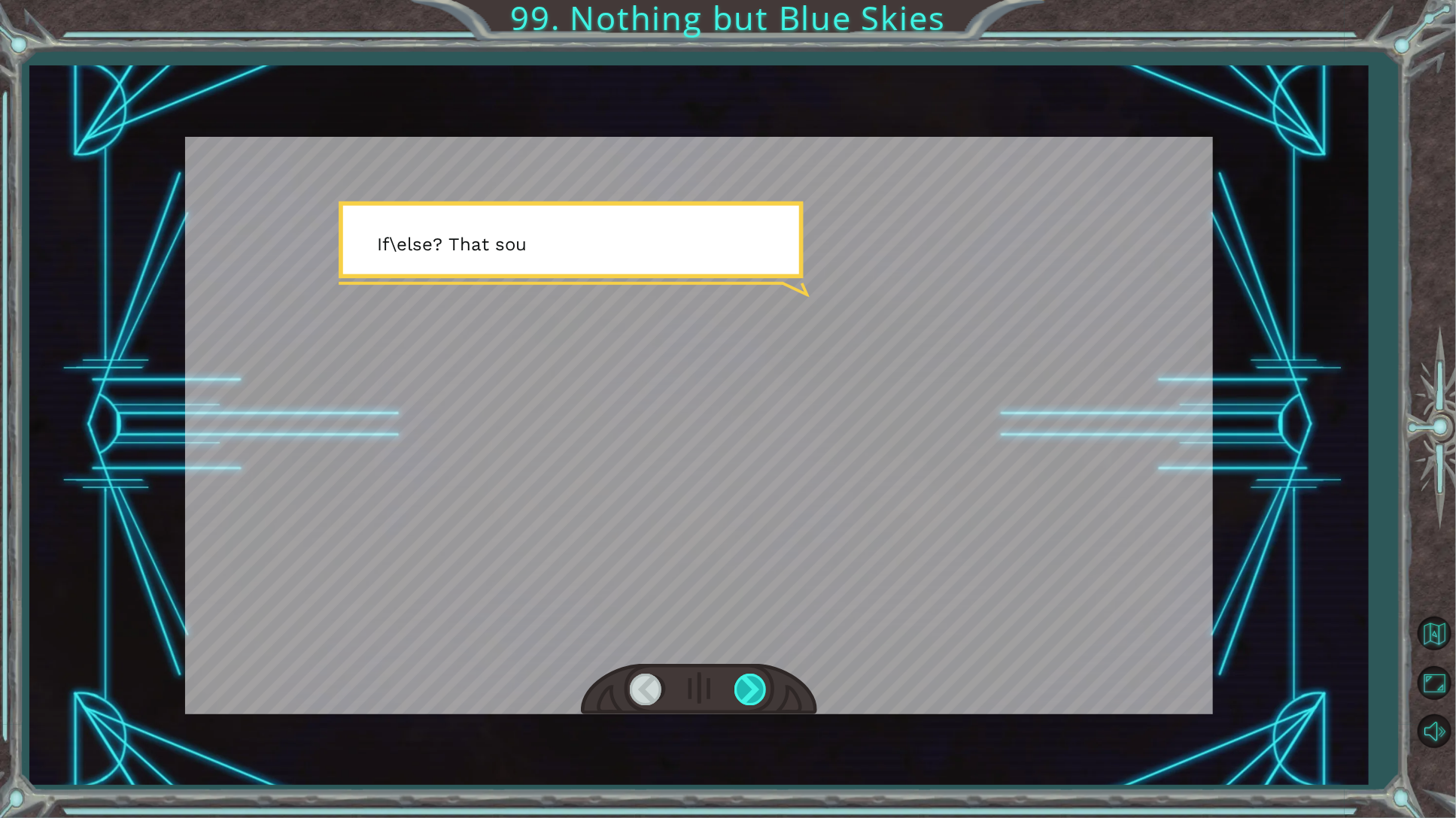
click at [758, 684] on div at bounding box center [752, 689] width 34 height 31
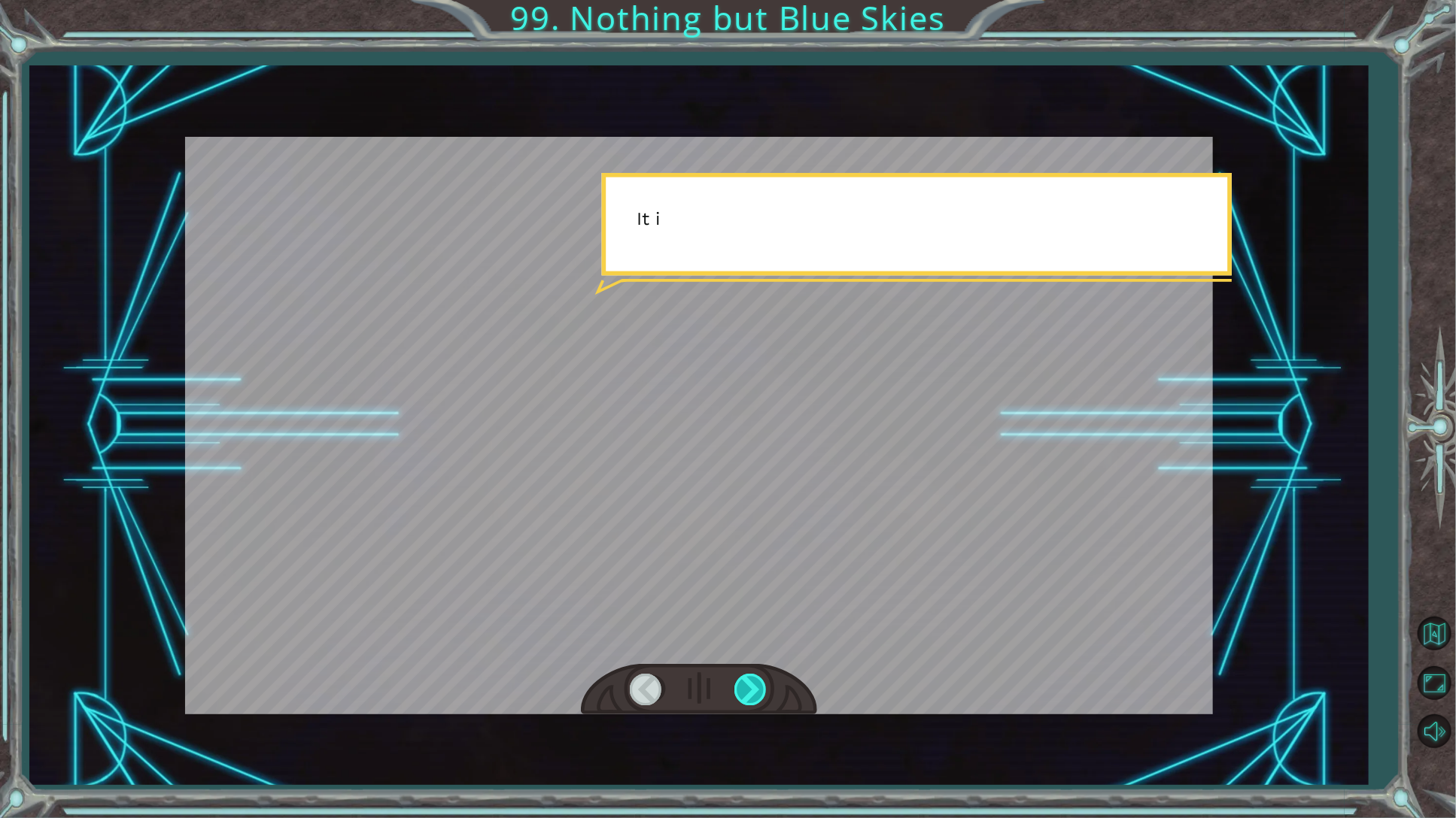
click at [758, 684] on div at bounding box center [752, 689] width 34 height 31
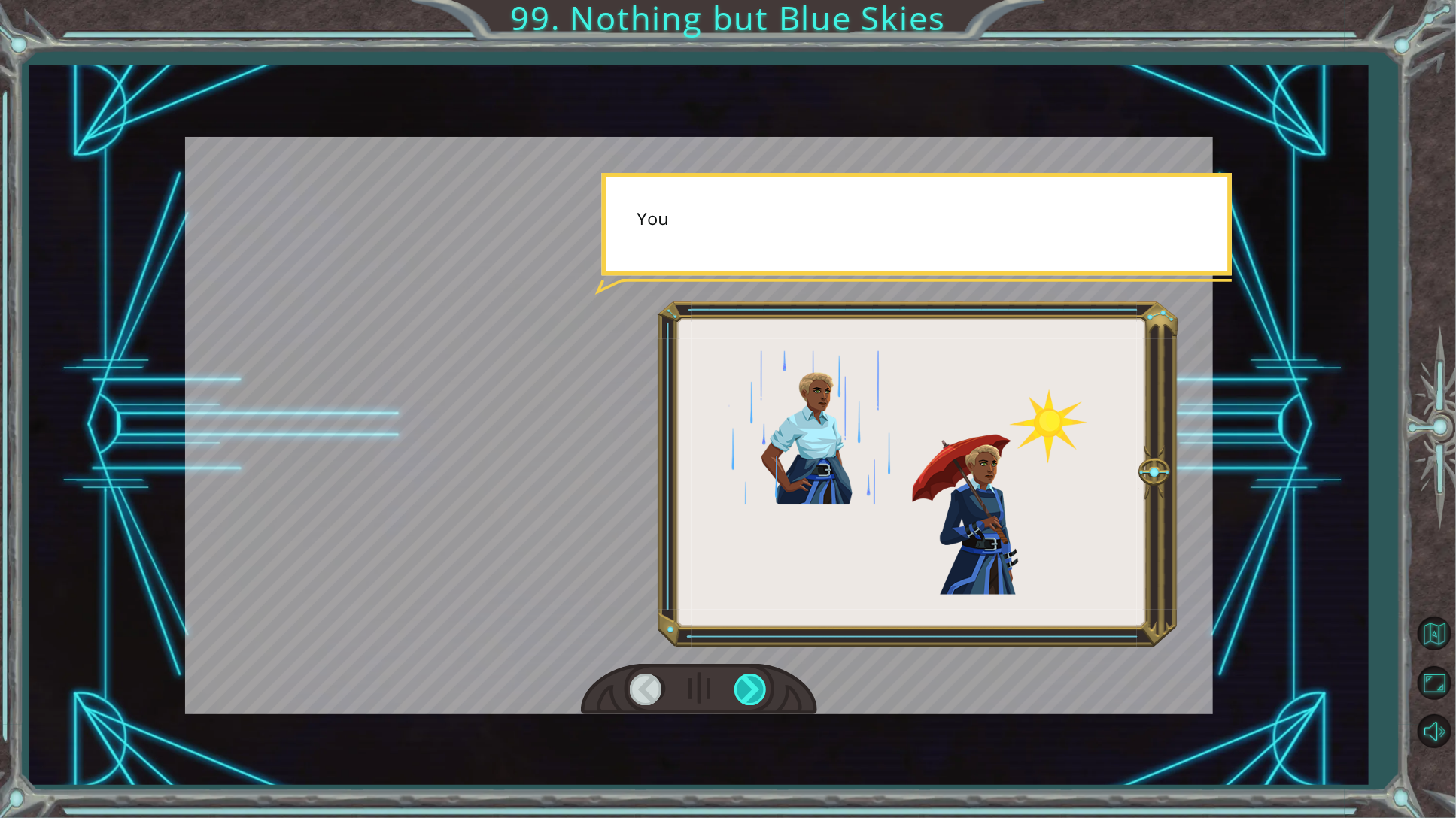
click at [758, 684] on div at bounding box center [752, 689] width 34 height 31
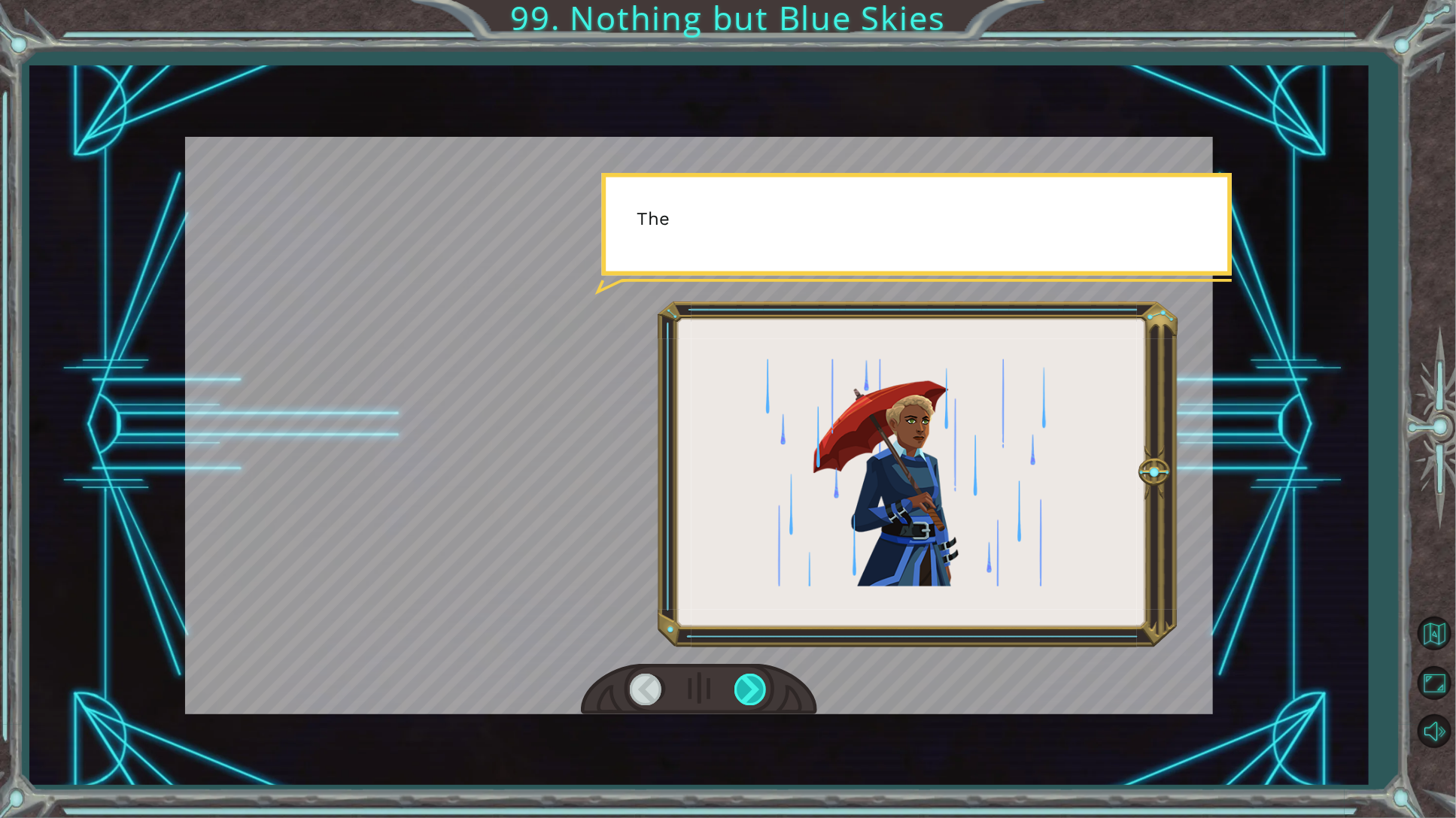
click at [758, 684] on div at bounding box center [752, 689] width 34 height 31
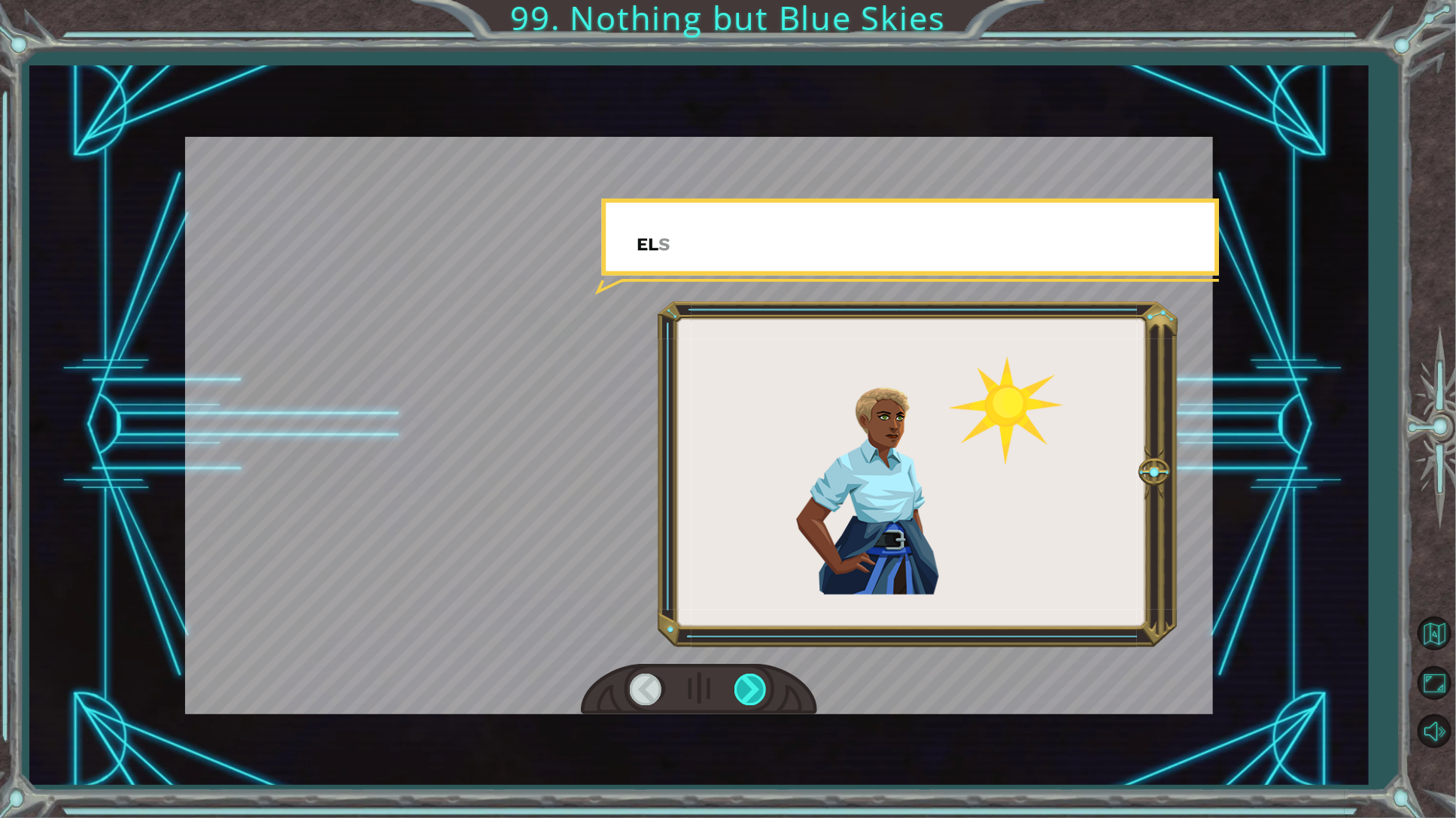
click at [758, 684] on div at bounding box center [752, 689] width 34 height 31
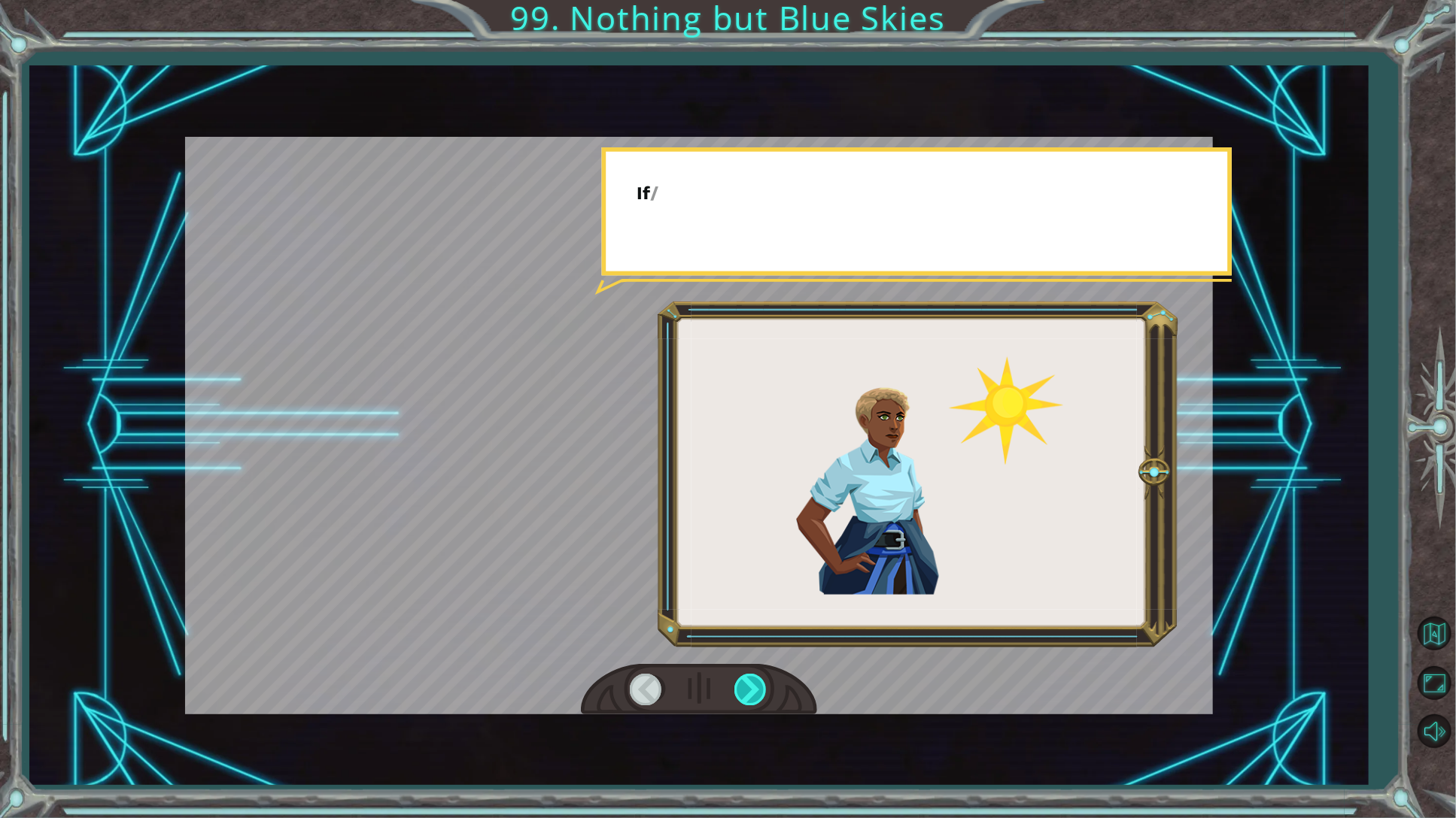
click at [758, 684] on div at bounding box center [752, 689] width 34 height 31
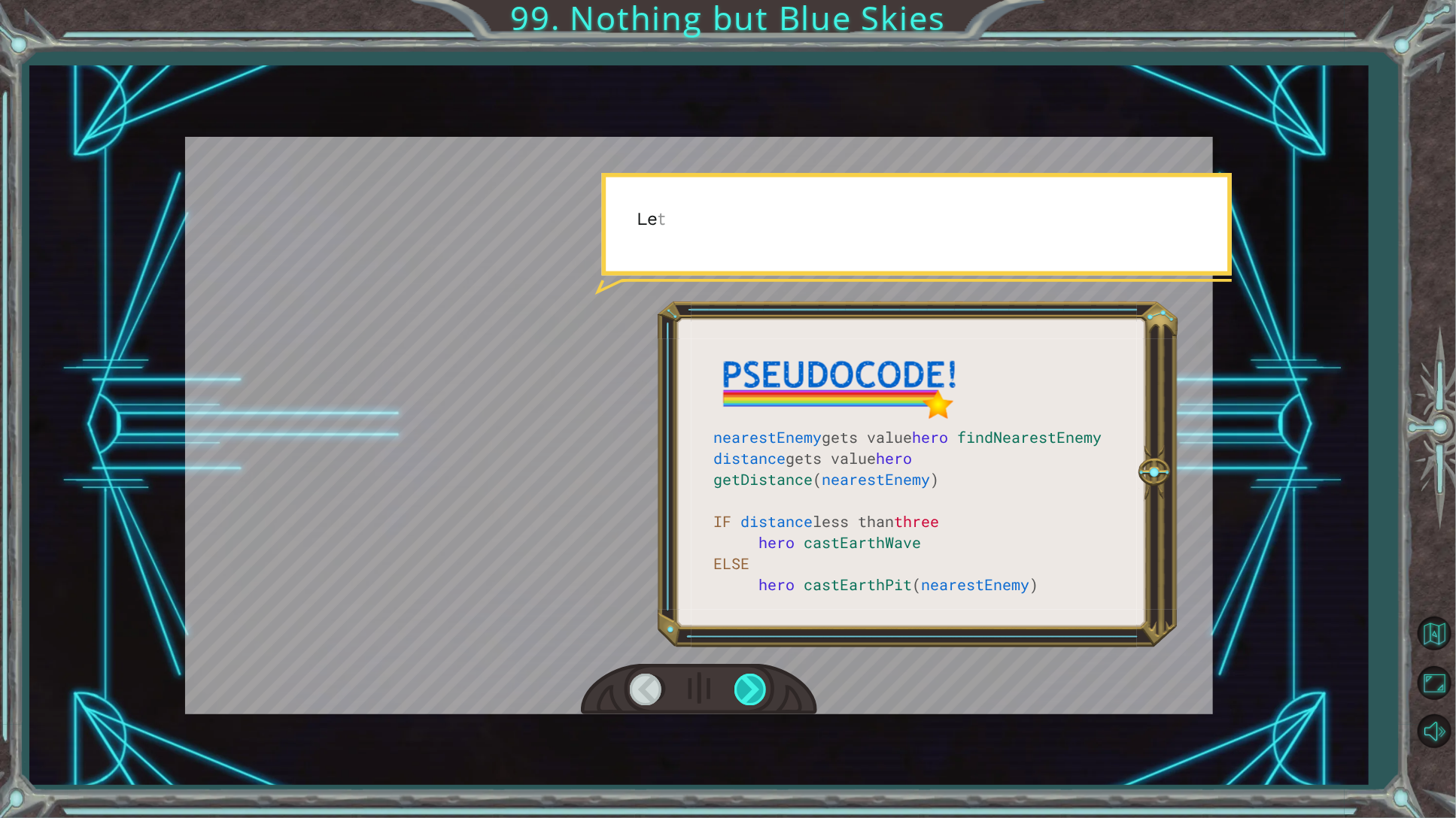
click at [758, 684] on div at bounding box center [752, 689] width 34 height 31
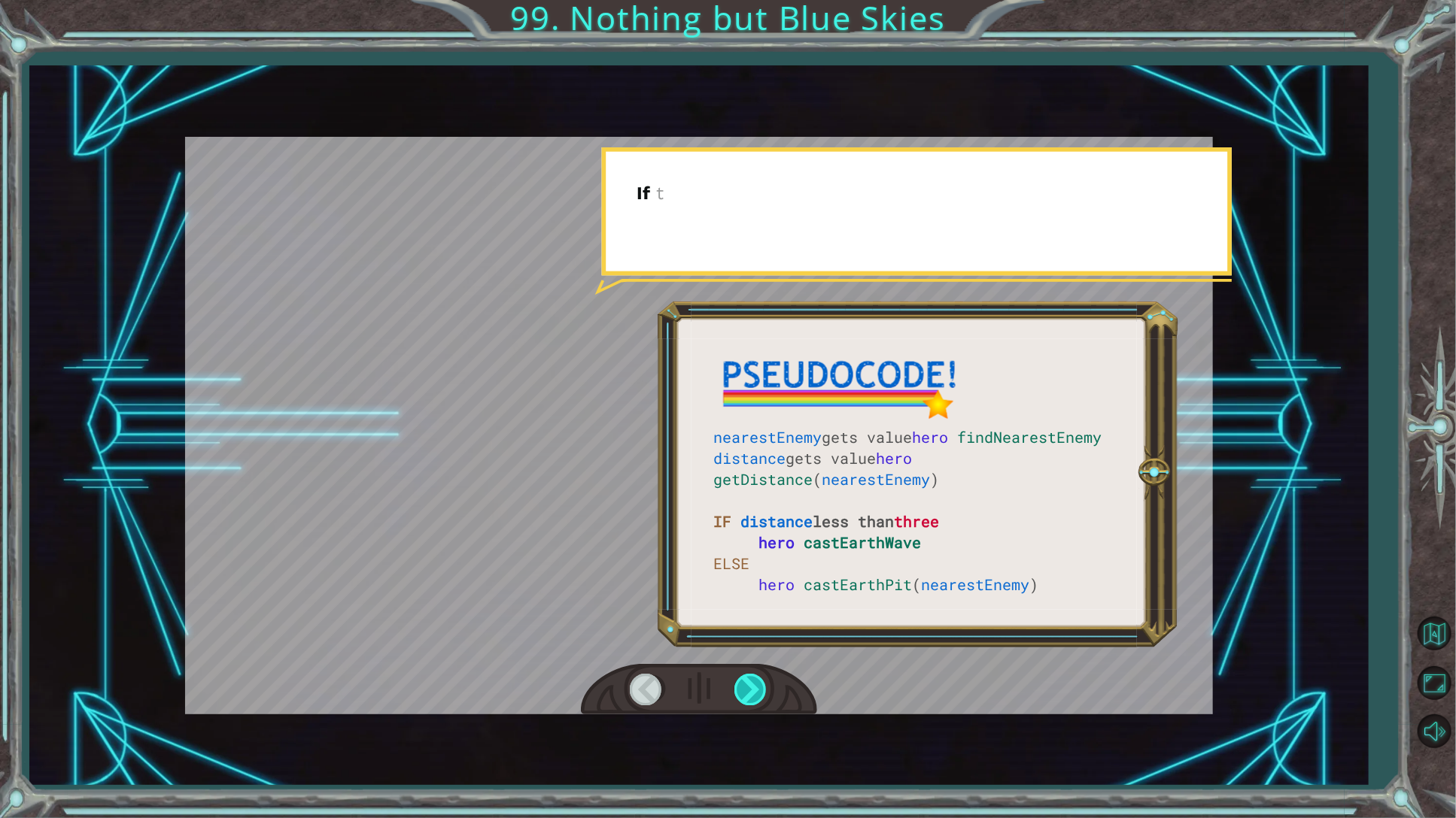
click at [758, 684] on div at bounding box center [752, 689] width 34 height 31
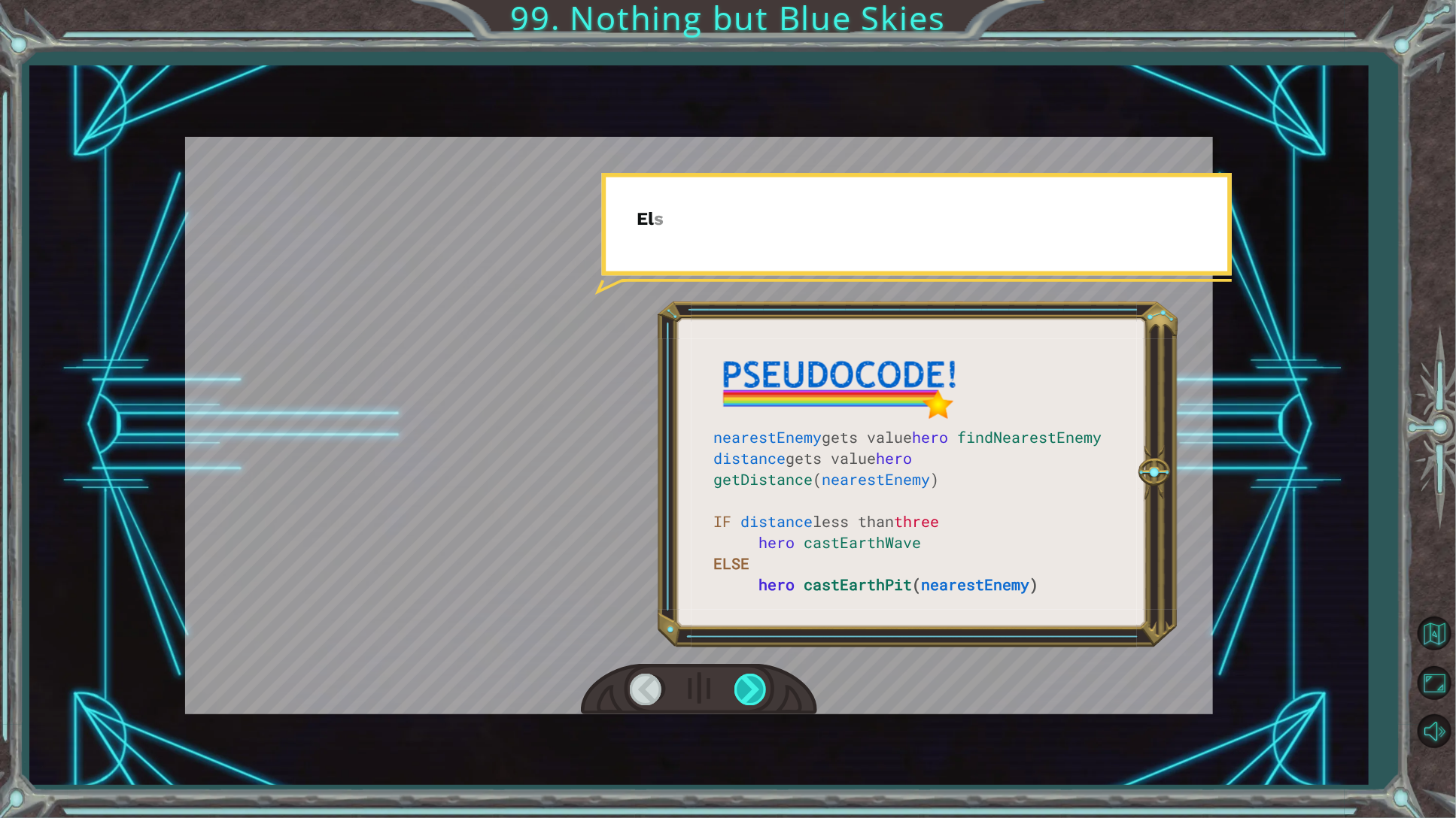
click at [758, 684] on div at bounding box center [752, 689] width 34 height 31
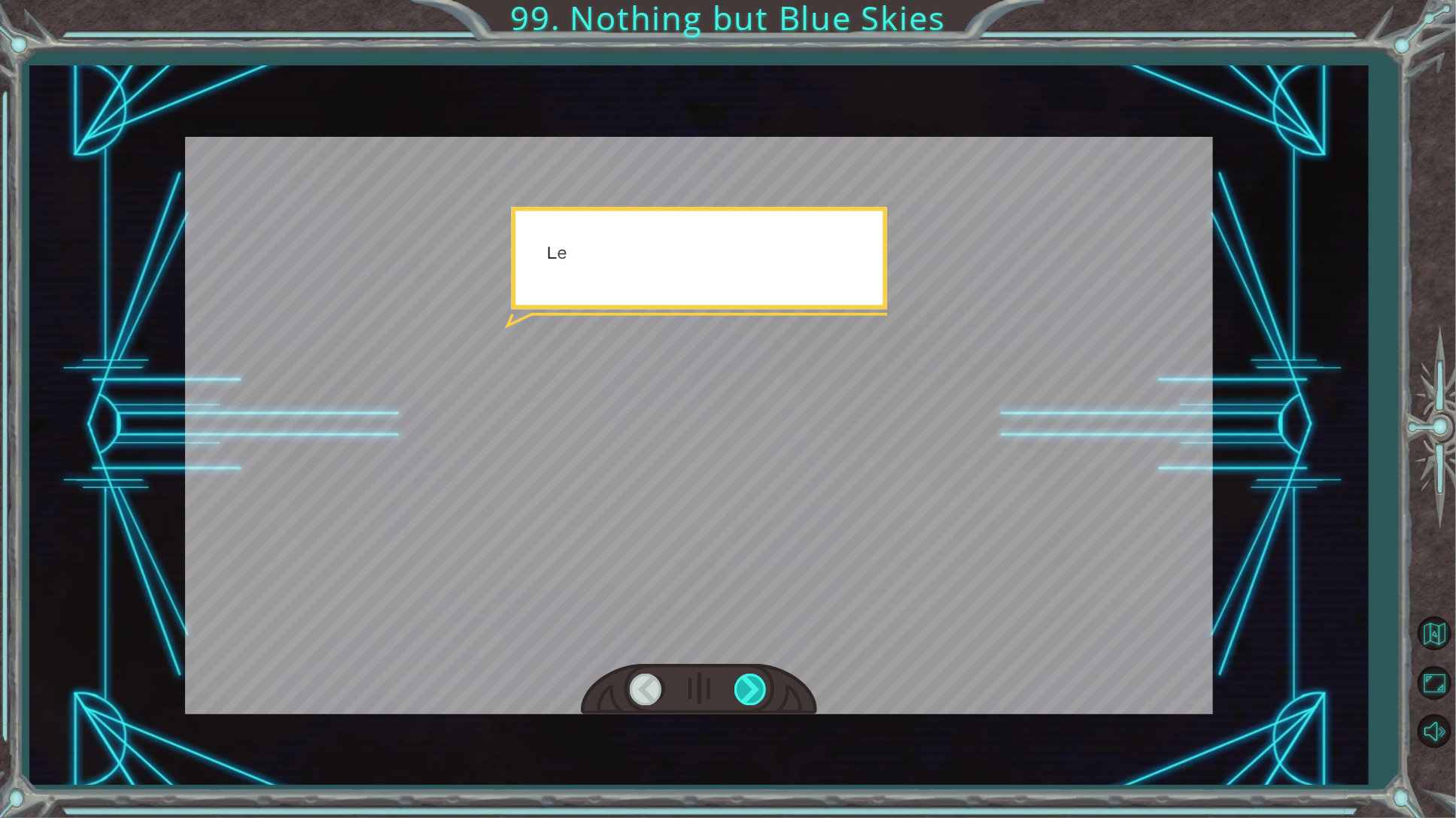
click at [758, 684] on div at bounding box center [752, 689] width 34 height 31
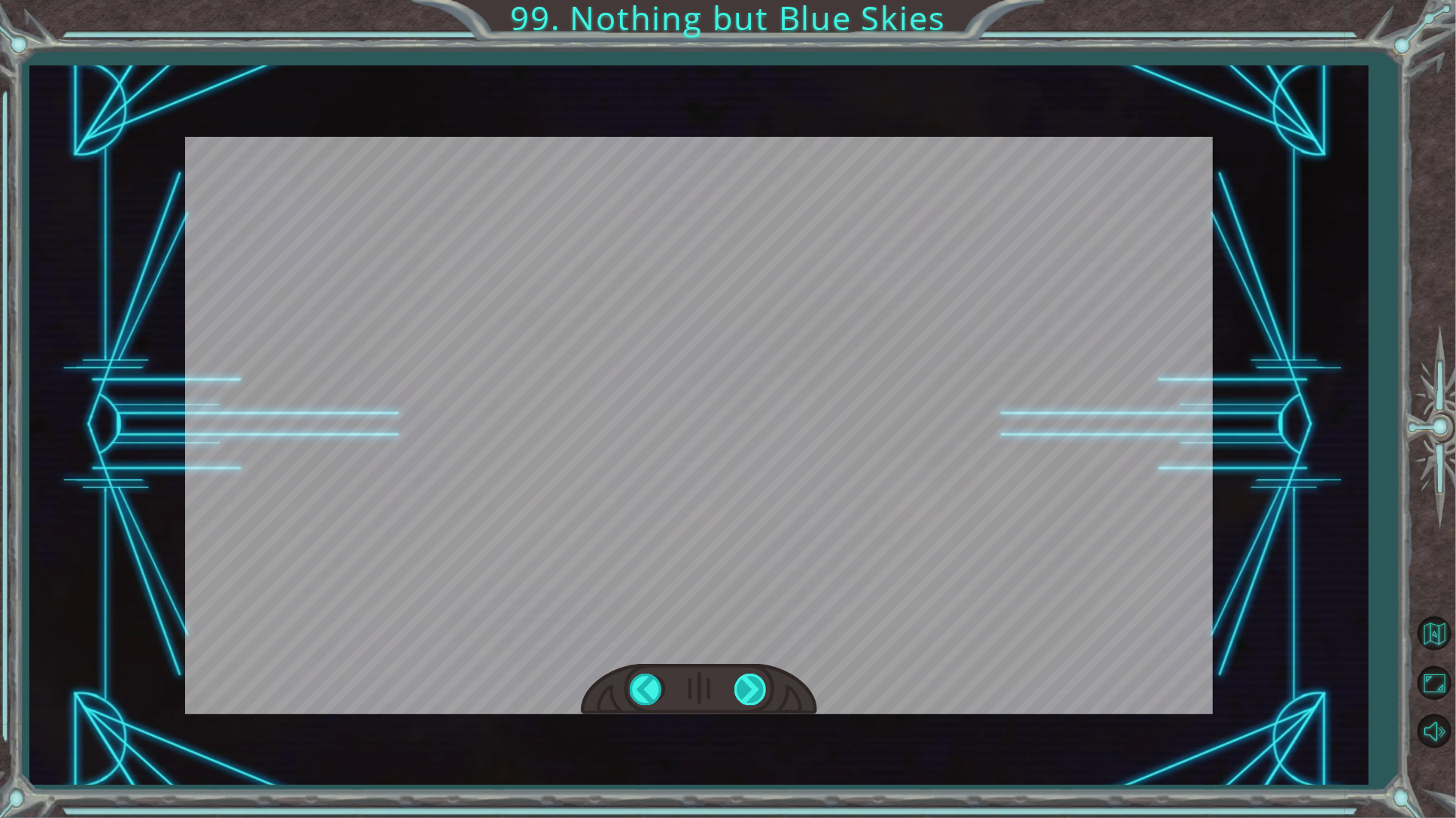
click at [758, 684] on div at bounding box center [752, 689] width 34 height 31
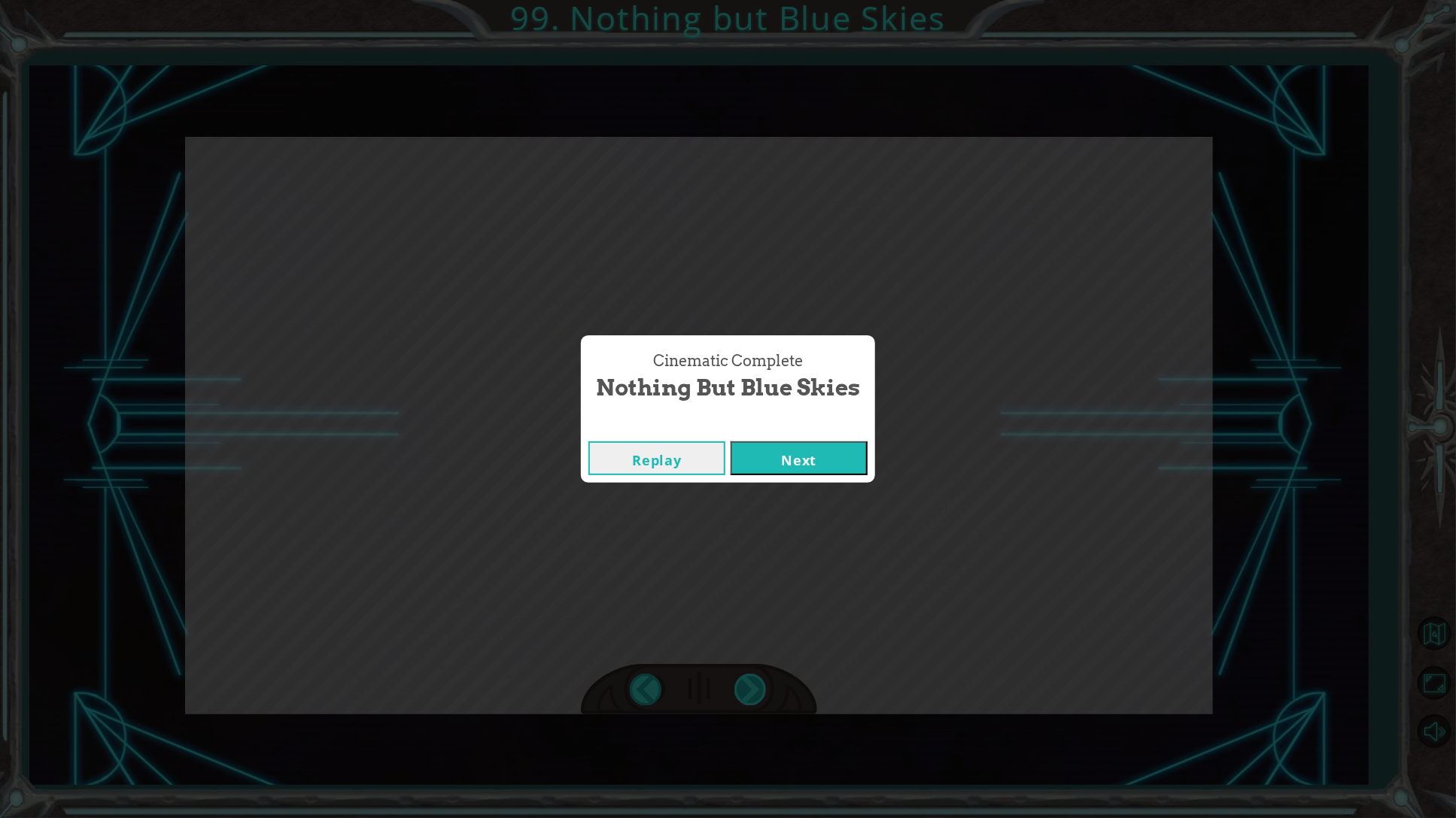
click at [758, 0] on div "nearestEnemy gets value hero findNearestEnemy distance gets value hero getDista…" at bounding box center [728, 0] width 1456 height 0
click at [758, 684] on div "Cinematic Complete Nothing but Blue Skies Replay Next" at bounding box center [728, 409] width 1456 height 818
click at [835, 445] on button "Next" at bounding box center [799, 459] width 137 height 34
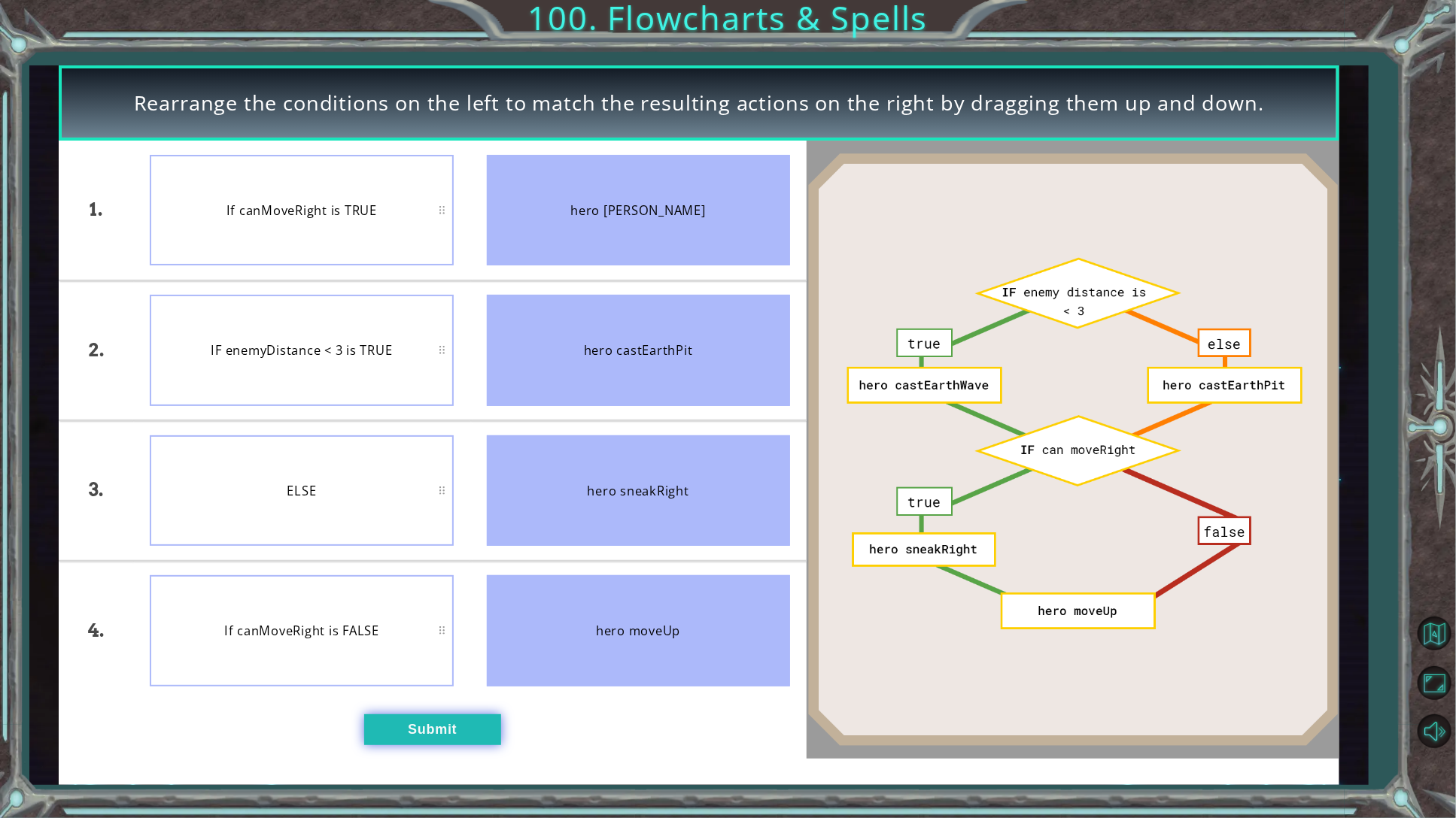
click at [446, 737] on button "Submit" at bounding box center [433, 730] width 137 height 31
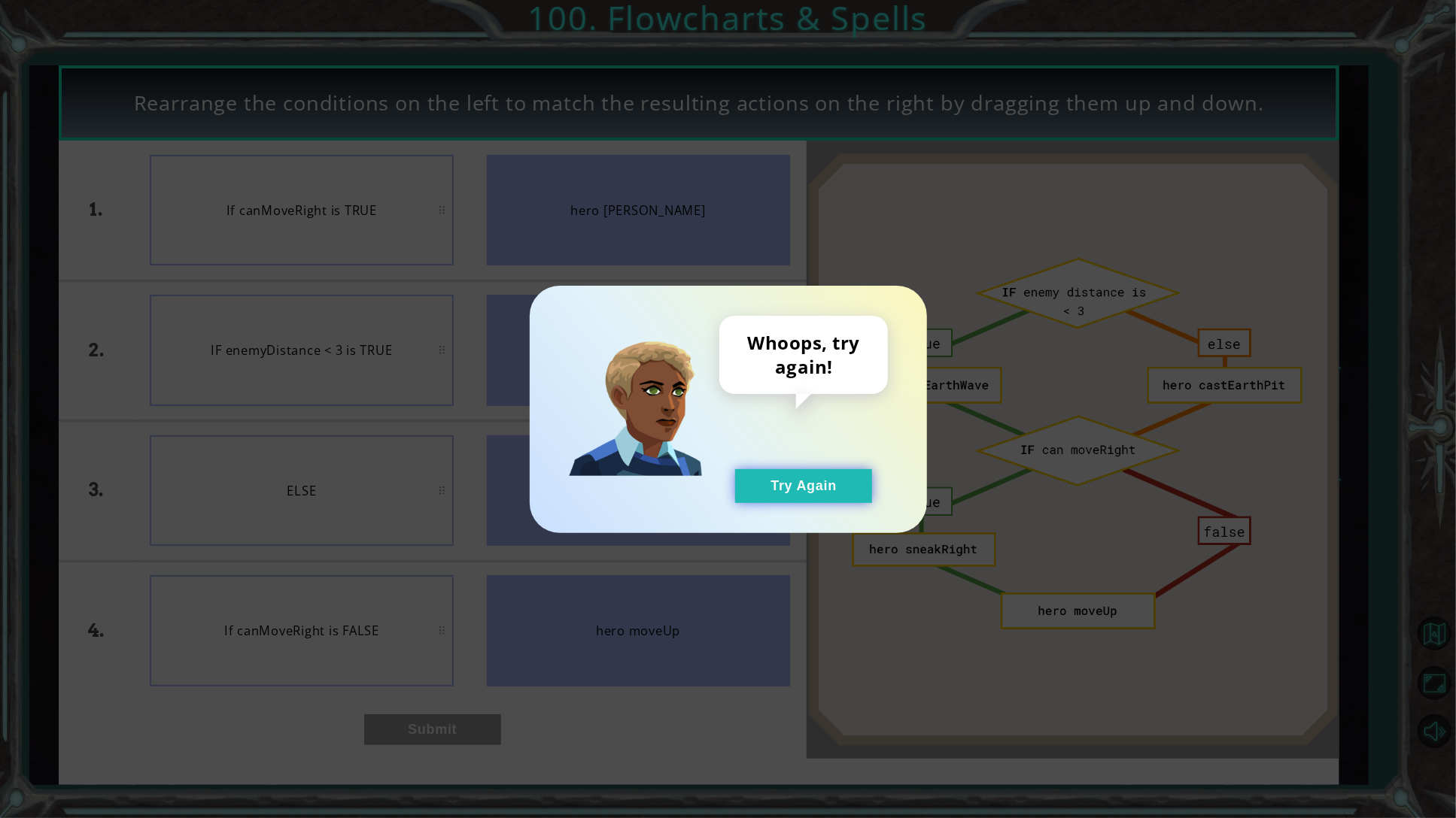
click at [809, 485] on button "Try Again" at bounding box center [804, 487] width 137 height 34
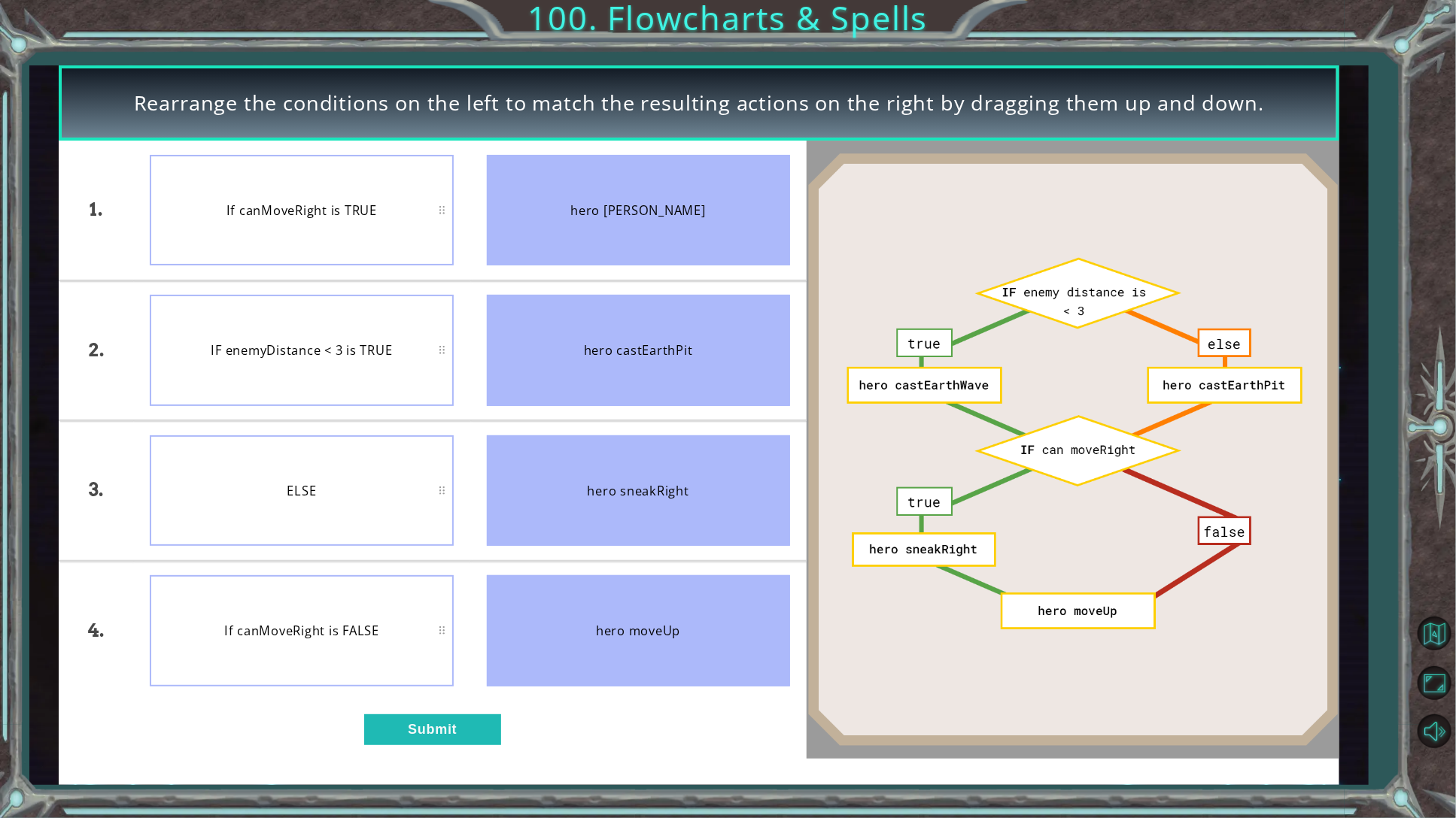
drag, startPoint x: 308, startPoint y: 350, endPoint x: 325, endPoint y: 237, distance: 114.3
drag, startPoint x: 325, startPoint y: 237, endPoint x: 298, endPoint y: 329, distance: 95.9
click at [298, 329] on div "IF enemyDistance < 3 is TRUE" at bounding box center [301, 350] width 303 height 110
click at [389, 499] on div "ELSE" at bounding box center [301, 490] width 303 height 110
click at [430, 731] on button "Submit" at bounding box center [433, 730] width 137 height 31
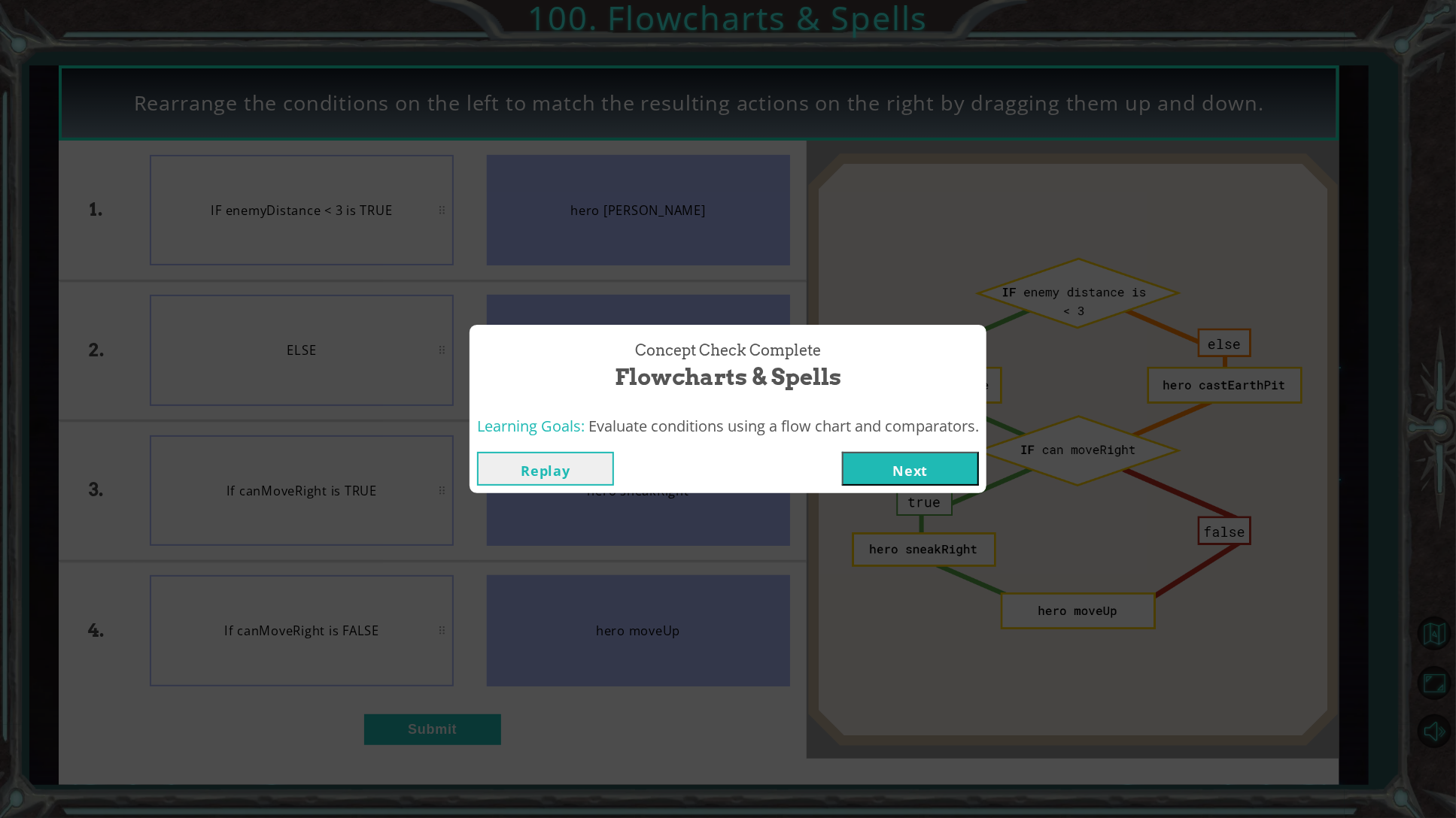
click at [926, 463] on button "Next" at bounding box center [910, 469] width 137 height 34
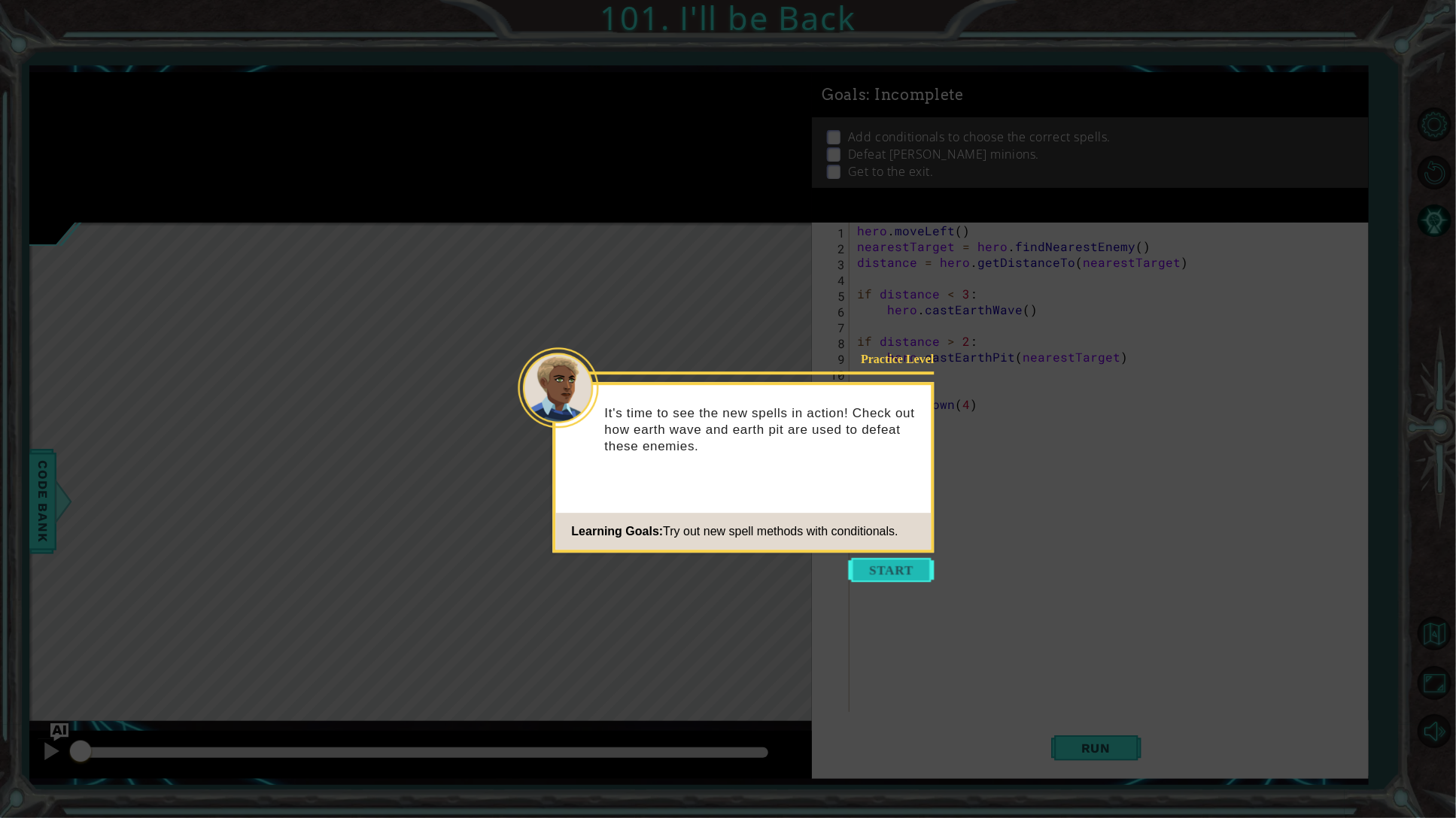
click at [902, 563] on button "Start" at bounding box center [891, 570] width 85 height 24
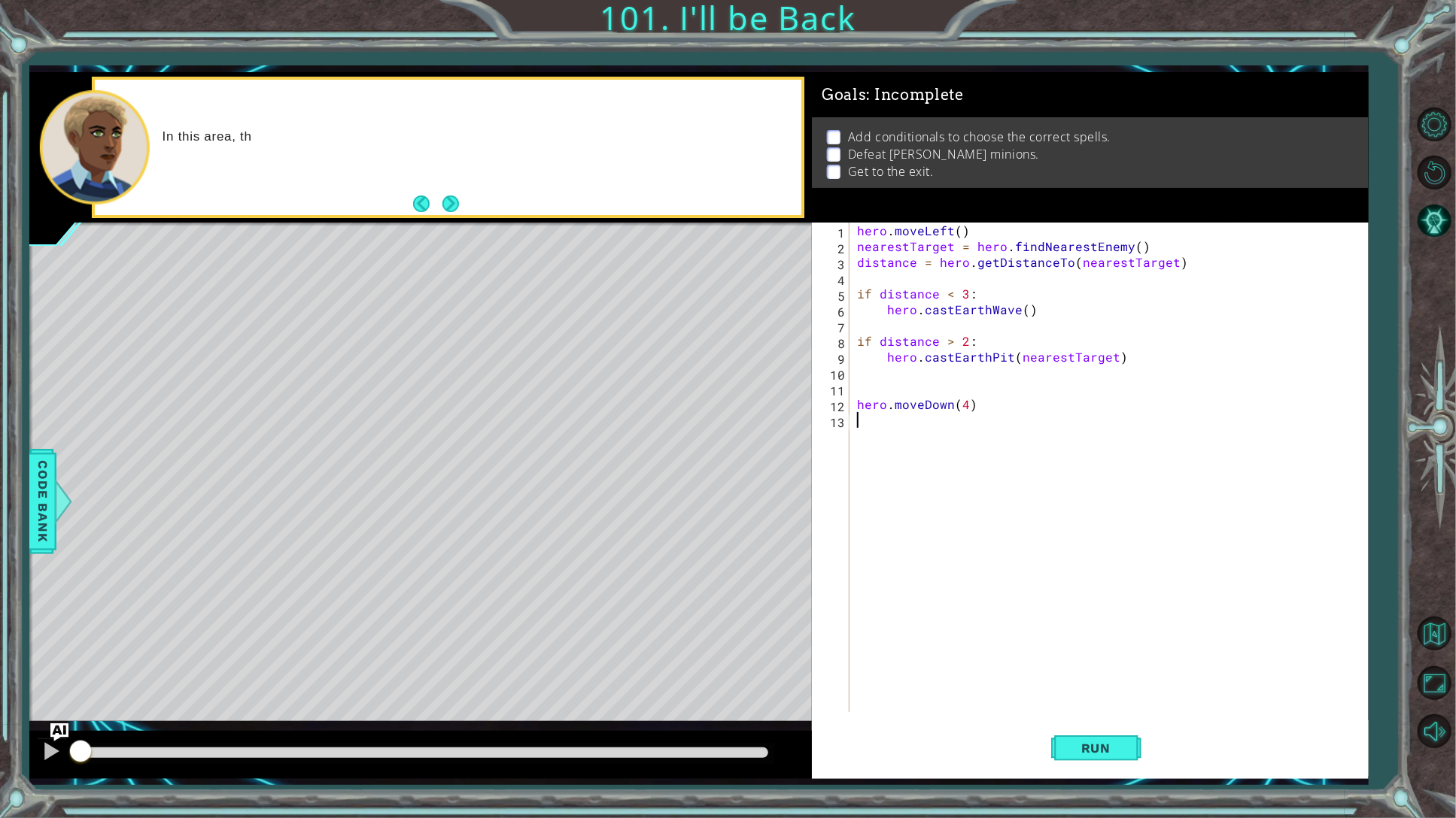
click at [898, 557] on div "hero . moveLeft ( ) nearestTarget = hero . findNearestEnemy ( ) distance = hero…" at bounding box center [1112, 483] width 516 height 521
drag, startPoint x: 898, startPoint y: 557, endPoint x: 1024, endPoint y: 271, distance: 312.5
click at [972, 383] on div "hero . moveLeft ( ) nearestTarget = hero . findNearestEnemy ( ) distance = hero…" at bounding box center [1112, 483] width 516 height 521
type textarea "hero.moveDown(4)"
